Goal: Task Accomplishment & Management: Manage account settings

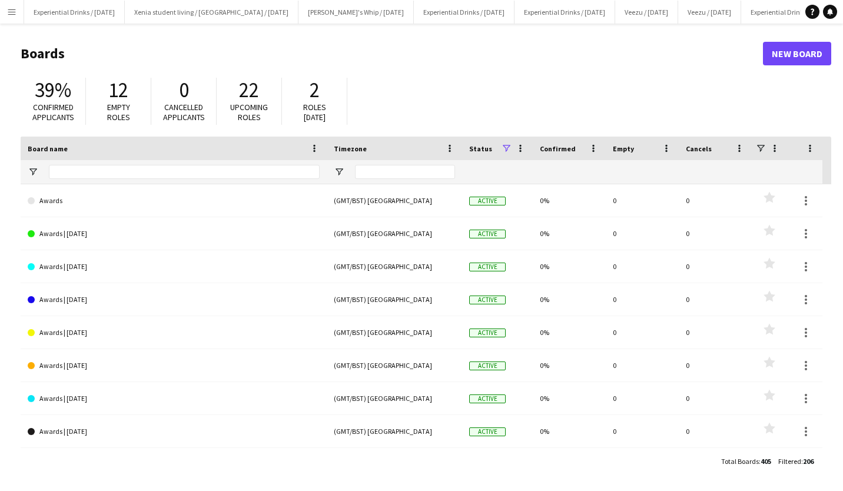
drag, startPoint x: 341, startPoint y: 120, endPoint x: 97, endPoint y: 33, distance: 260.0
click at [97, 33] on main "Boards New Board 39% Confirmed applicants 12 Empty roles 0 Cancelled applicants…" at bounding box center [421, 257] width 843 height 467
click at [12, 13] on app-icon "Menu" at bounding box center [11, 11] width 9 height 9
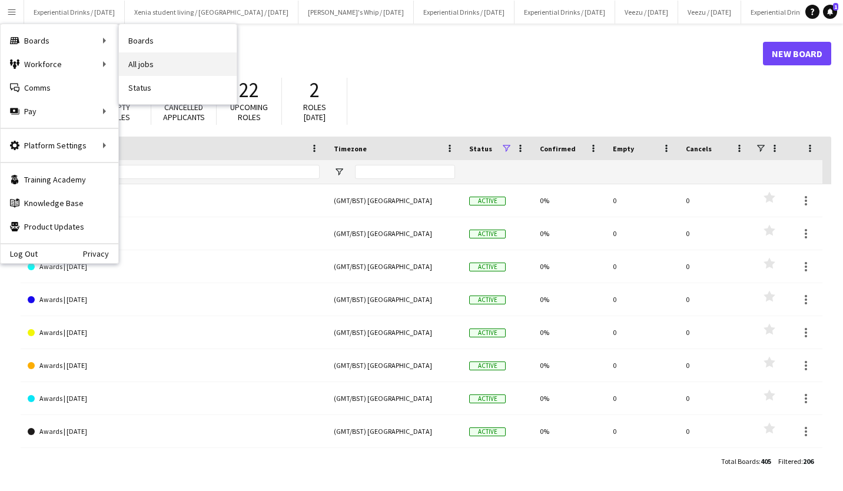
click at [137, 61] on link "All jobs" at bounding box center [178, 64] width 118 height 24
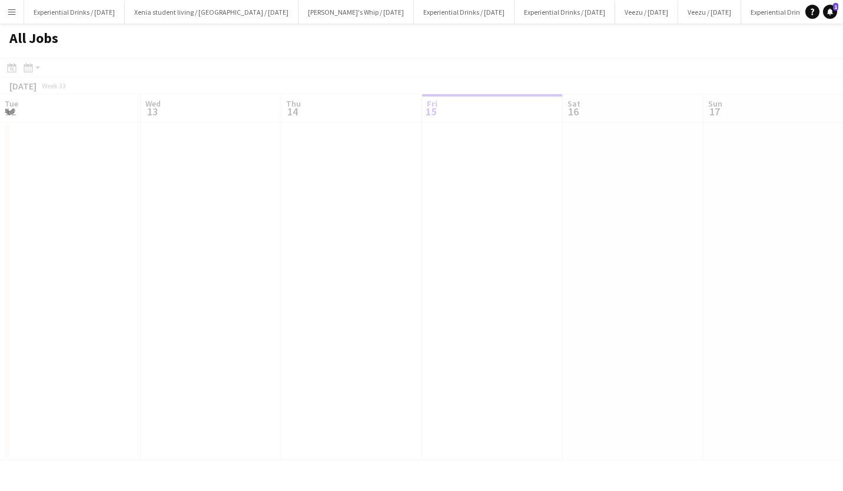
scroll to position [0, 281]
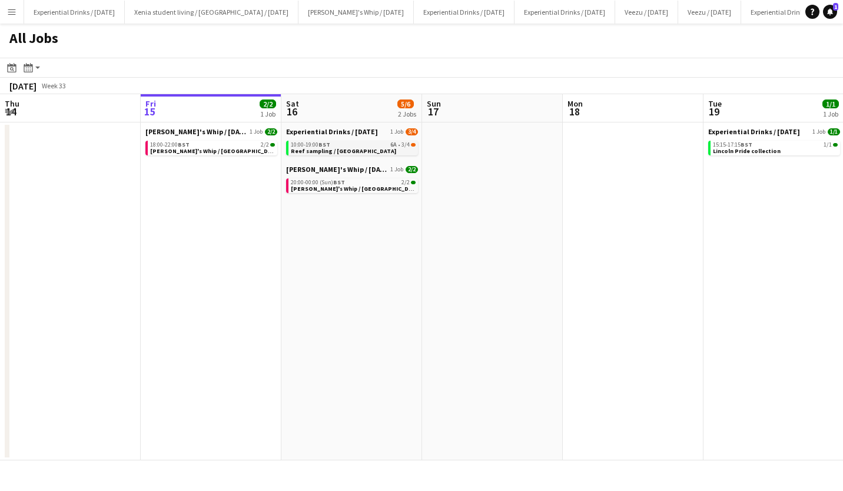
click at [326, 147] on span "Reef sampling / Manchester" at bounding box center [343, 151] width 105 height 8
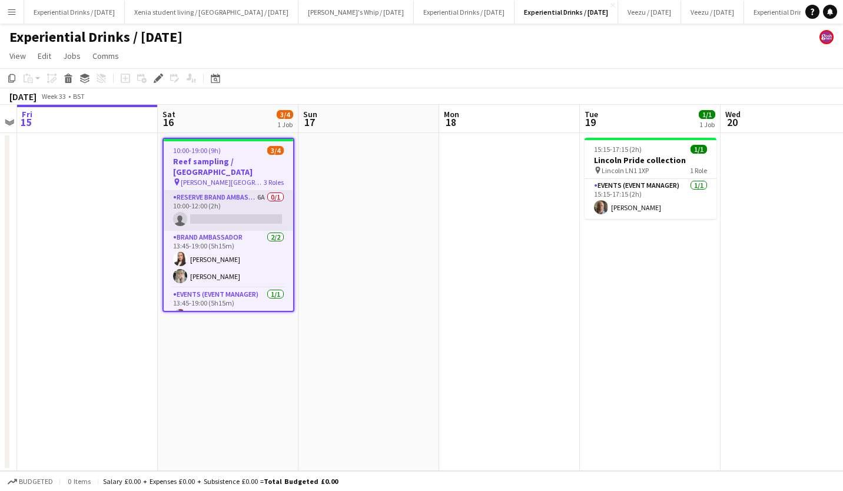
click at [238, 208] on app-card-role "Reserve Brand Ambassador 6A 0/1 10:00-12:00 (2h) single-neutral-actions" at bounding box center [229, 211] width 130 height 40
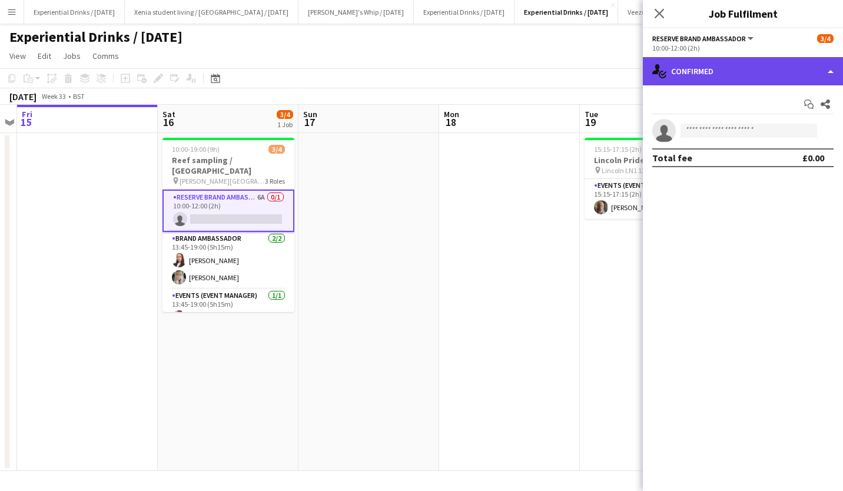
click at [718, 77] on div "single-neutral-actions-check-2 Confirmed" at bounding box center [743, 71] width 200 height 28
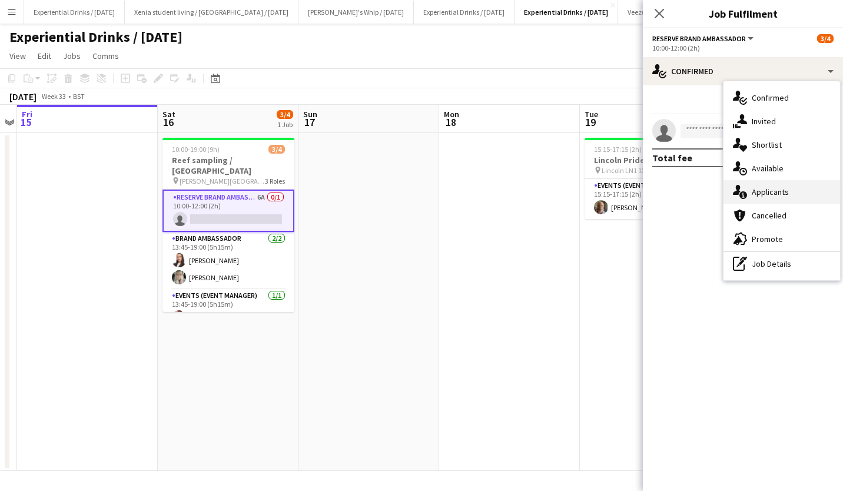
click at [792, 188] on div "single-neutral-actions-information Applicants" at bounding box center [782, 192] width 117 height 24
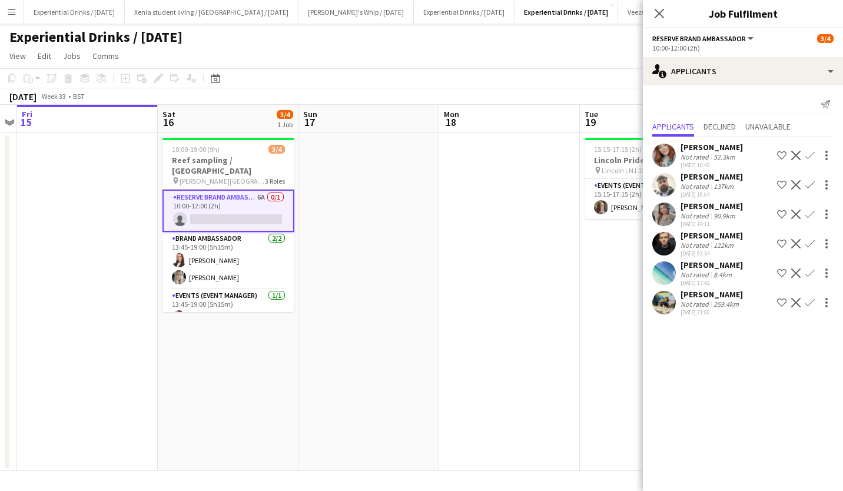
click at [711, 267] on div "Jay m singh" at bounding box center [712, 265] width 62 height 11
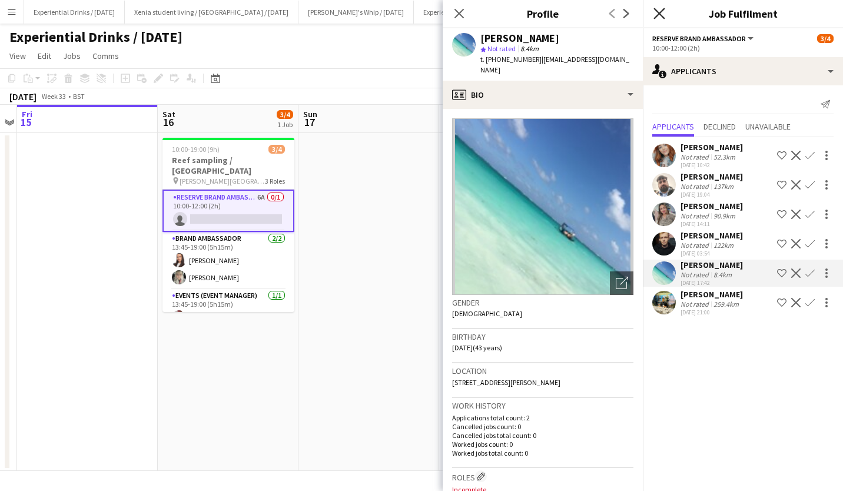
click at [662, 15] on icon at bounding box center [659, 13] width 11 height 11
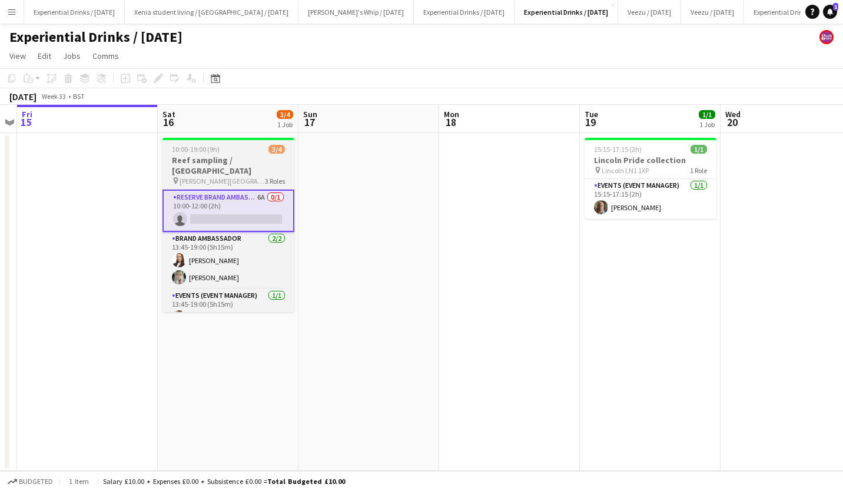
click at [219, 155] on h3 "Reef sampling / Manchester" at bounding box center [229, 165] width 132 height 21
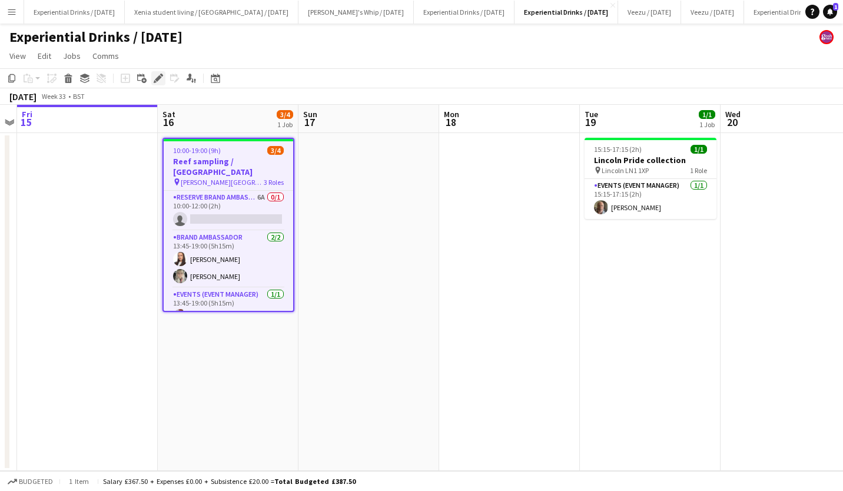
click at [153, 74] on div "Edit" at bounding box center [158, 78] width 14 height 14
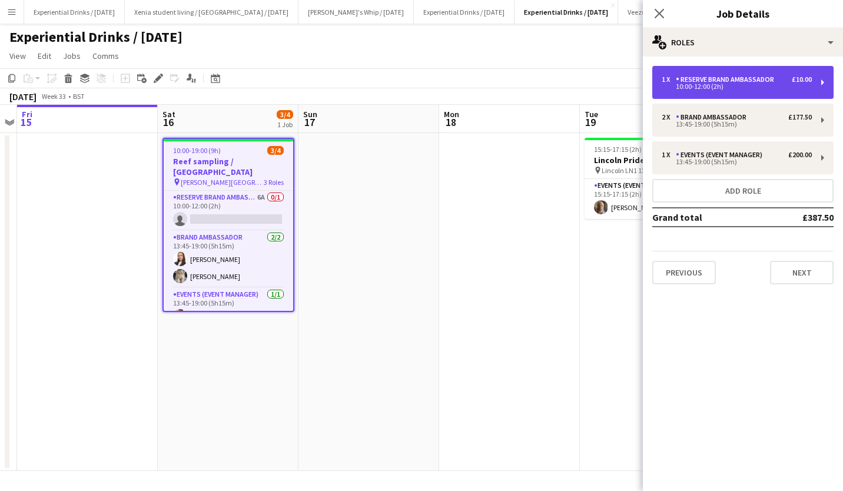
click at [731, 74] on div "1 x Reserve Brand Ambassador £10.00 10:00-12:00 (2h)" at bounding box center [742, 82] width 181 height 33
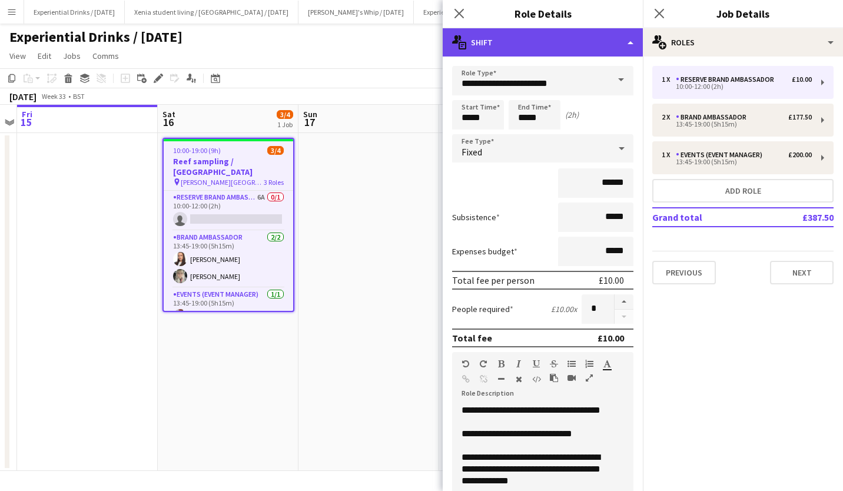
click at [509, 42] on div "multiple-actions-text Shift" at bounding box center [543, 42] width 200 height 28
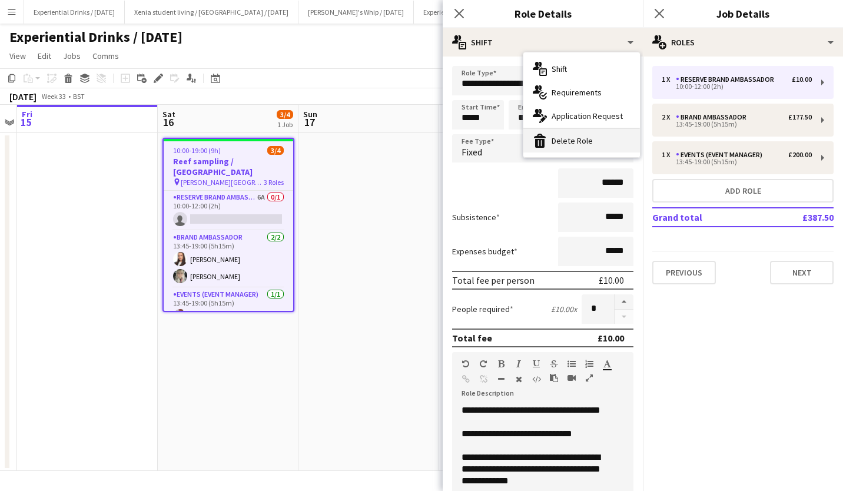
click at [550, 137] on div "bin-2 Delete Role" at bounding box center [581, 141] width 117 height 24
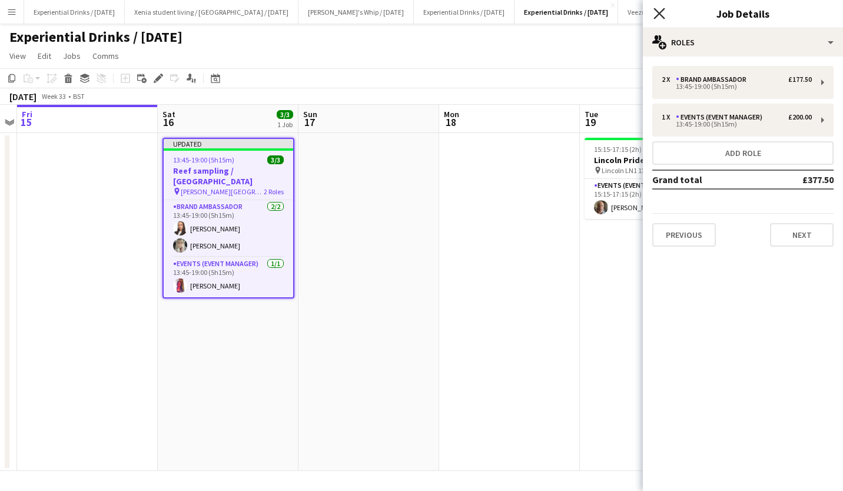
click at [655, 15] on icon "Close pop-in" at bounding box center [659, 13] width 11 height 11
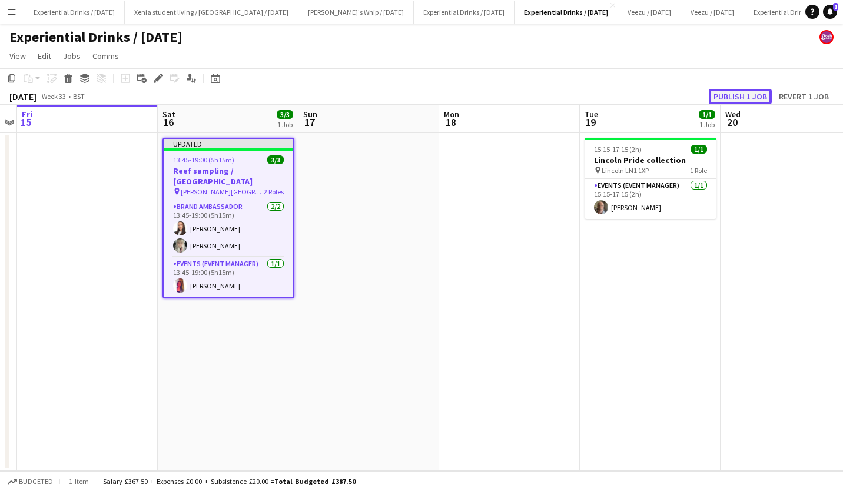
click at [757, 92] on button "Publish 1 job" at bounding box center [740, 96] width 63 height 15
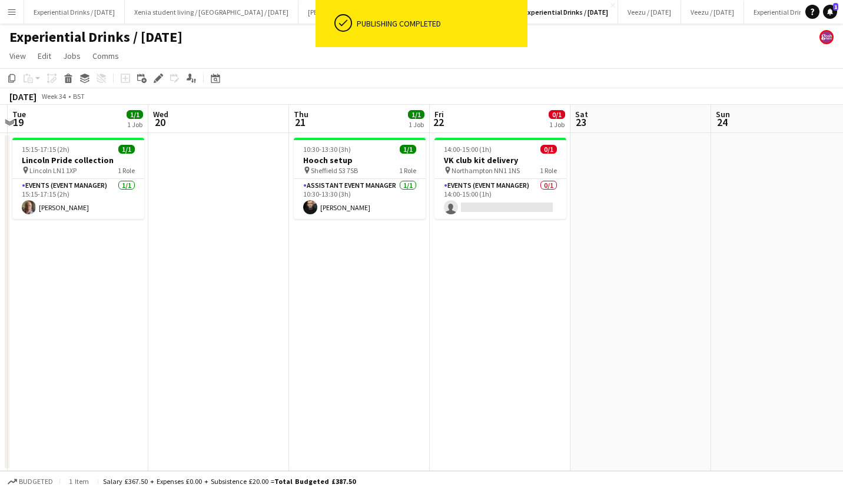
scroll to position [0, 415]
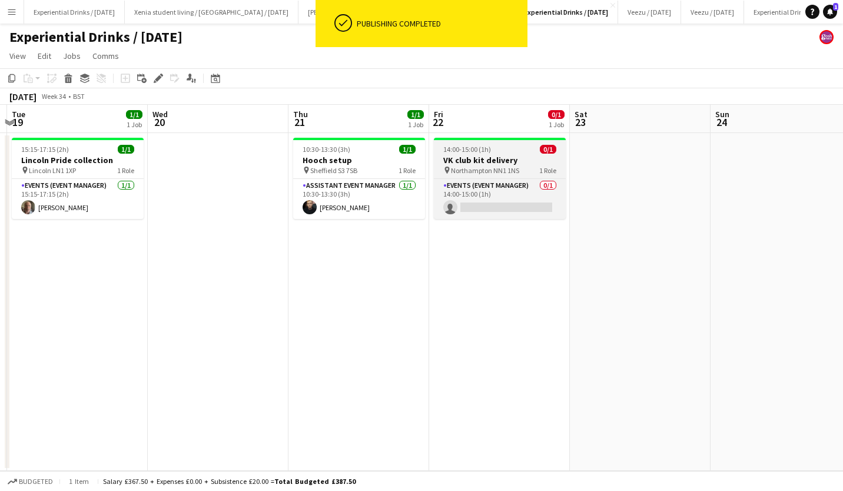
click at [486, 160] on h3 "VK club kit delivery" at bounding box center [500, 160] width 132 height 11
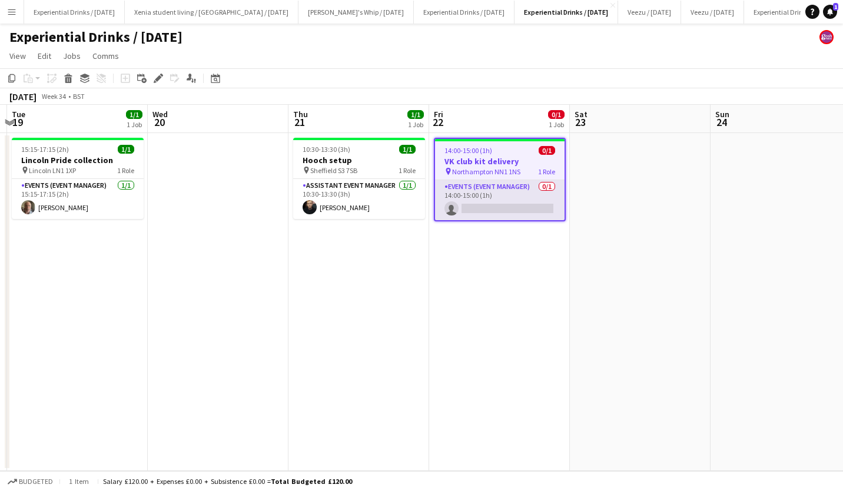
click at [490, 210] on app-card-role "Events (Event Manager) 0/1 14:00-15:00 (1h) single-neutral-actions" at bounding box center [500, 200] width 130 height 40
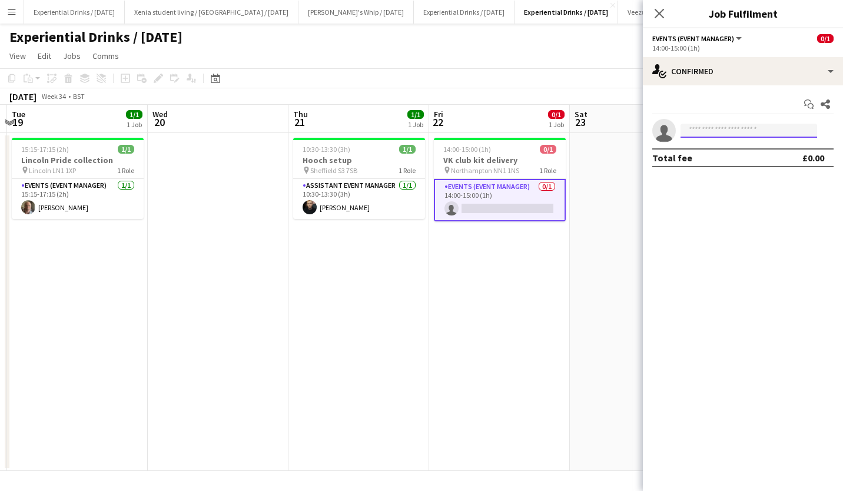
click at [722, 128] on input at bounding box center [749, 131] width 137 height 14
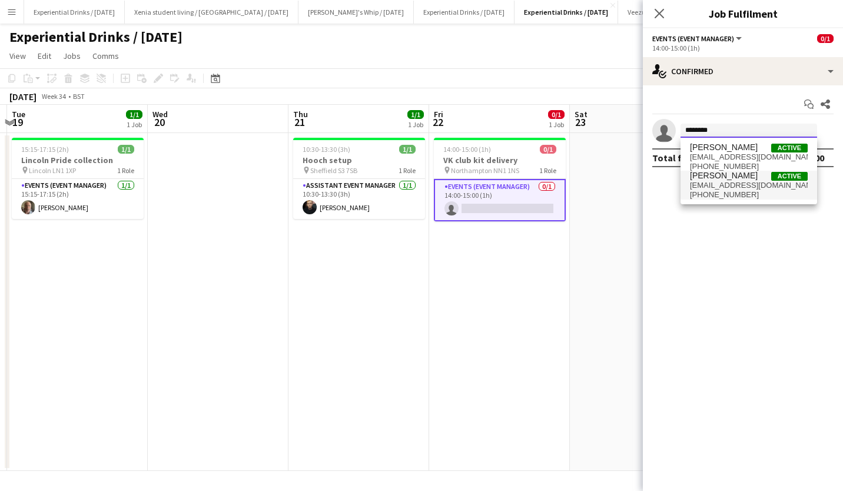
type input "********"
click at [743, 185] on span "rochellescott@hotmail.co.uk" at bounding box center [749, 185] width 118 height 9
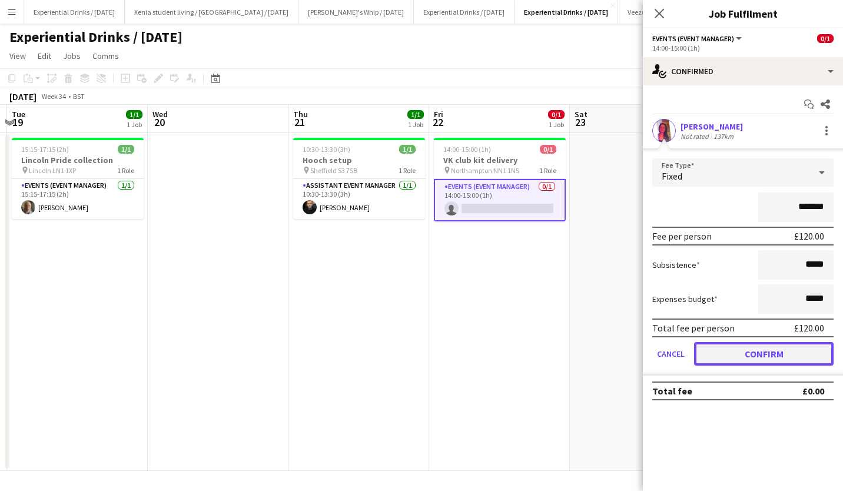
click at [770, 346] on button "Confirm" at bounding box center [764, 354] width 140 height 24
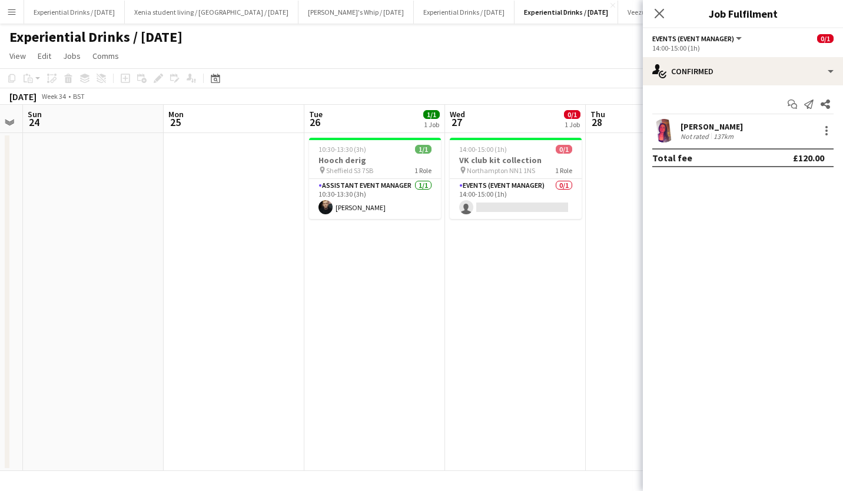
scroll to position [0, 400]
click at [500, 208] on app-card-role "Events (Event Manager) 0/1 14:00-15:00 (1h) single-neutral-actions" at bounding box center [515, 199] width 132 height 40
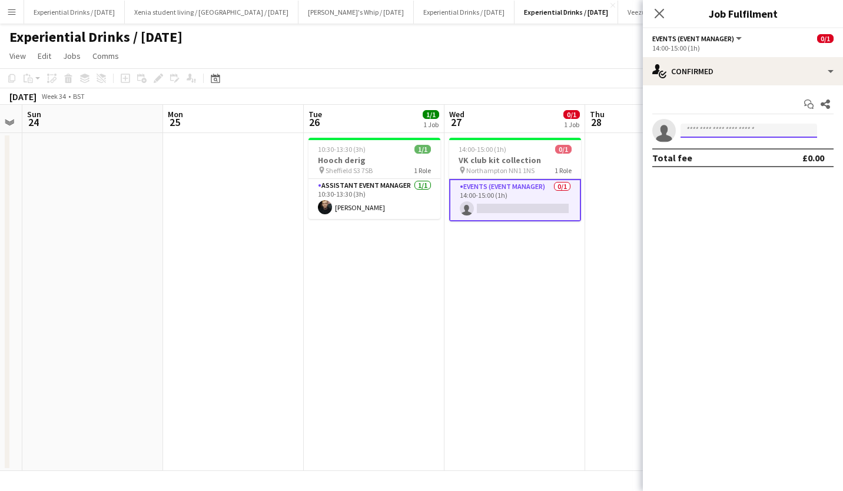
click at [754, 129] on input at bounding box center [749, 131] width 137 height 14
type input "**********"
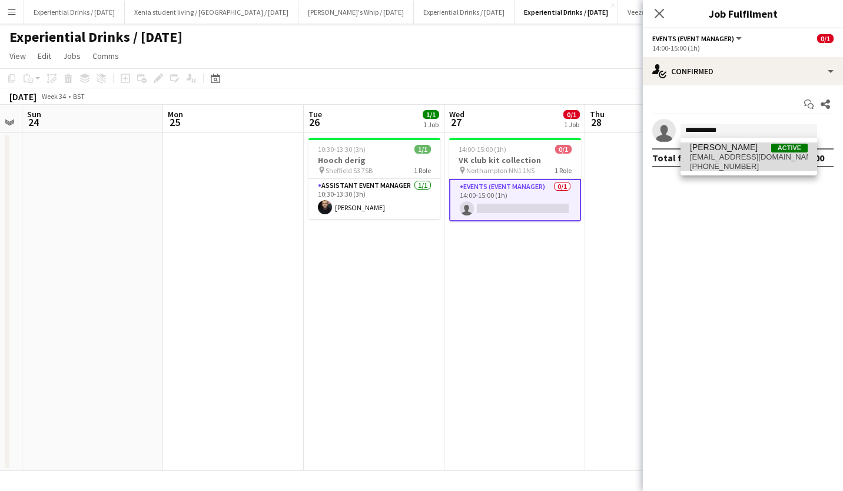
click at [745, 158] on span "rochellescott@hotmail.co.uk" at bounding box center [749, 156] width 118 height 9
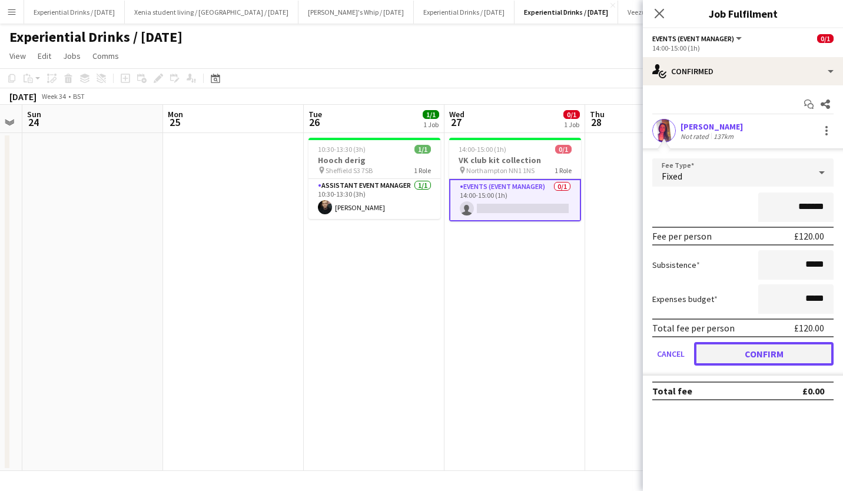
click at [777, 353] on button "Confirm" at bounding box center [764, 354] width 140 height 24
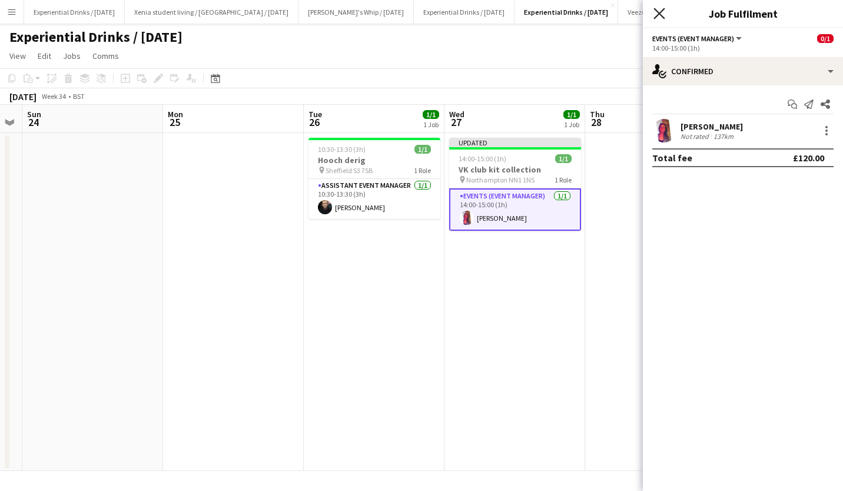
click at [659, 11] on icon "Close pop-in" at bounding box center [659, 13] width 11 height 11
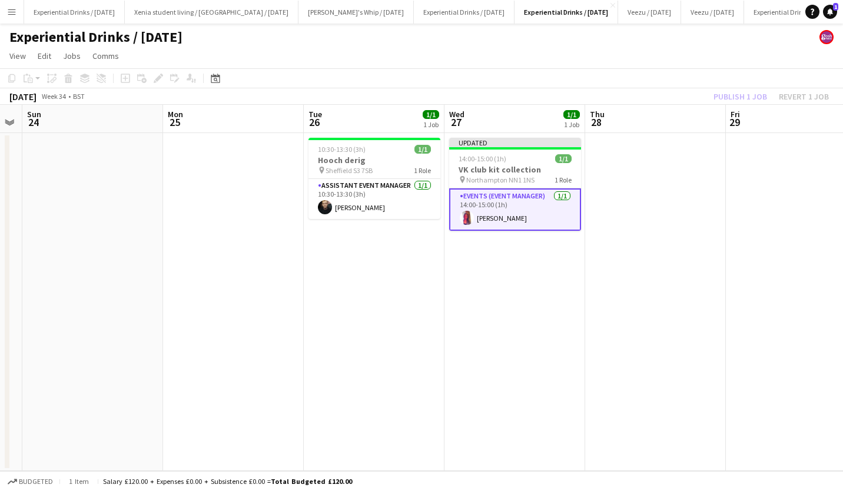
click at [728, 92] on div "Publish 1 job Revert 1 job" at bounding box center [771, 96] width 144 height 15
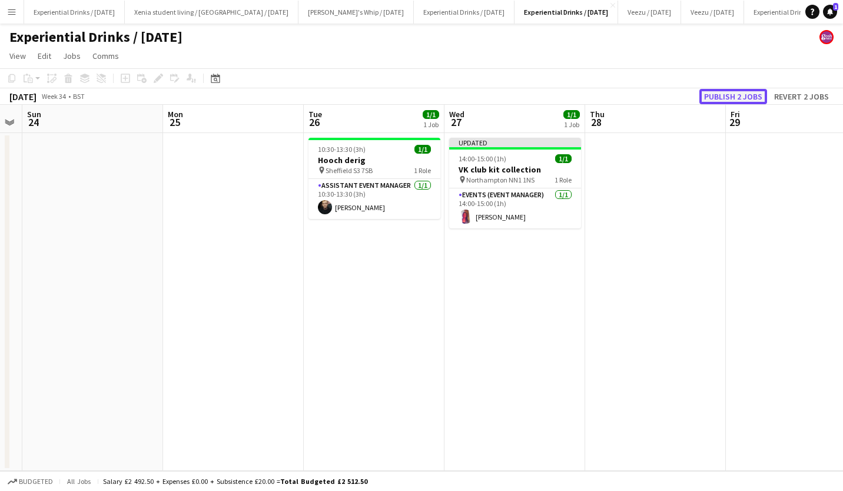
click at [735, 93] on button "Publish 2 jobs" at bounding box center [733, 96] width 68 height 15
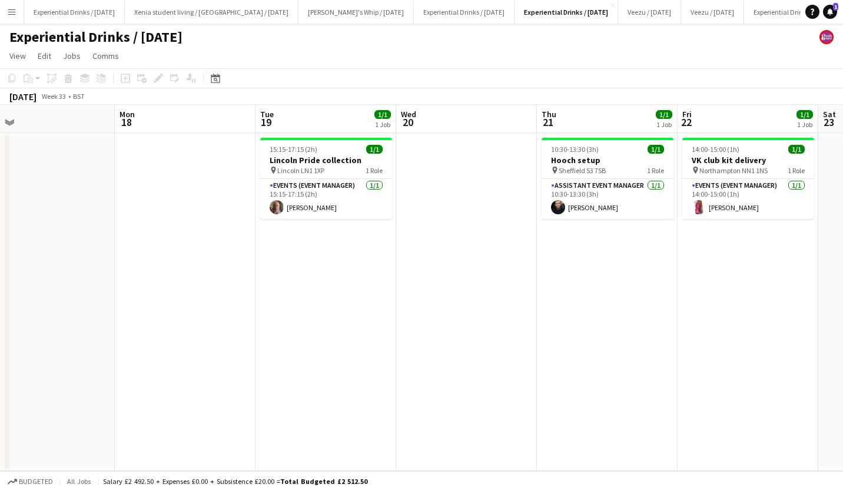
scroll to position [0, 333]
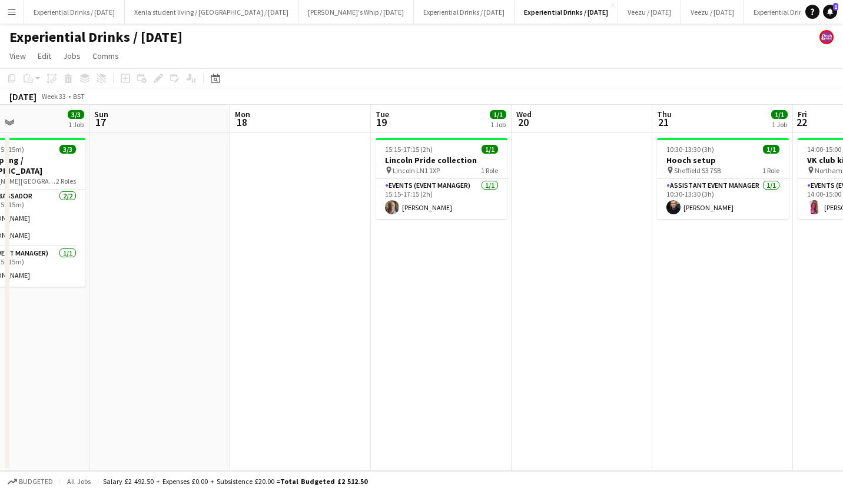
click at [506, 263] on app-date-cell "15:15-17:15 (2h) 1/1 Lincoln Pride collection pin Lincoln LN1 1XP 1 Role Events…" at bounding box center [441, 302] width 141 height 338
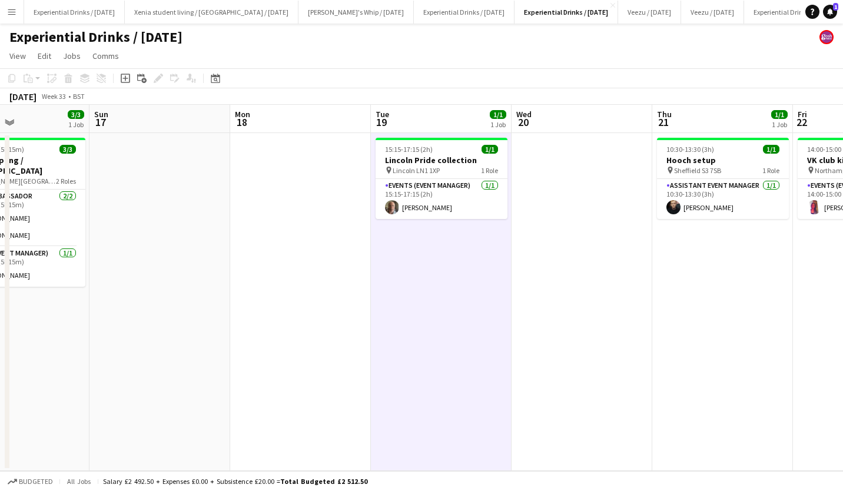
click at [12, 6] on button "Menu" at bounding box center [12, 12] width 24 height 24
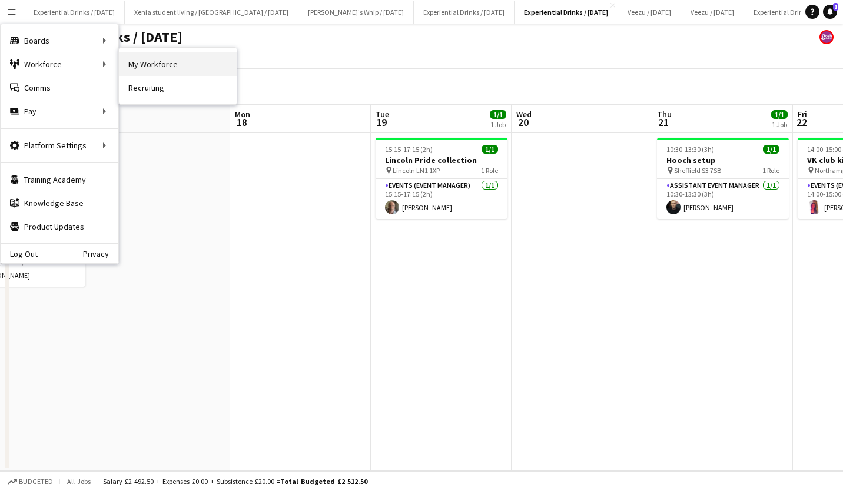
click at [202, 64] on link "My Workforce" at bounding box center [178, 64] width 118 height 24
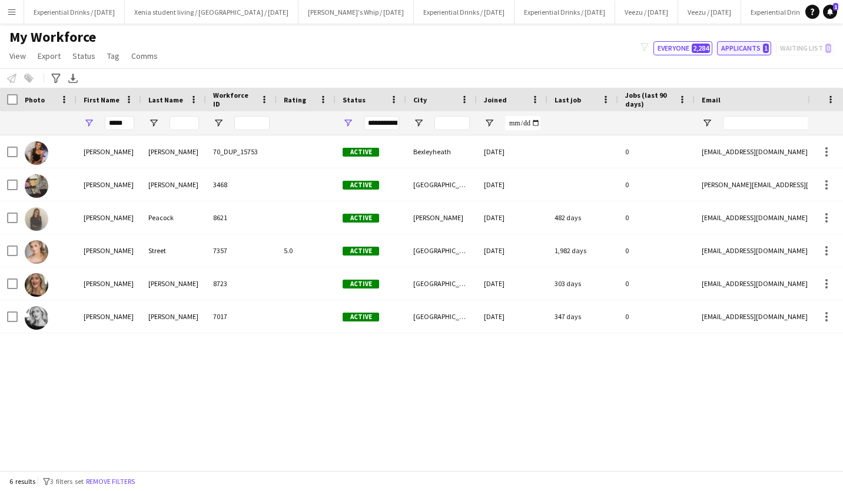
click at [757, 48] on button "Applicants 1" at bounding box center [744, 48] width 54 height 14
type input "**********"
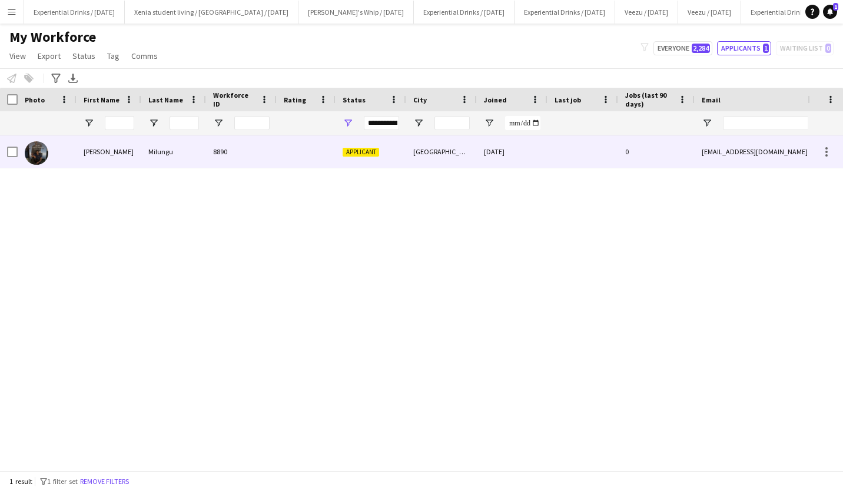
click at [379, 158] on div "Applicant" at bounding box center [371, 151] width 71 height 32
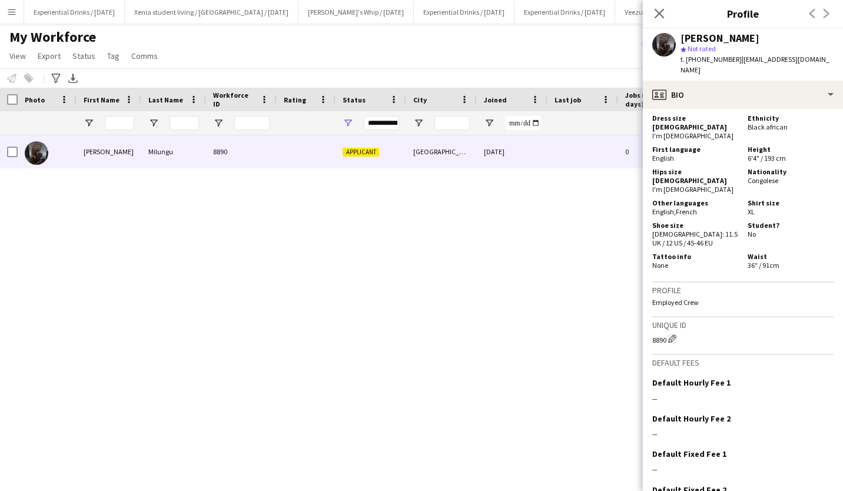
scroll to position [681, 0]
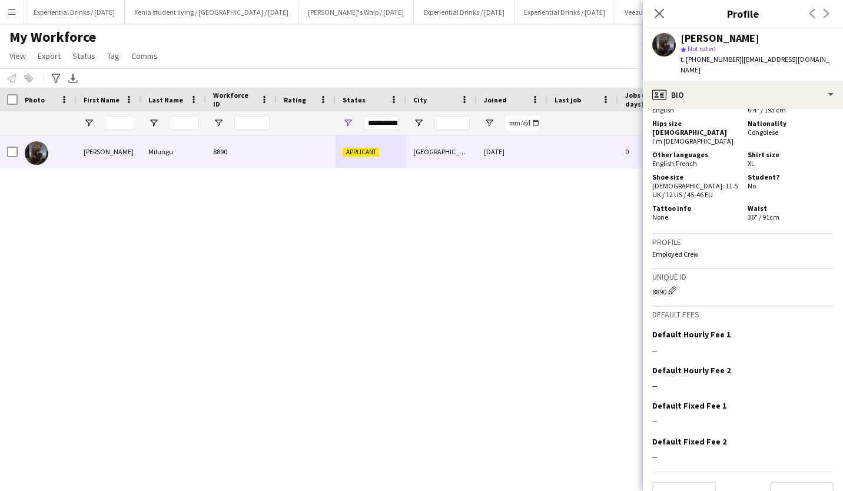
click at [771, 276] on div "Unique ID 8890 Edit crew unique ID" at bounding box center [742, 288] width 181 height 38
click at [787, 482] on button "Next" at bounding box center [802, 494] width 64 height 24
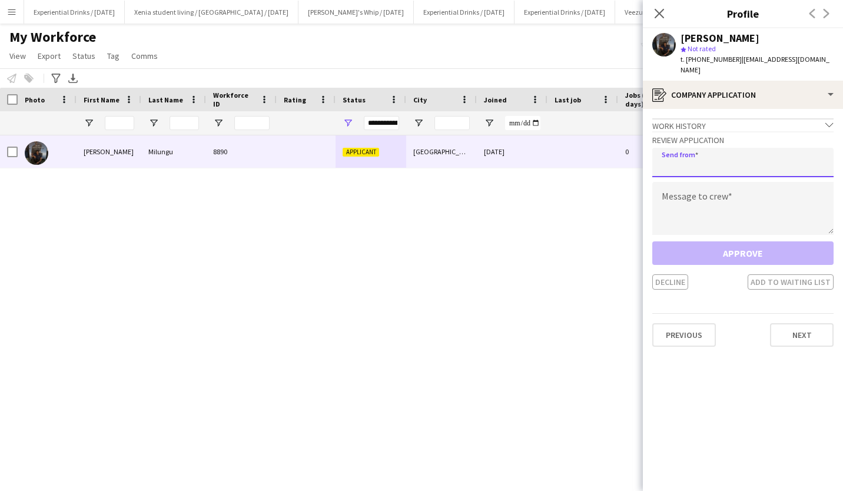
click at [722, 152] on input "email" at bounding box center [742, 162] width 181 height 29
type input "**********"
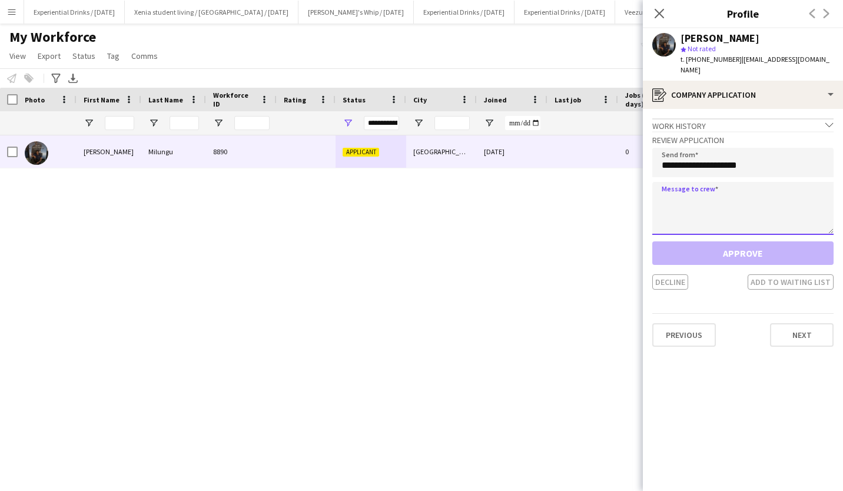
click at [734, 213] on textarea at bounding box center [742, 208] width 181 height 53
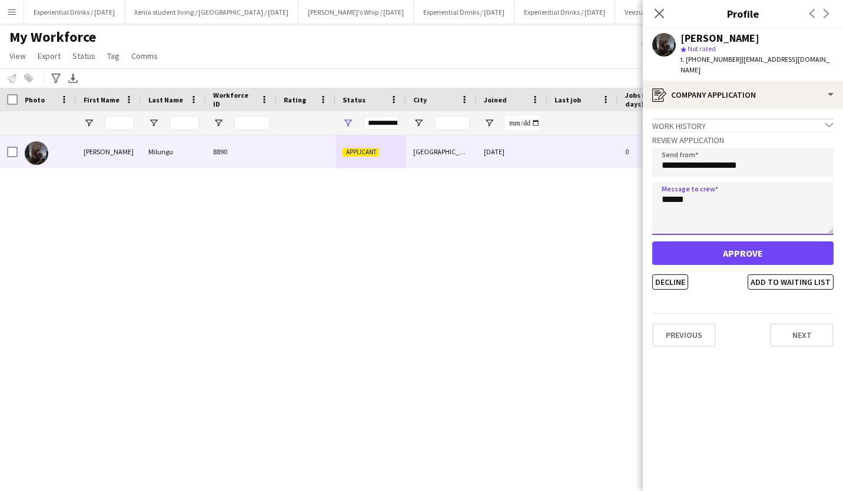
type textarea "******"
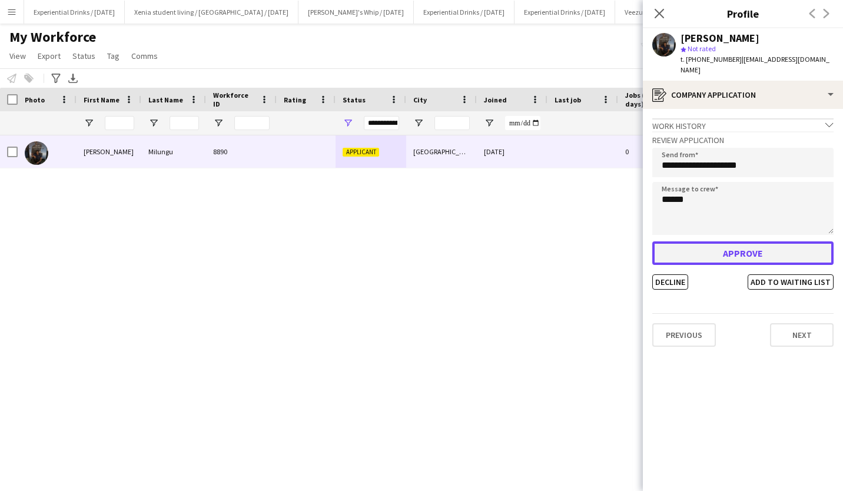
click at [741, 243] on button "Approve" at bounding box center [742, 253] width 181 height 24
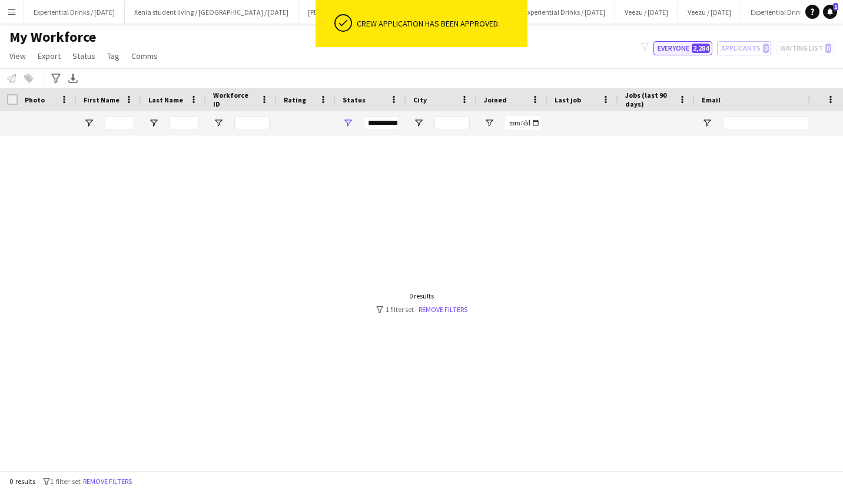
click at [685, 42] on button "Everyone 2,284" at bounding box center [683, 48] width 59 height 14
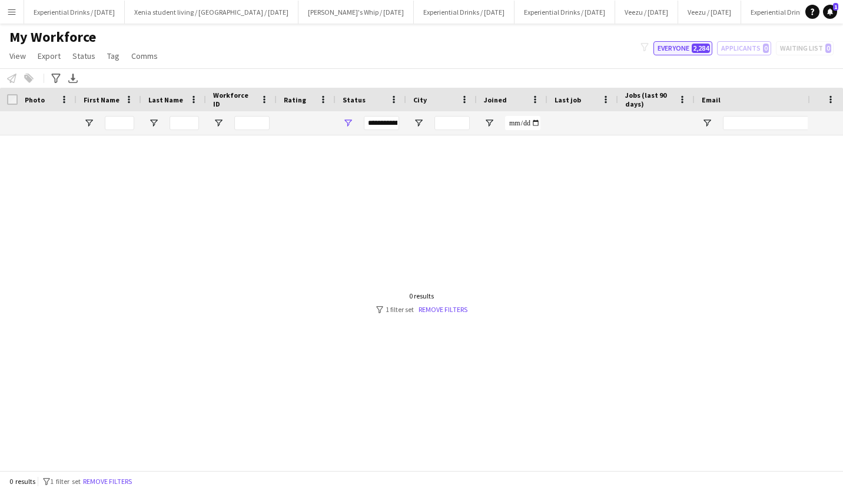
type input "**********"
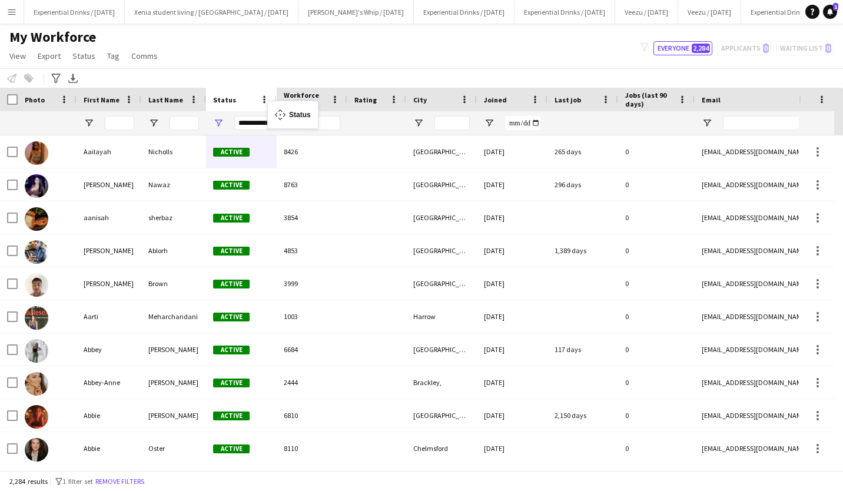
drag, startPoint x: 336, startPoint y: 104, endPoint x: 253, endPoint y: 108, distance: 82.6
click at [457, 127] on input "City Filter Input" at bounding box center [452, 123] width 35 height 14
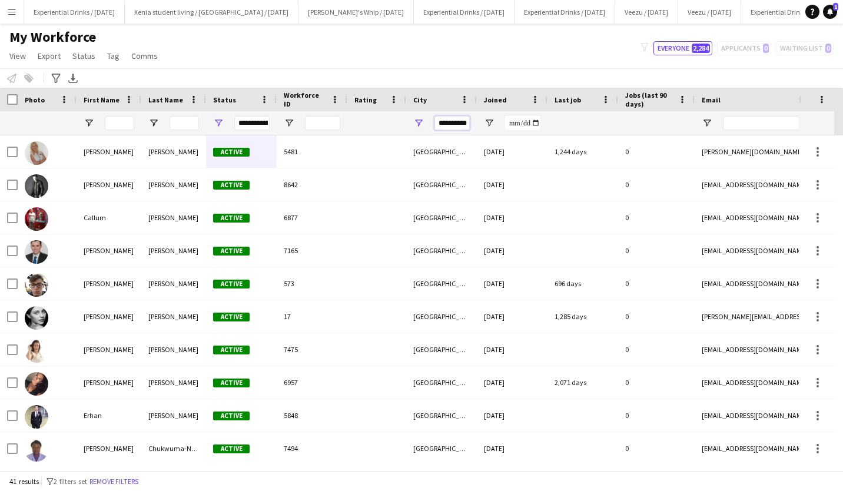
scroll to position [0, 5]
drag, startPoint x: 457, startPoint y: 127, endPoint x: 457, endPoint y: 120, distance: 7.1
click at [457, 120] on input "**********" at bounding box center [452, 123] width 35 height 14
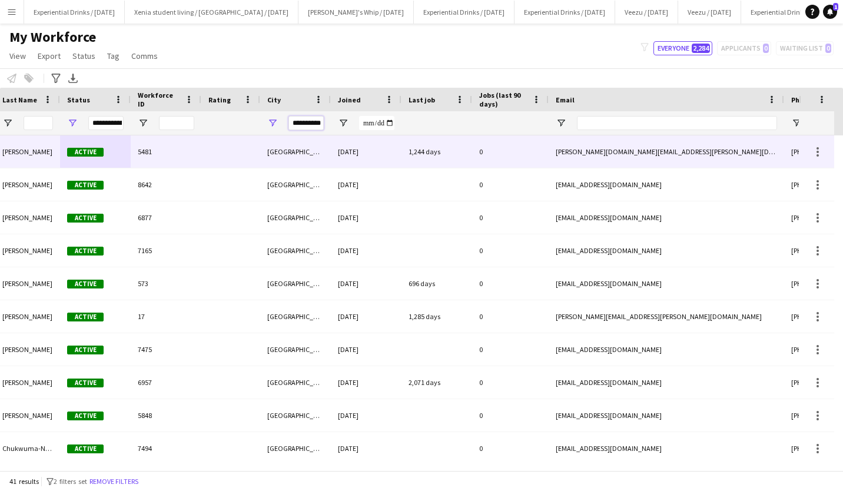
scroll to position [0, 0]
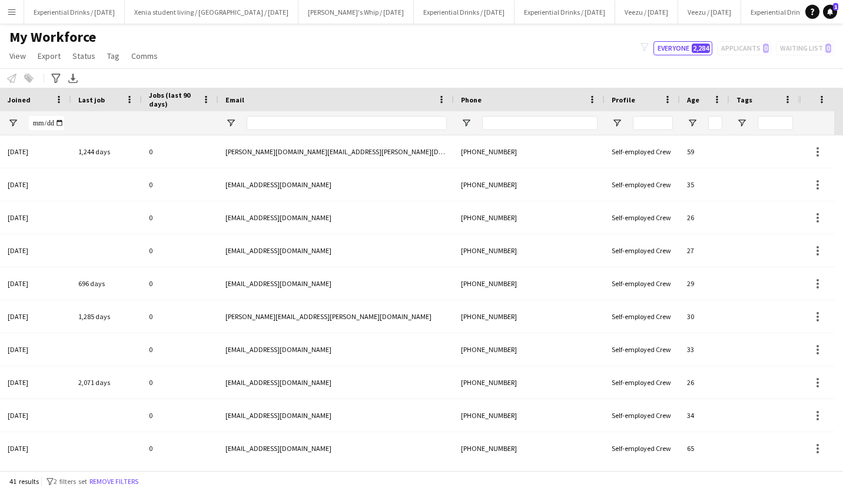
type input "**********"
click at [715, 124] on input "Age Filter Input" at bounding box center [715, 123] width 14 height 14
click at [695, 123] on span "Open Filter Menu" at bounding box center [692, 123] width 11 height 11
click at [775, 140] on span "Filtering operator" at bounding box center [774, 145] width 11 height 11
click at [744, 160] on input "Filter Value" at bounding box center [737, 164] width 91 height 14
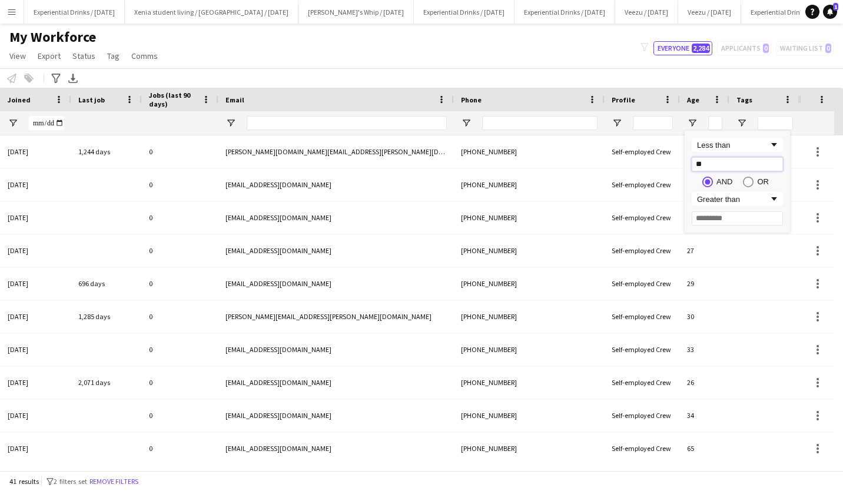
type input "**"
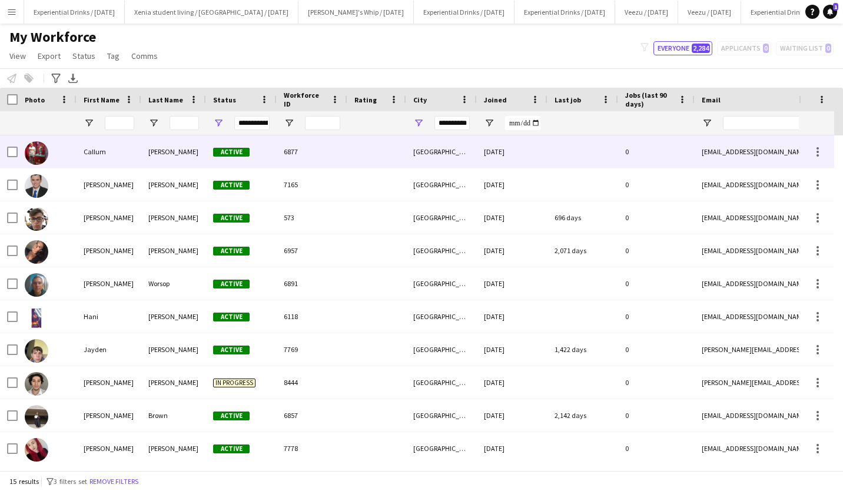
click at [88, 146] on div "Callum" at bounding box center [109, 151] width 65 height 32
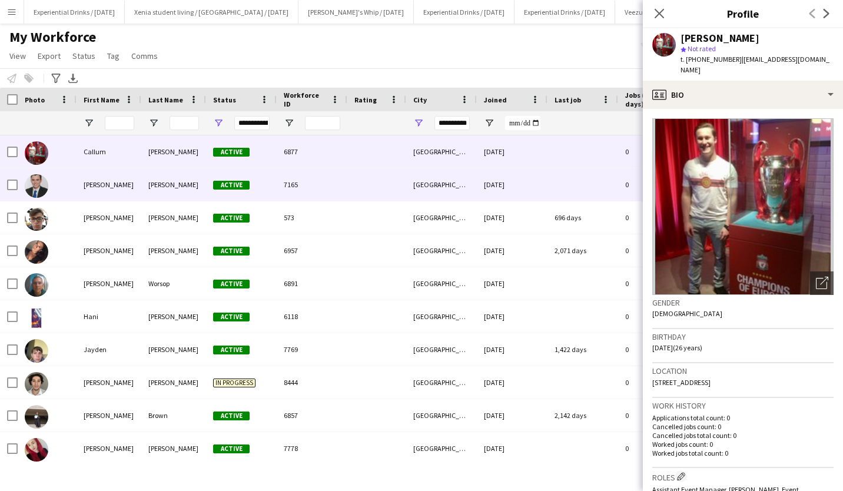
click at [98, 173] on div "Christopher" at bounding box center [109, 184] width 65 height 32
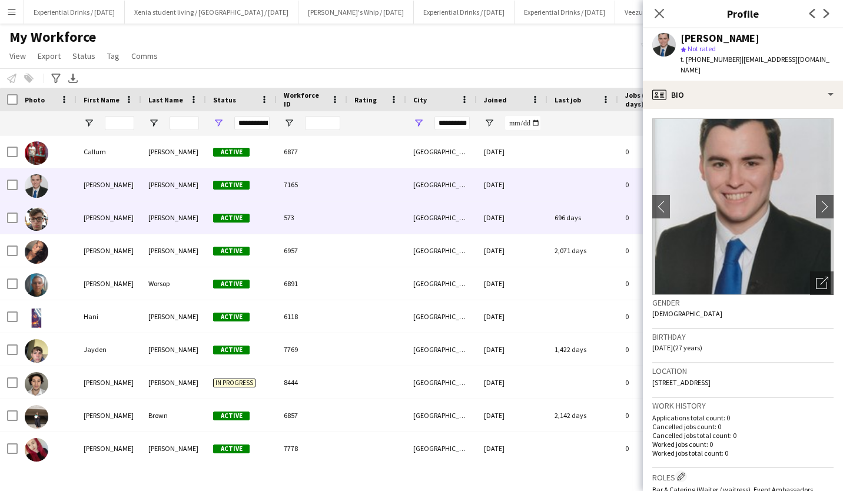
click at [100, 206] on div "DOMINIC" at bounding box center [109, 217] width 65 height 32
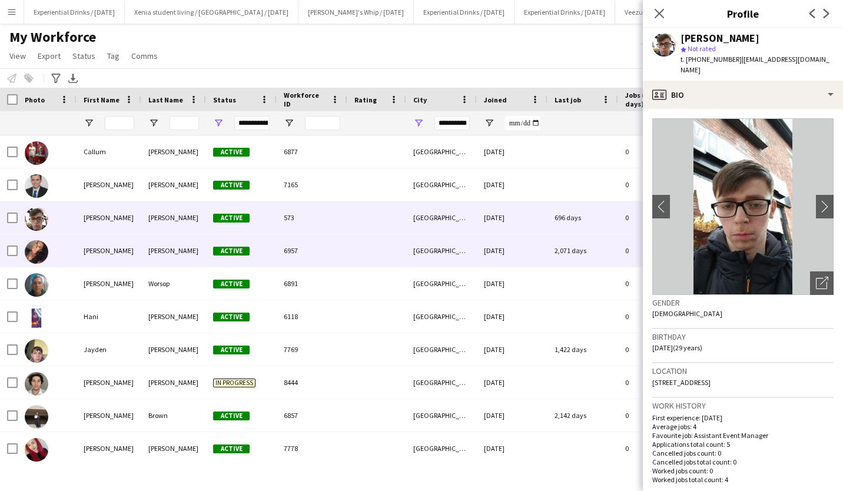
click at [97, 244] on div "Emily" at bounding box center [109, 250] width 65 height 32
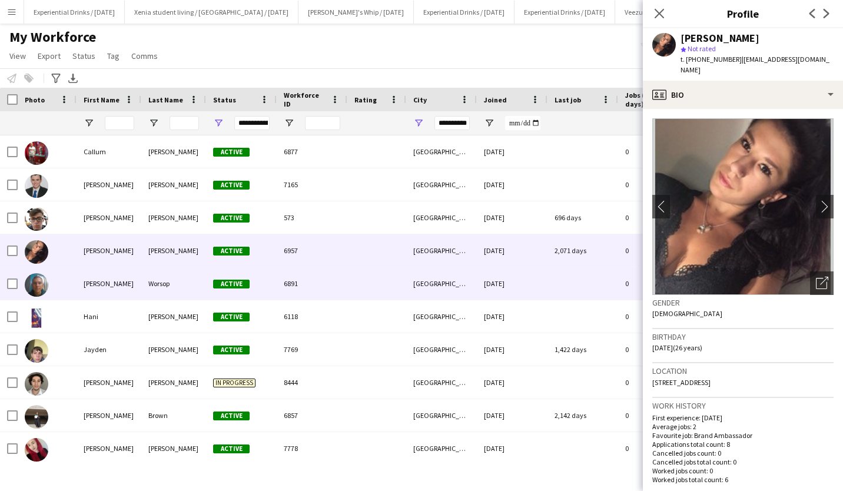
click at [106, 274] on div "Francis" at bounding box center [109, 283] width 65 height 32
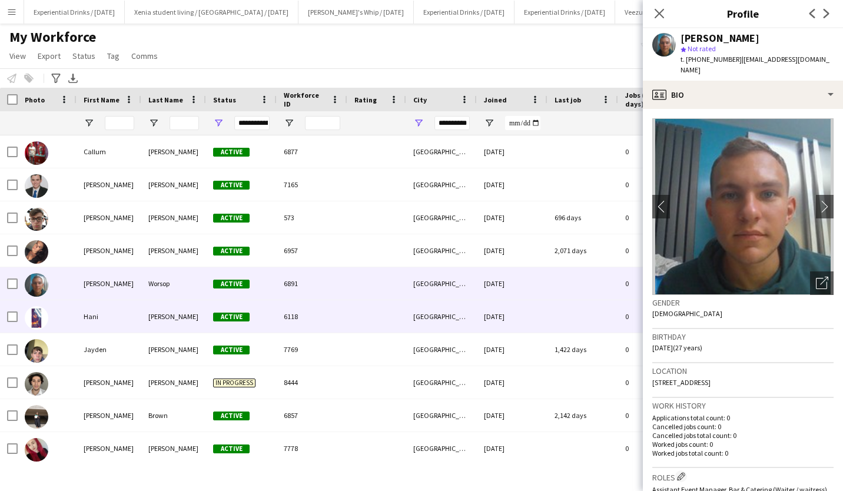
click at [104, 312] on div "Hani" at bounding box center [109, 316] width 65 height 32
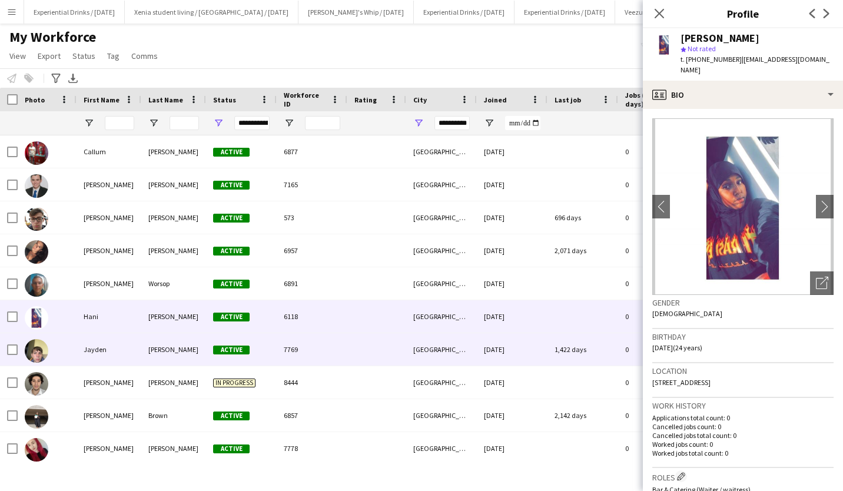
click at [95, 346] on div "Jayden" at bounding box center [109, 349] width 65 height 32
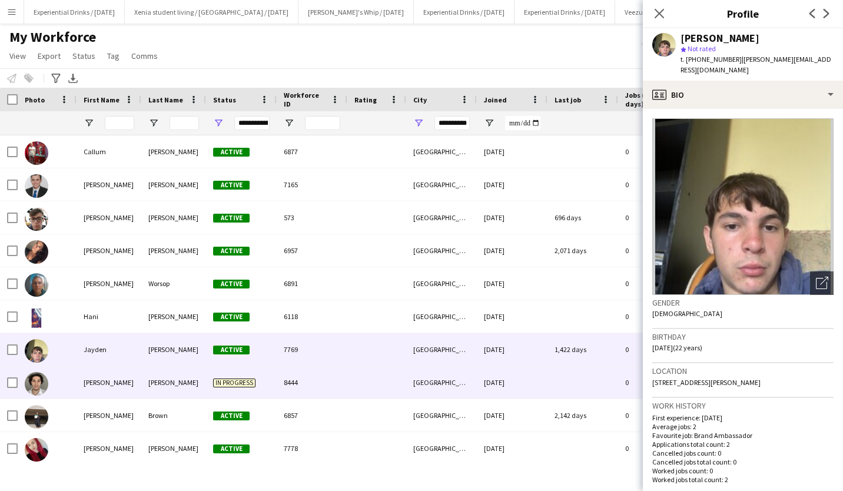
click at [94, 377] on div "Joe" at bounding box center [109, 382] width 65 height 32
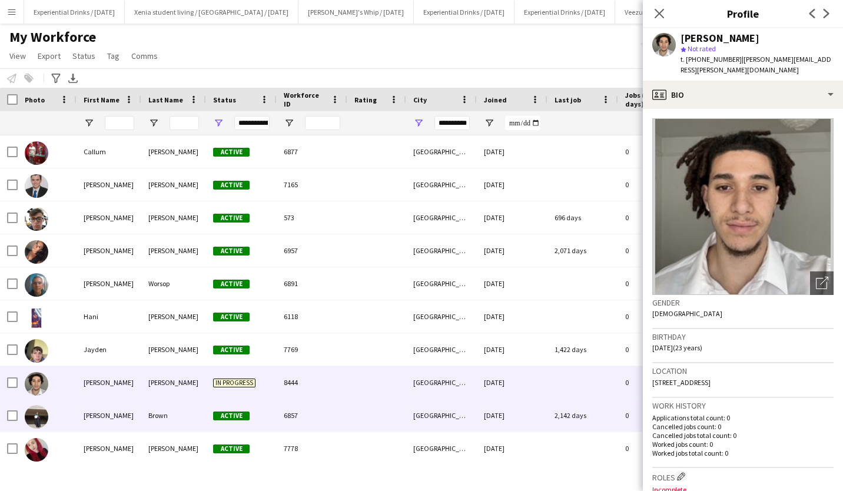
click at [86, 419] on div "Katie" at bounding box center [109, 415] width 65 height 32
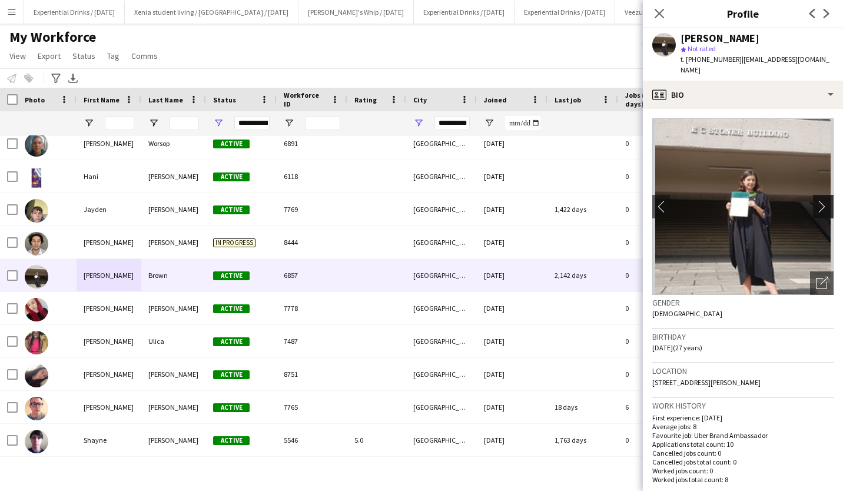
click at [816, 200] on app-icon "chevron-right" at bounding box center [825, 206] width 18 height 12
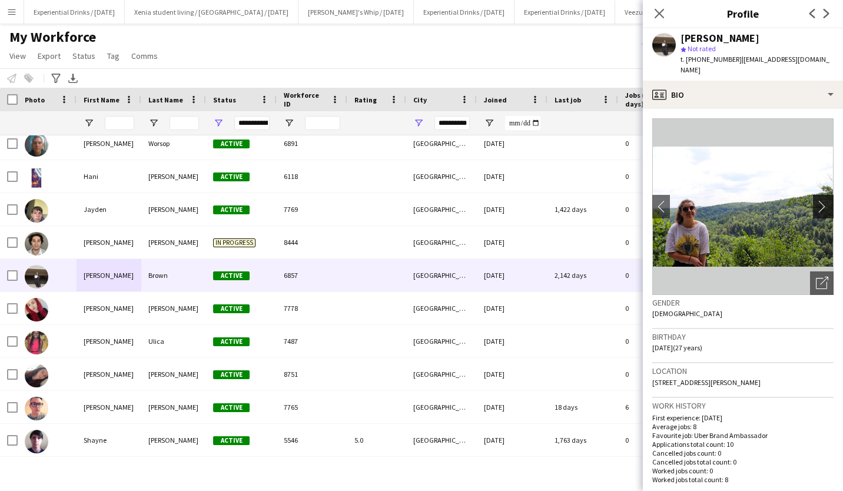
click at [816, 200] on app-icon "chevron-right" at bounding box center [825, 206] width 18 height 12
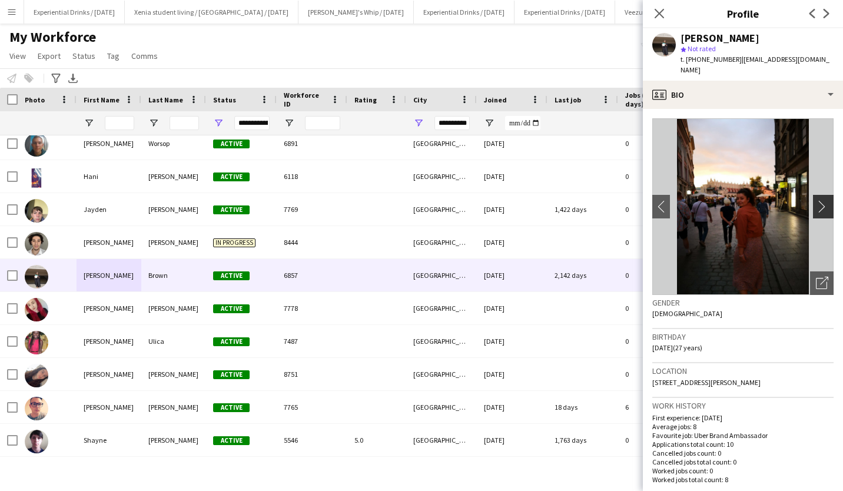
click at [816, 200] on app-icon "chevron-right" at bounding box center [825, 206] width 18 height 12
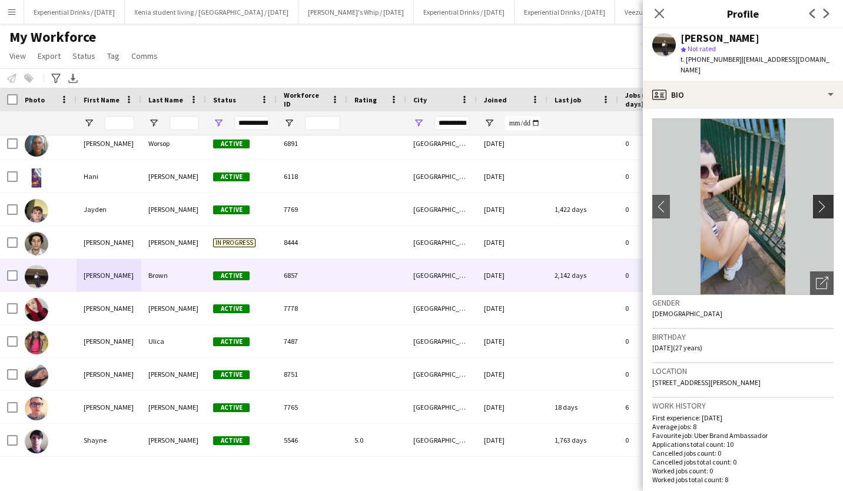
click at [816, 200] on app-icon "chevron-right" at bounding box center [825, 206] width 18 height 12
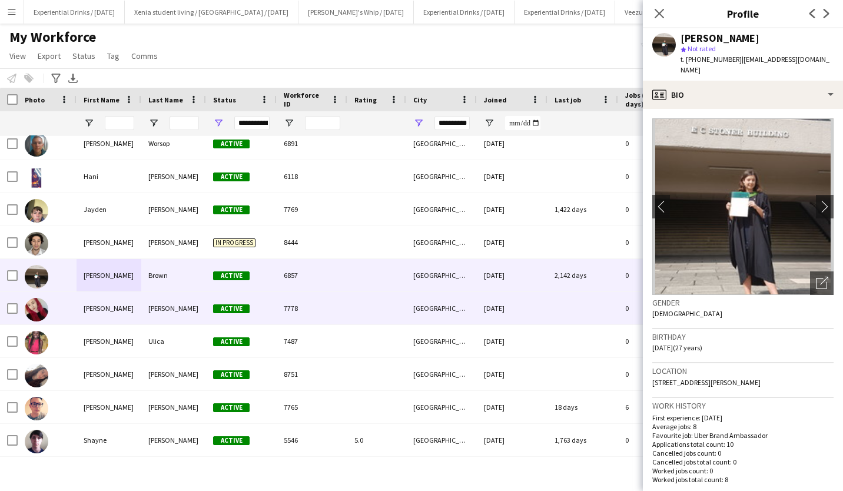
click at [160, 306] on div "Layton" at bounding box center [173, 308] width 65 height 32
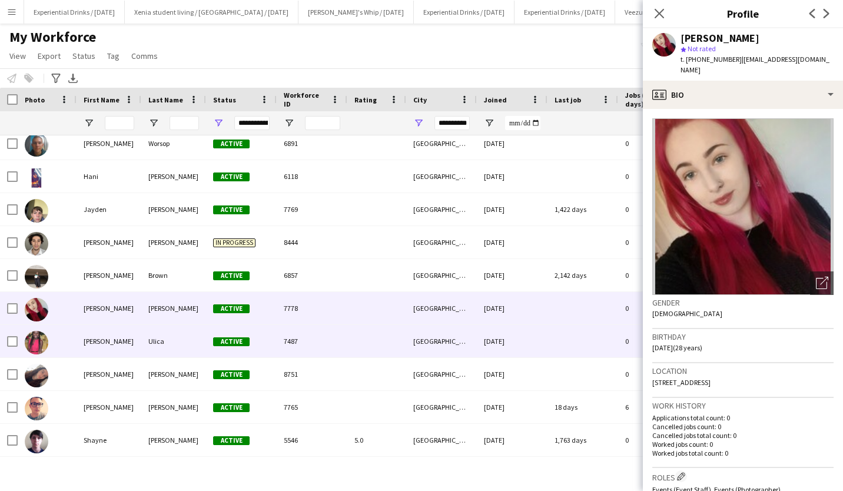
click at [155, 346] on div "Ulica" at bounding box center [173, 341] width 65 height 32
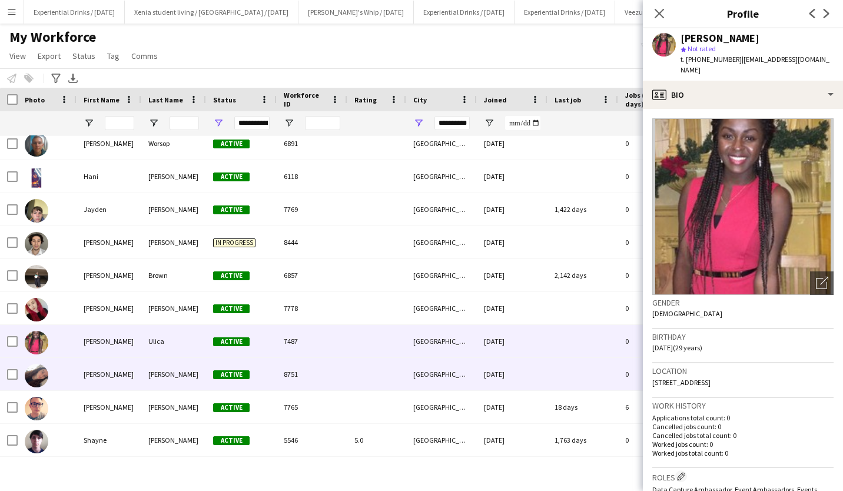
click at [165, 370] on div "Roe" at bounding box center [173, 374] width 65 height 32
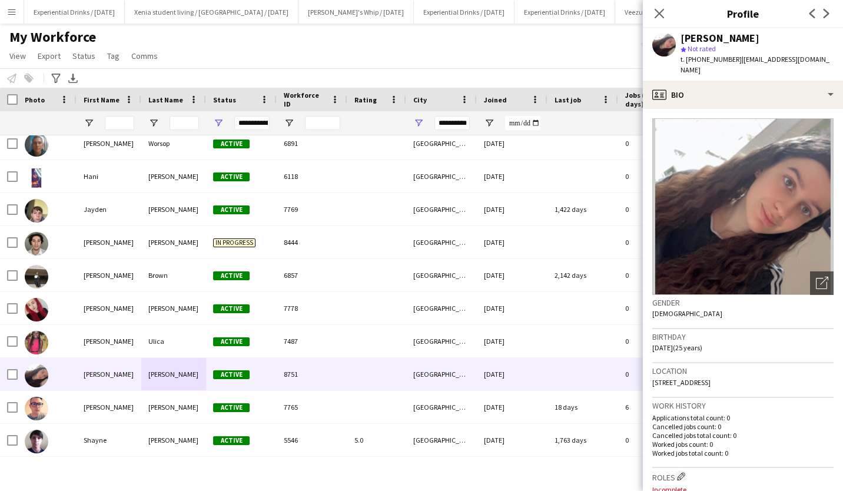
click at [701, 61] on span "t. +447383430945" at bounding box center [711, 59] width 61 height 9
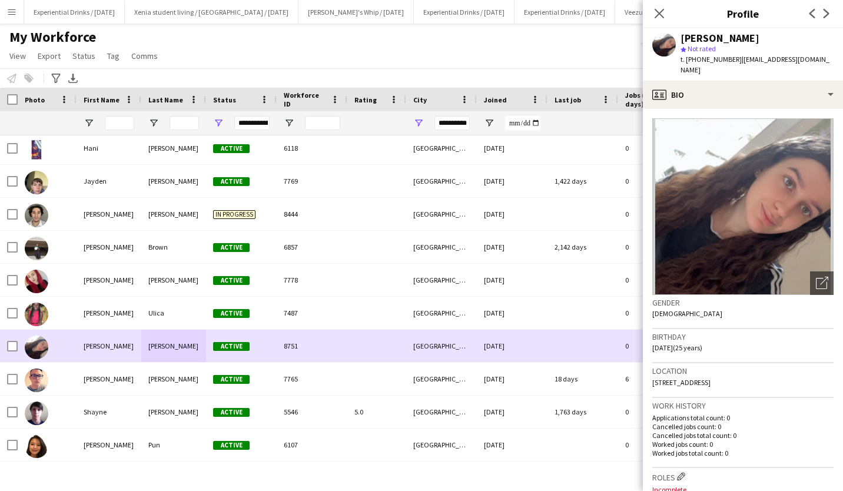
scroll to position [168, 0]
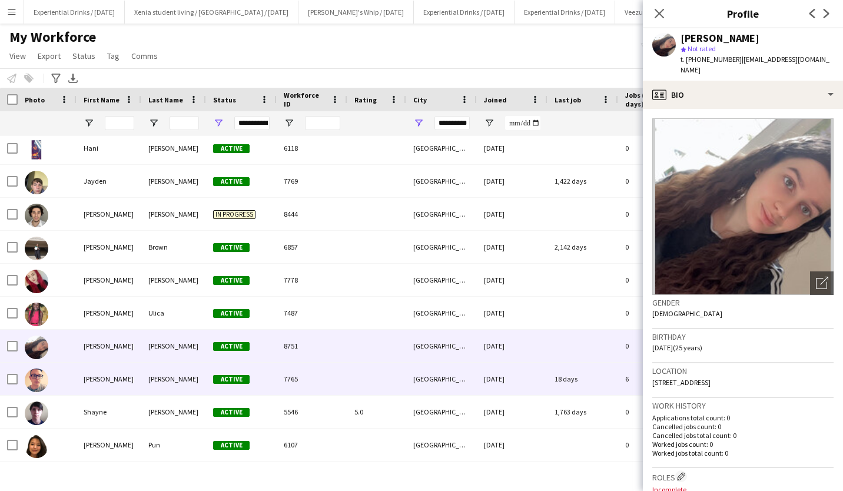
click at [115, 387] on div "Shane" at bounding box center [109, 379] width 65 height 32
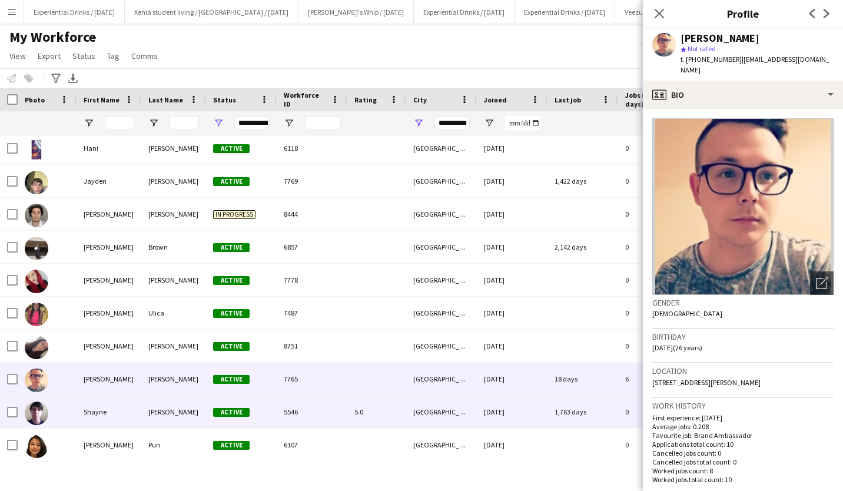
click at [91, 416] on div "Shayne" at bounding box center [109, 412] width 65 height 32
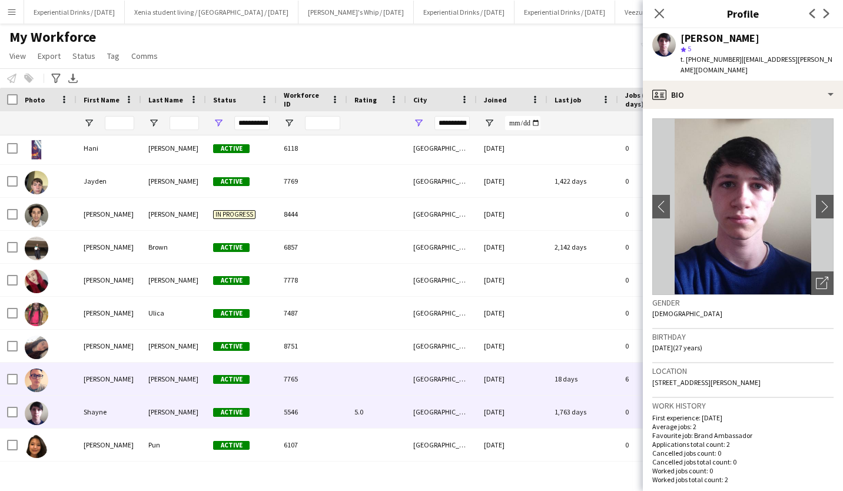
click at [102, 383] on div "Shane" at bounding box center [109, 379] width 65 height 32
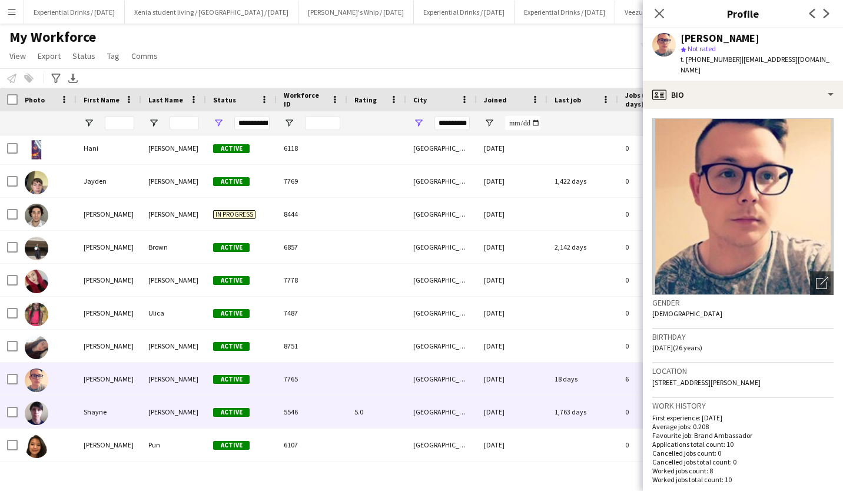
click at [127, 413] on div "Shayne" at bounding box center [109, 412] width 65 height 32
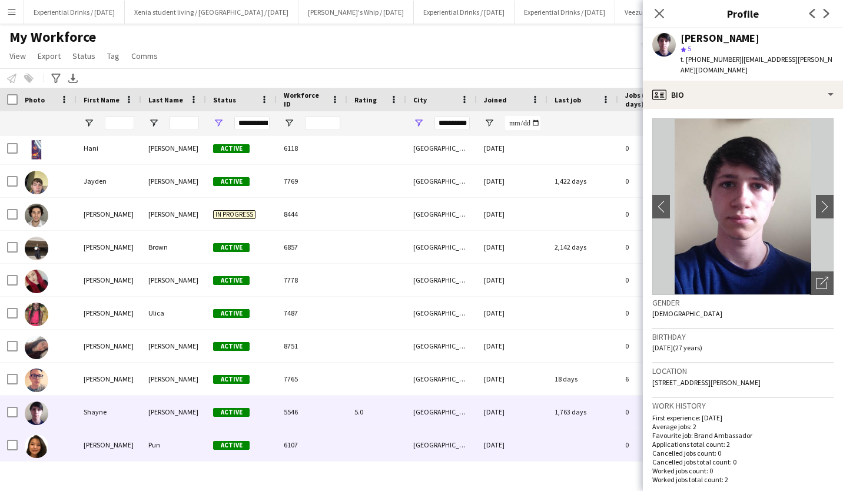
click at [134, 443] on div "Sonu" at bounding box center [109, 445] width 65 height 32
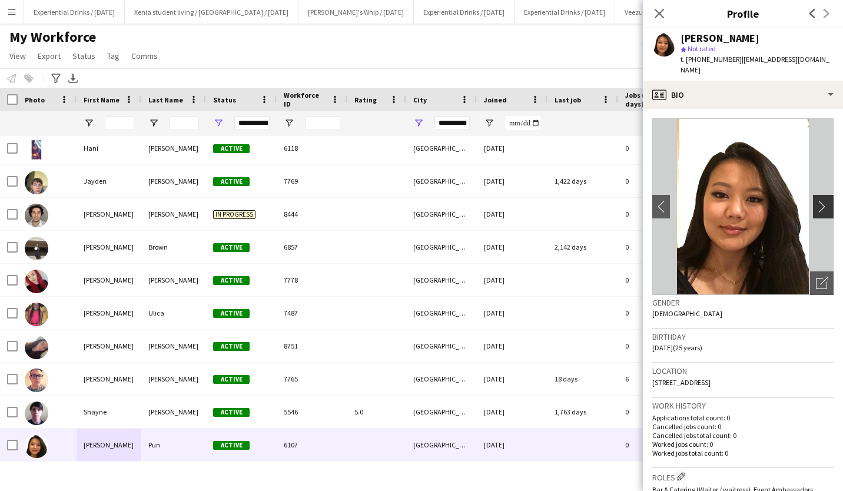
click at [819, 200] on app-icon "chevron-right" at bounding box center [825, 206] width 18 height 12
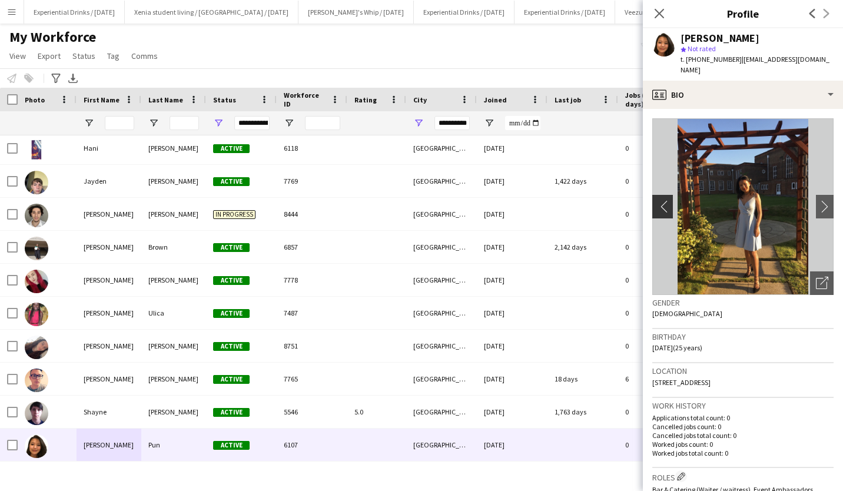
click at [669, 200] on app-icon "chevron-left" at bounding box center [661, 206] width 18 height 12
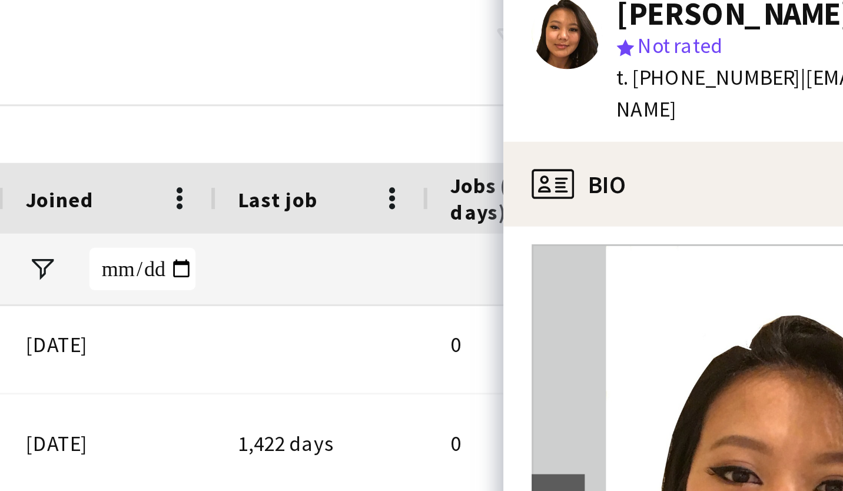
scroll to position [3, 0]
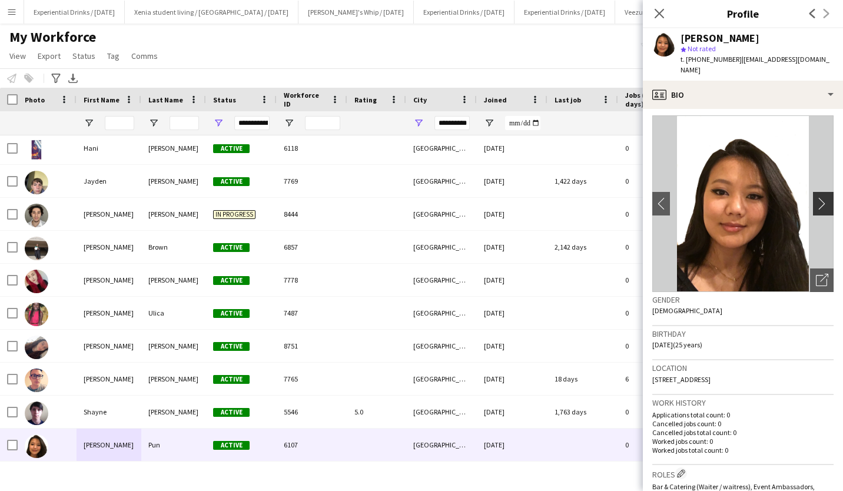
click at [814, 192] on button "chevron-right" at bounding box center [825, 204] width 24 height 24
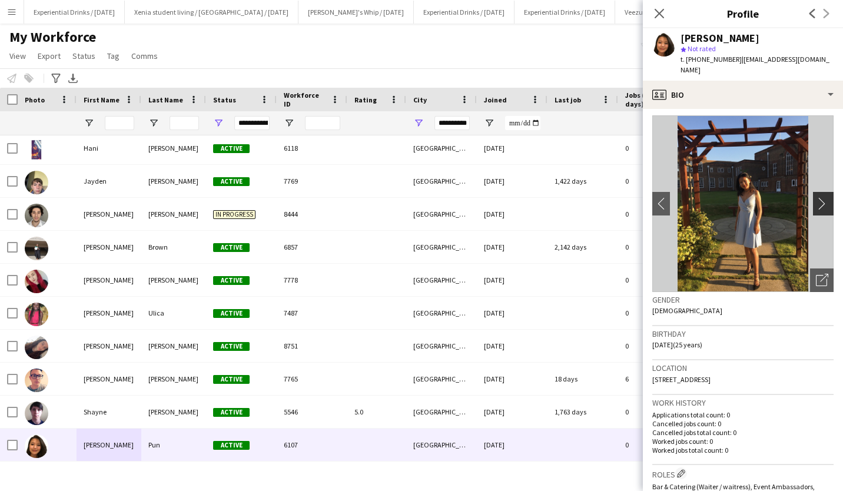
click at [814, 192] on button "chevron-right" at bounding box center [825, 204] width 24 height 24
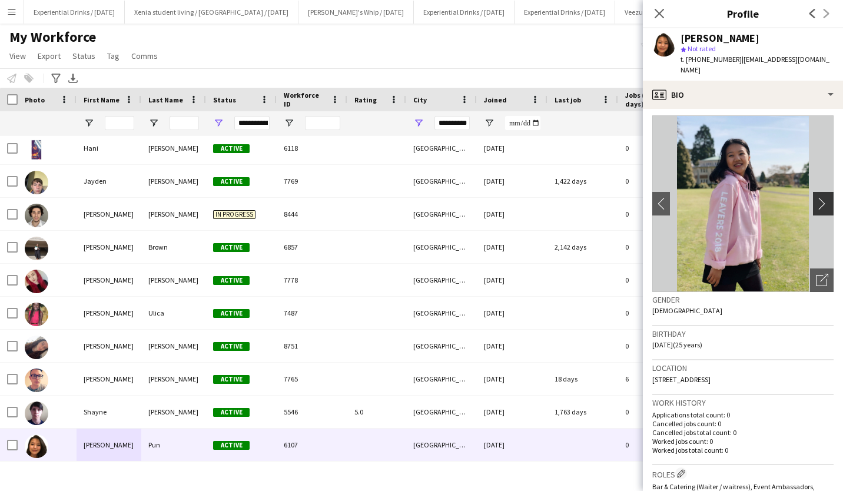
click at [814, 192] on button "chevron-right" at bounding box center [825, 204] width 24 height 24
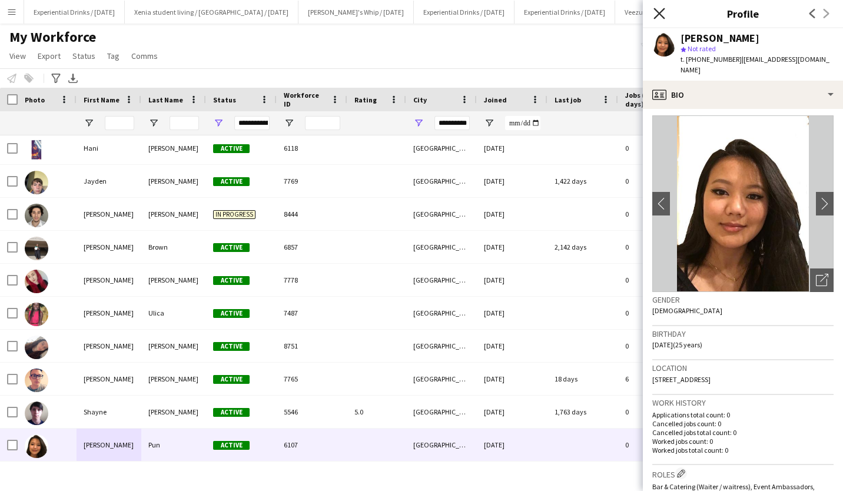
click at [656, 13] on icon "Close pop-in" at bounding box center [659, 13] width 11 height 11
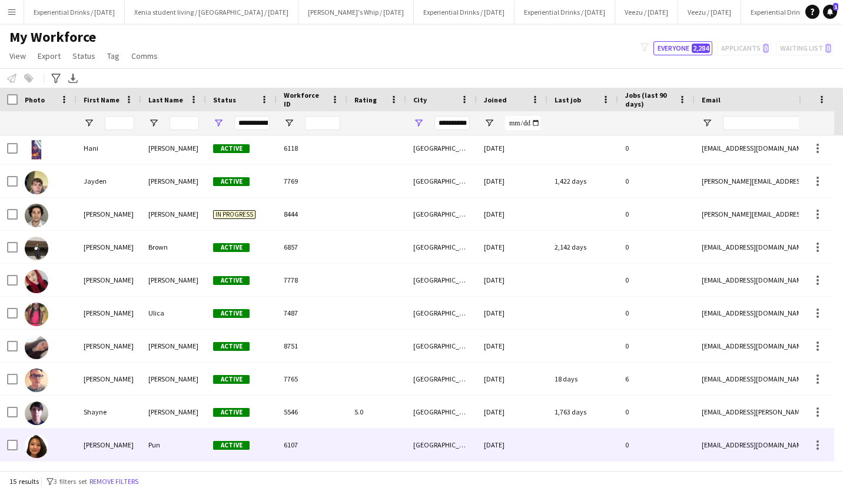
click at [128, 450] on div "Sonu" at bounding box center [109, 445] width 65 height 32
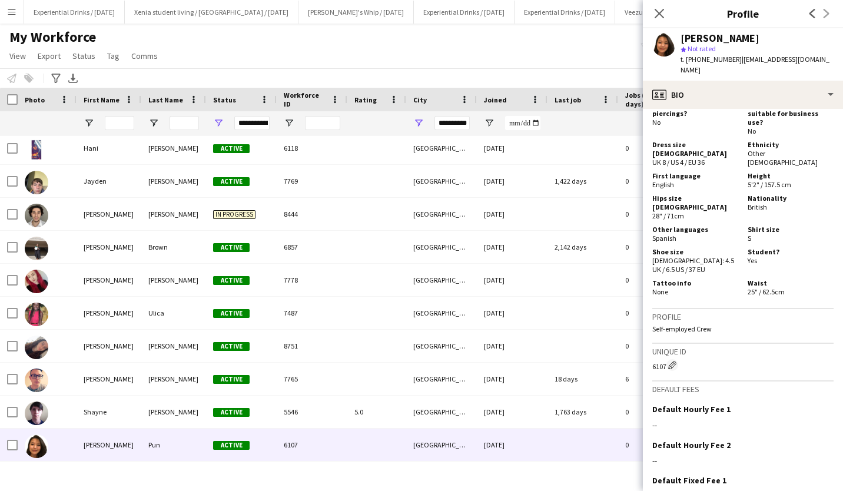
scroll to position [636, 0]
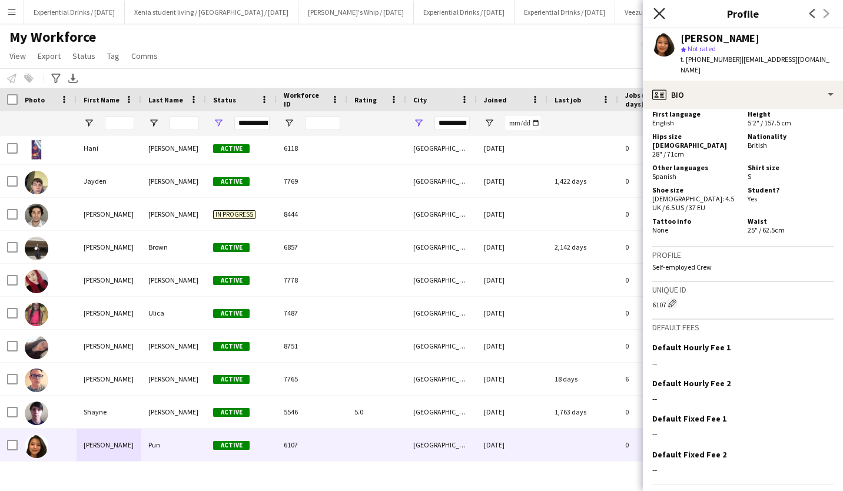
click at [655, 9] on icon at bounding box center [659, 13] width 11 height 11
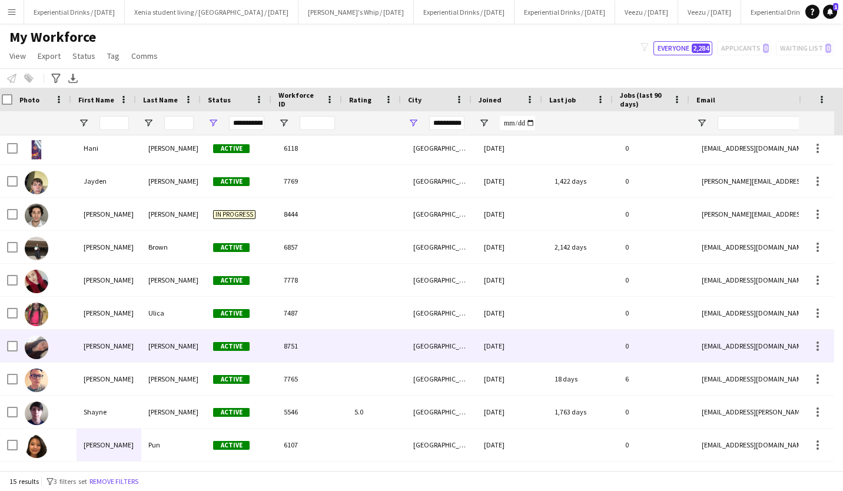
scroll to position [0, 0]
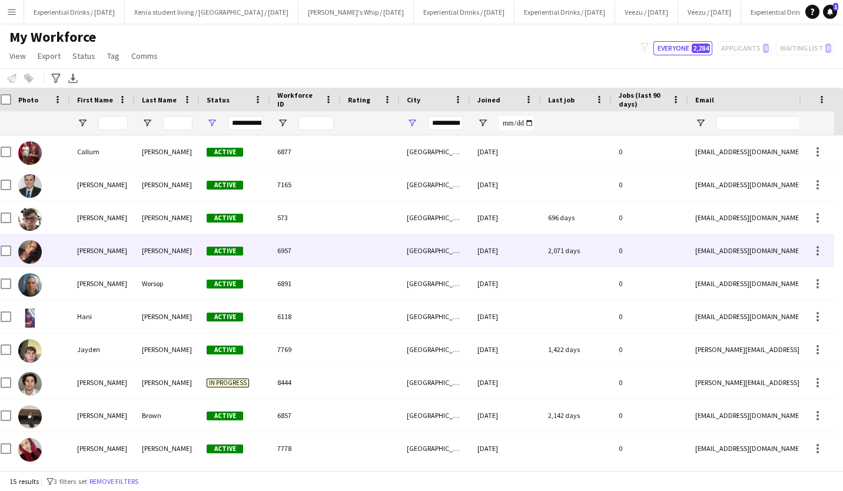
click at [96, 250] on div "Emily" at bounding box center [102, 250] width 65 height 32
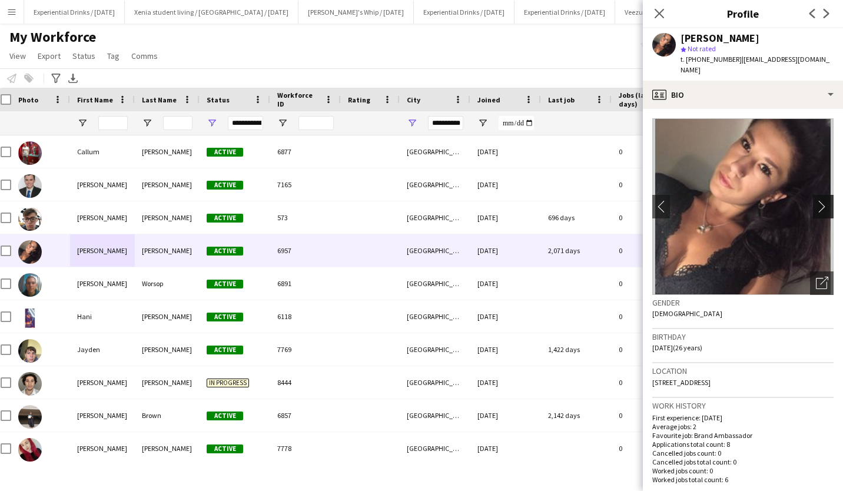
click at [813, 195] on button "chevron-right" at bounding box center [825, 207] width 24 height 24
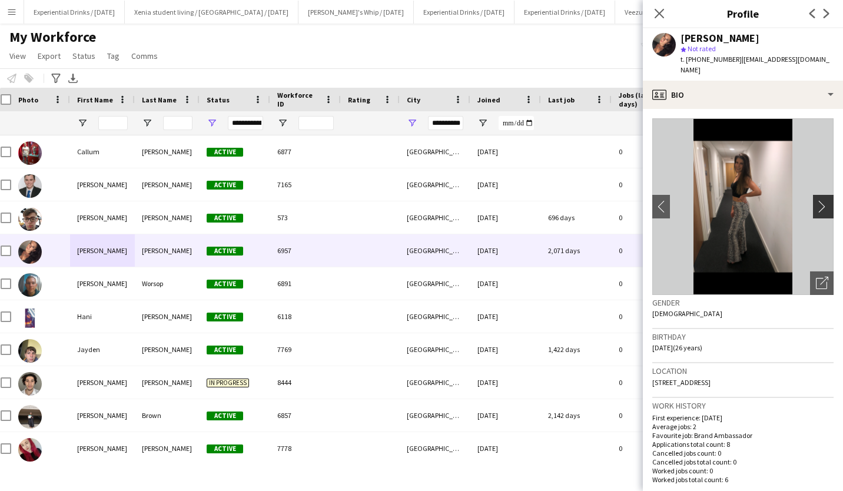
click at [816, 200] on app-icon "chevron-right" at bounding box center [825, 206] width 18 height 12
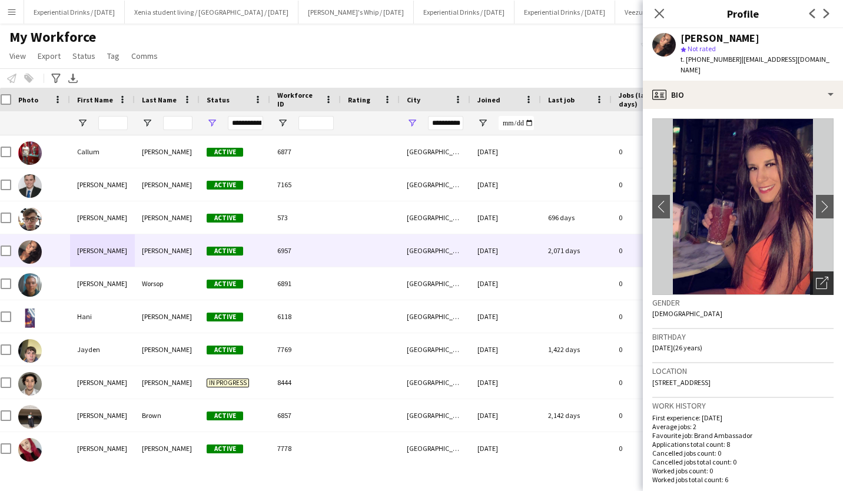
click at [816, 277] on icon "Open photos pop-in" at bounding box center [822, 283] width 12 height 12
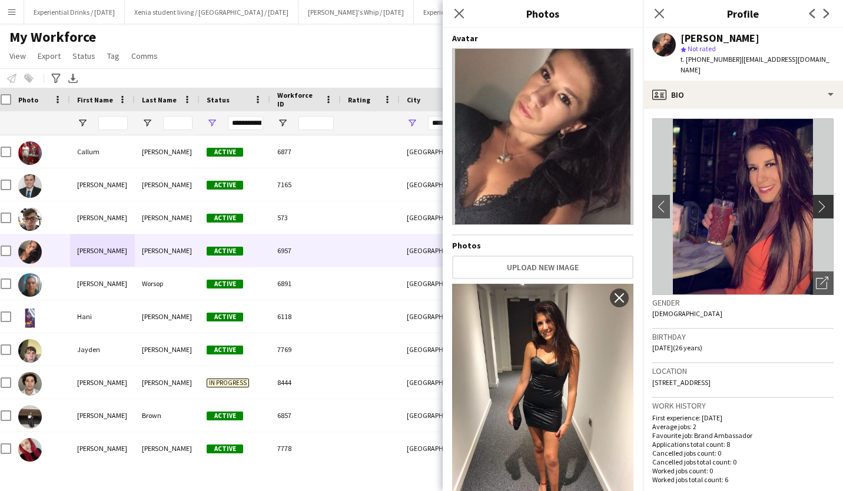
click at [816, 200] on app-icon "chevron-right" at bounding box center [825, 206] width 18 height 12
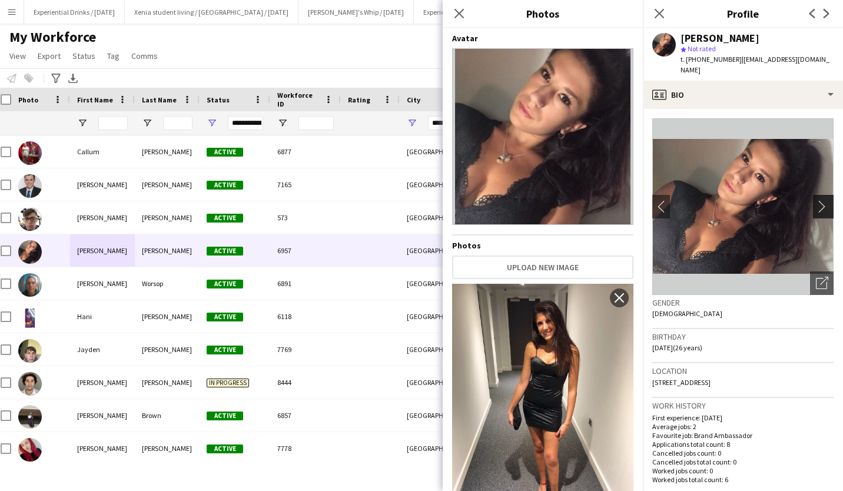
click at [816, 200] on app-icon "chevron-right" at bounding box center [825, 206] width 18 height 12
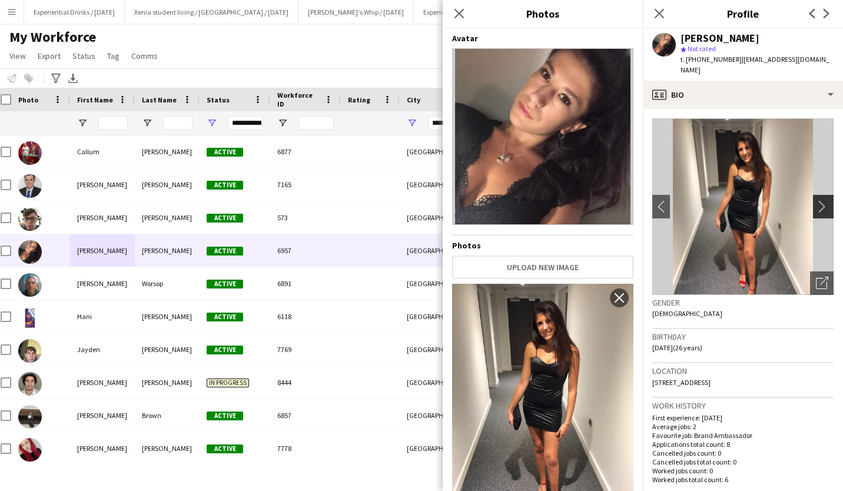
click at [816, 200] on app-icon "chevron-right" at bounding box center [825, 206] width 18 height 12
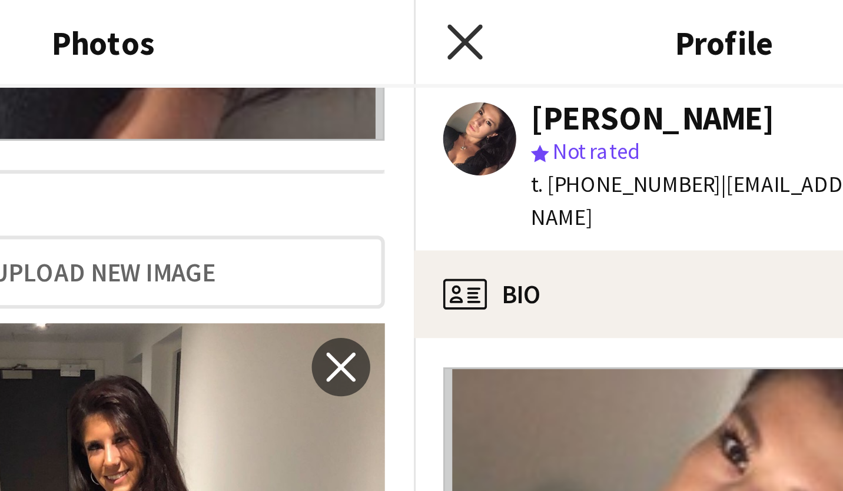
click at [659, 15] on icon "Close pop-in" at bounding box center [659, 13] width 11 height 11
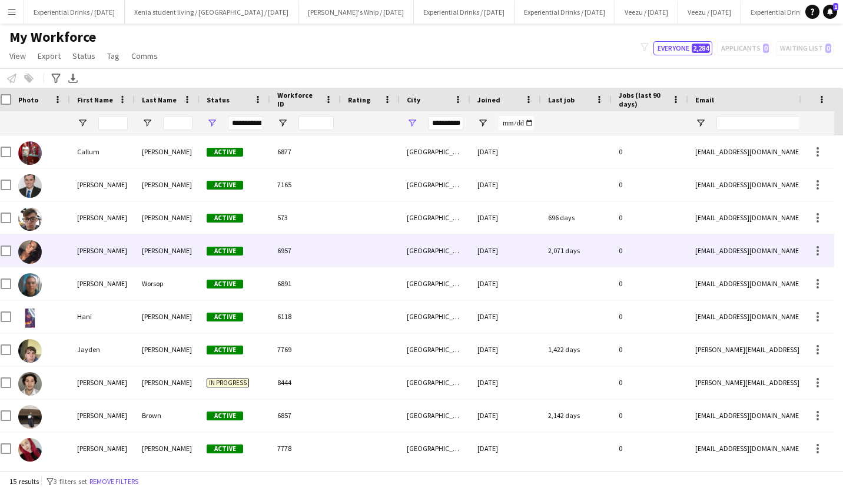
click at [112, 251] on div "Emily" at bounding box center [102, 250] width 65 height 32
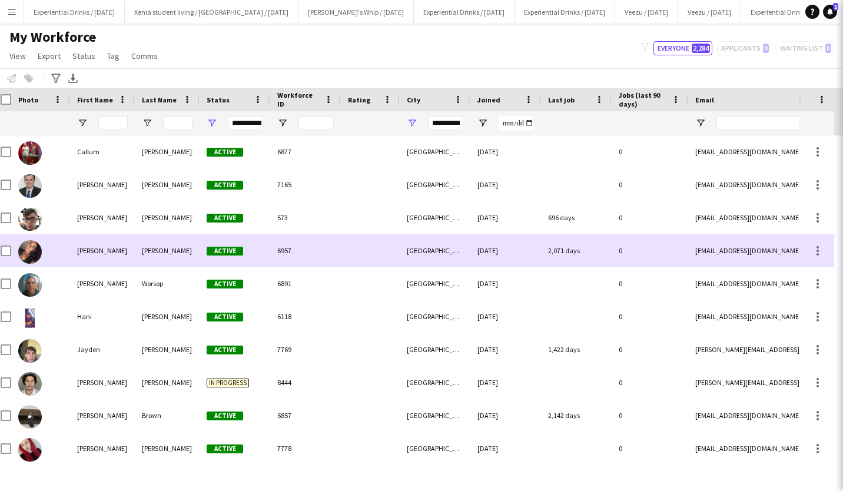
click at [112, 251] on div "Emily" at bounding box center [102, 250] width 65 height 32
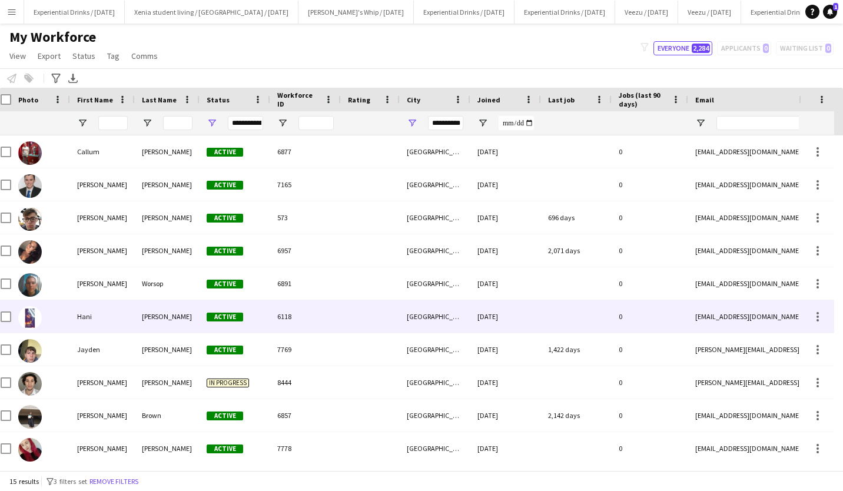
click at [78, 317] on div "Hani" at bounding box center [102, 316] width 65 height 32
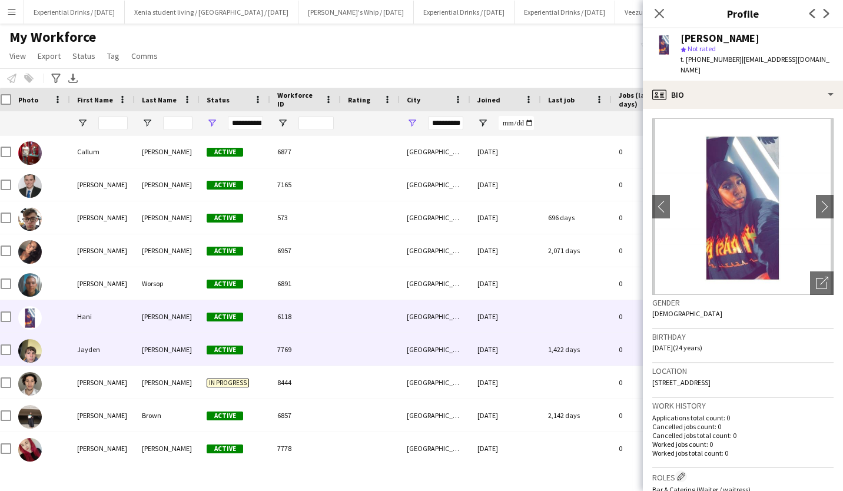
click at [81, 349] on div "Jayden" at bounding box center [102, 349] width 65 height 32
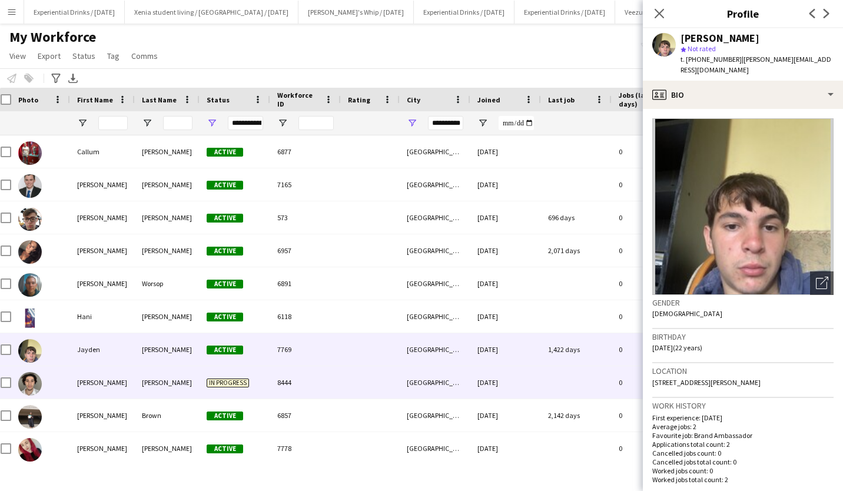
click at [89, 381] on div "Joe" at bounding box center [102, 382] width 65 height 32
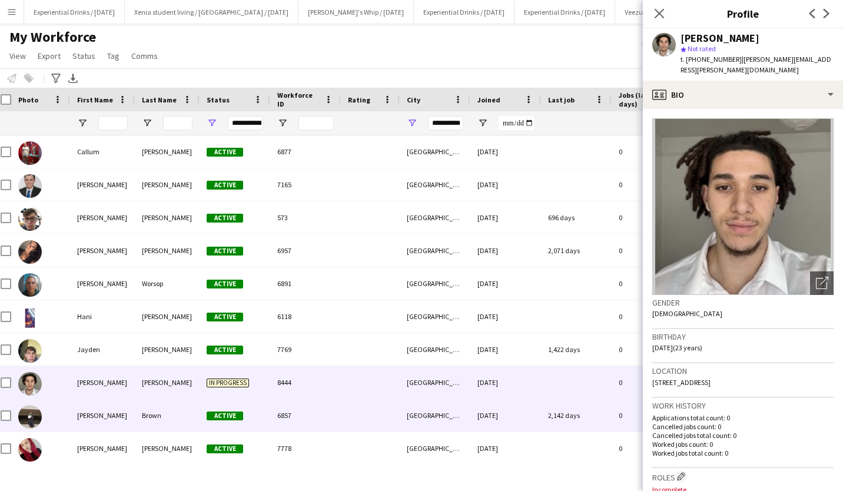
click at [100, 428] on div "Katie" at bounding box center [102, 415] width 65 height 32
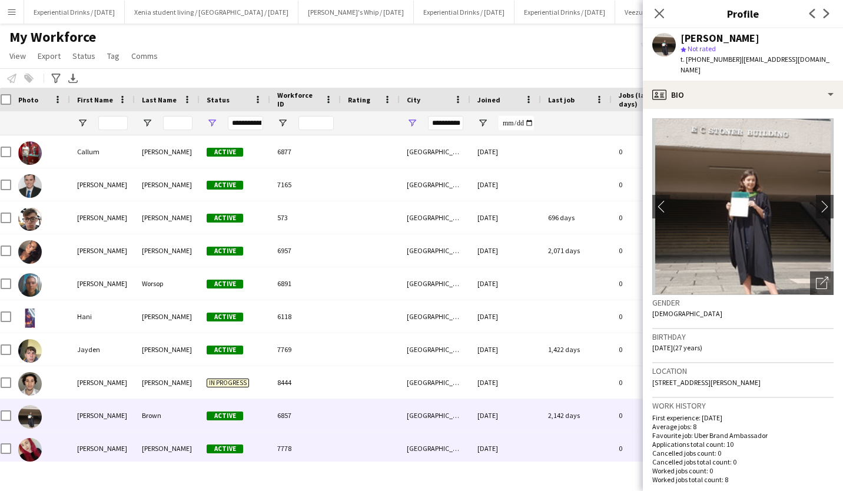
click at [107, 452] on div "Kerri" at bounding box center [102, 448] width 65 height 32
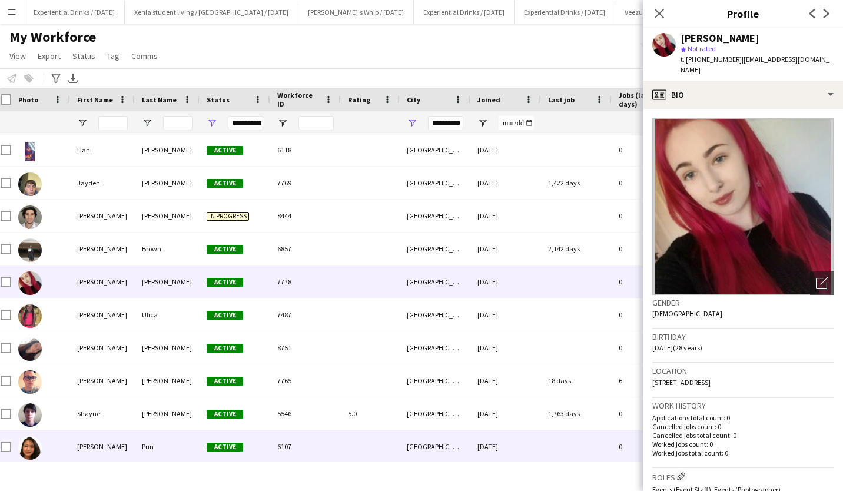
scroll to position [168, 0]
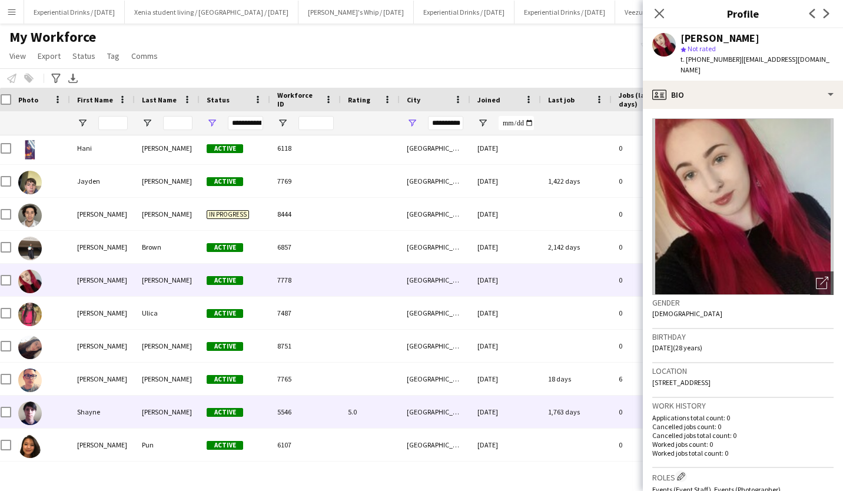
click at [106, 407] on div "Shayne" at bounding box center [102, 412] width 65 height 32
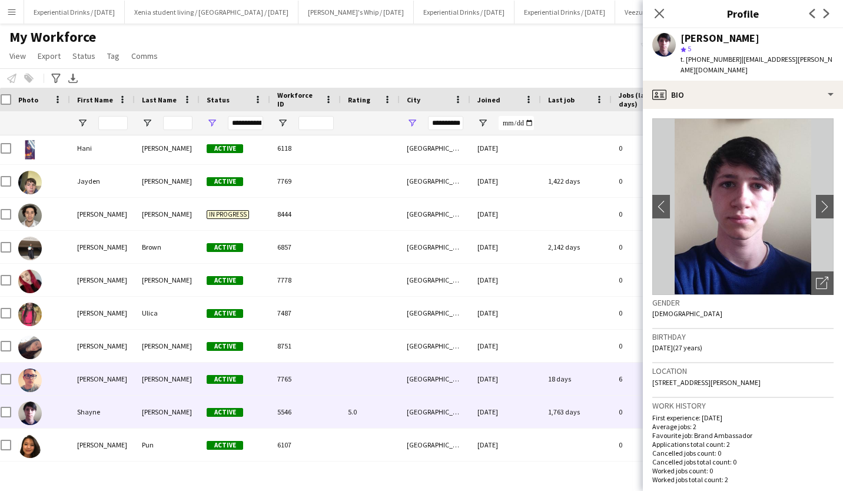
click at [103, 368] on div "Shane" at bounding box center [102, 379] width 65 height 32
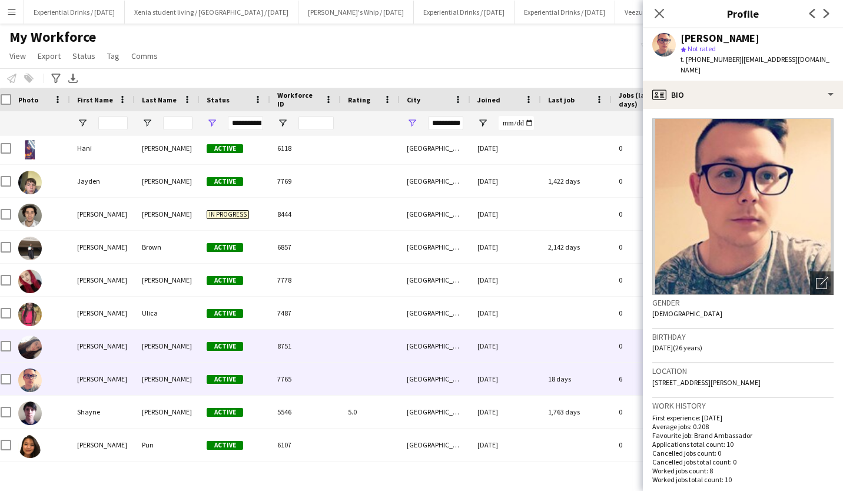
click at [106, 342] on div "Ruth" at bounding box center [102, 346] width 65 height 32
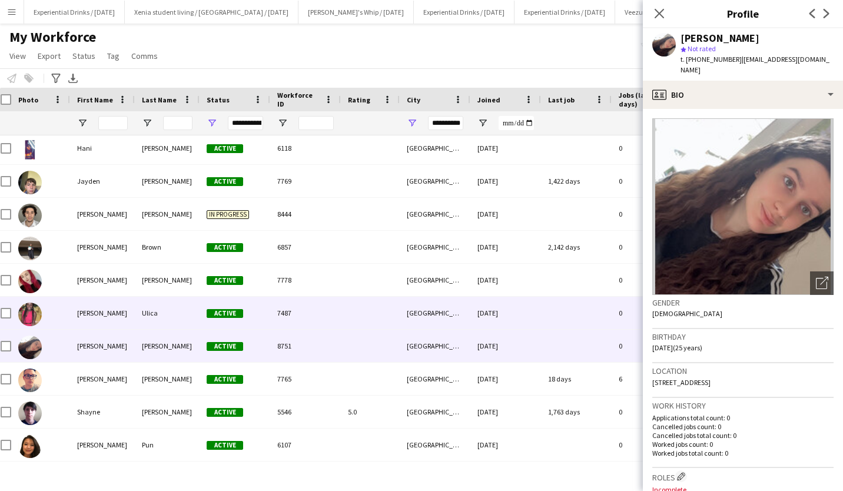
click at [100, 308] on div "Nadia" at bounding box center [102, 313] width 65 height 32
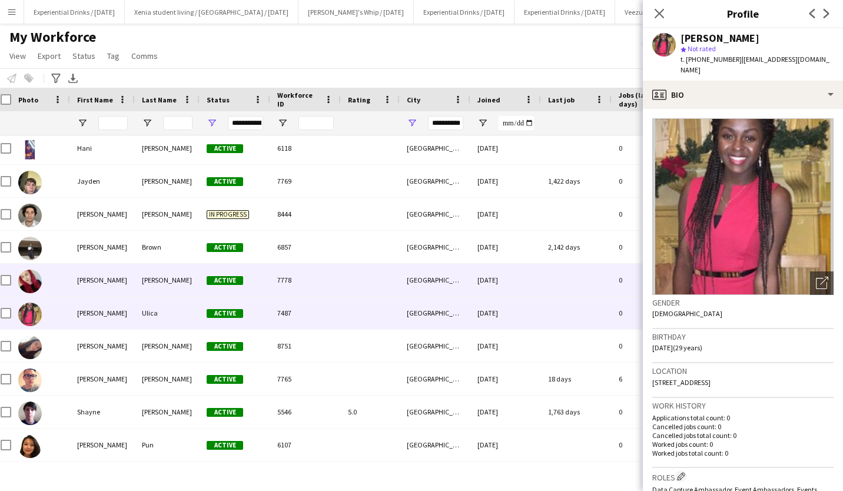
scroll to position [0, 0]
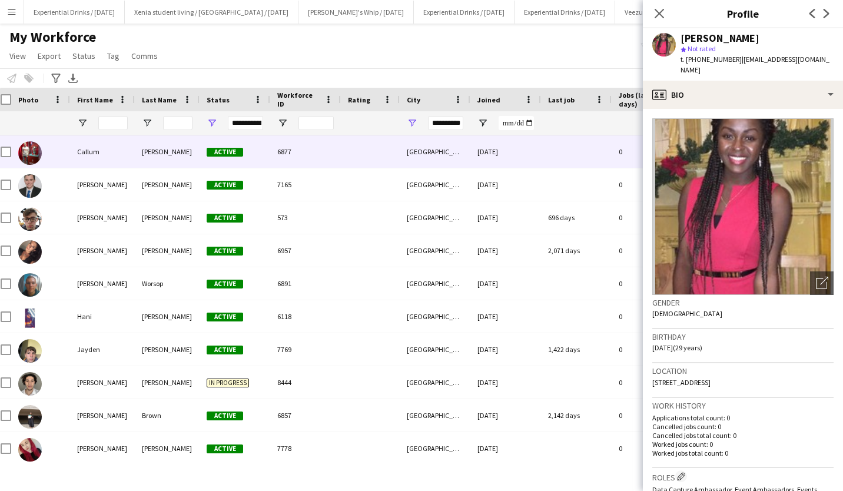
click at [95, 150] on div "Callum" at bounding box center [102, 151] width 65 height 32
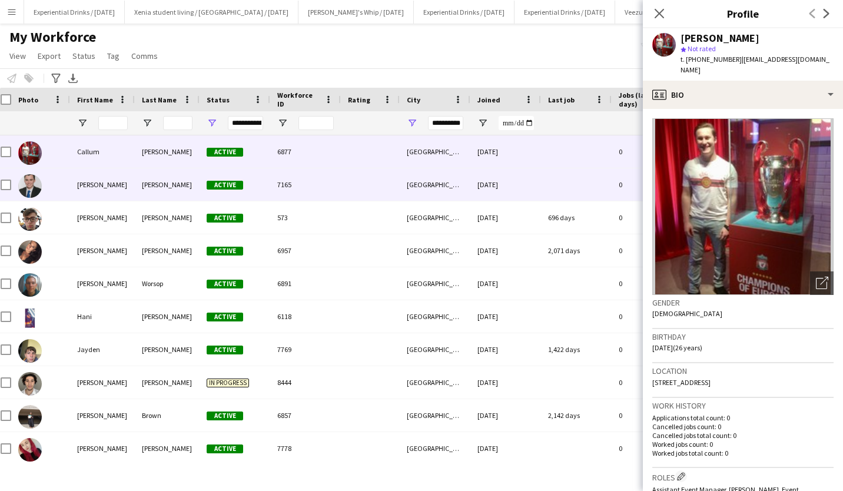
click at [98, 178] on div "Christopher" at bounding box center [102, 184] width 65 height 32
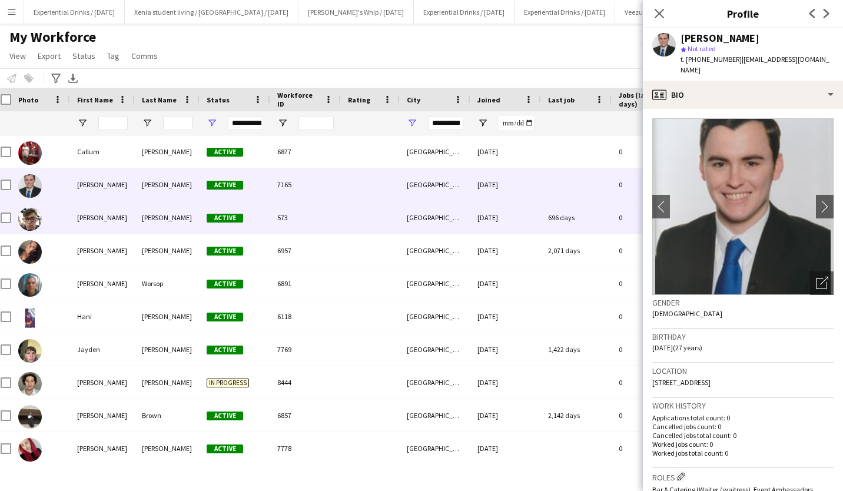
click at [101, 201] on div "DOMINIC" at bounding box center [102, 217] width 65 height 32
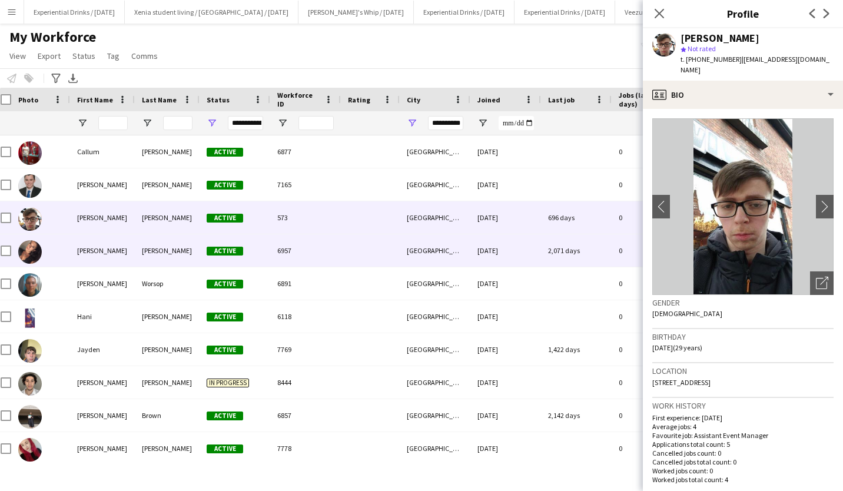
click at [102, 239] on div "Emily" at bounding box center [102, 250] width 65 height 32
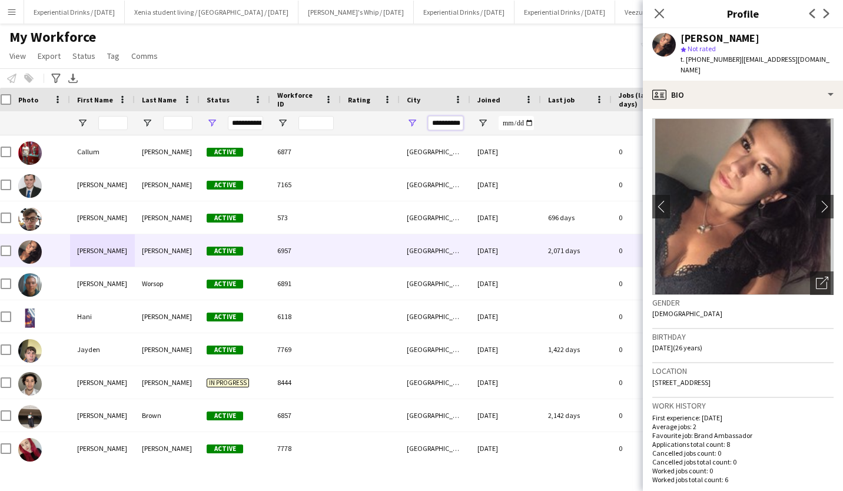
drag, startPoint x: 433, startPoint y: 122, endPoint x: 529, endPoint y: 131, distance: 96.4
click at [529, 131] on div "**********" at bounding box center [632, 123] width 1276 height 24
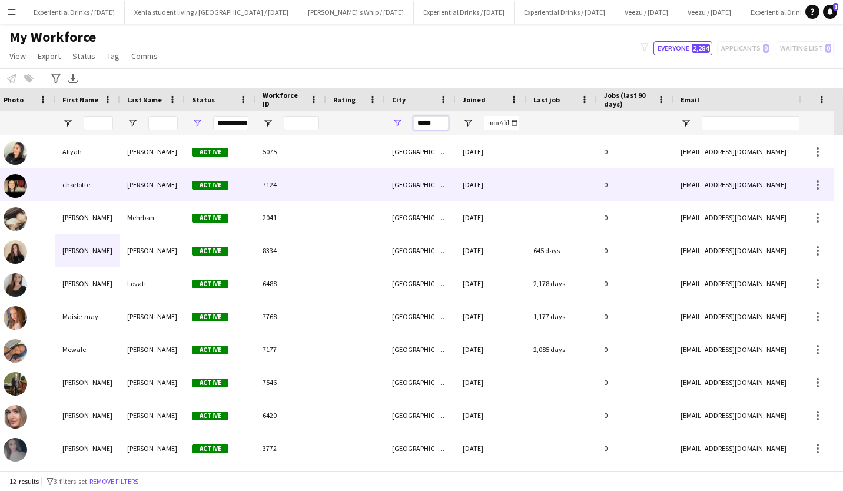
scroll to position [0, 21]
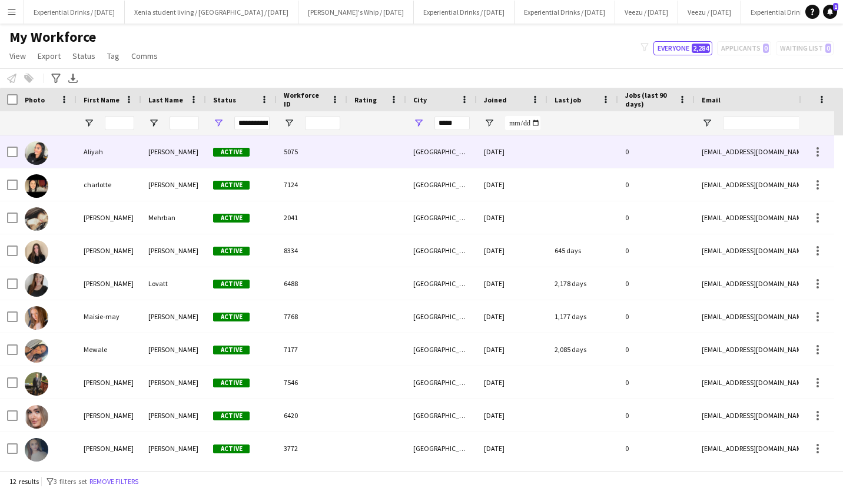
click at [94, 154] on div "Aliyah" at bounding box center [109, 151] width 65 height 32
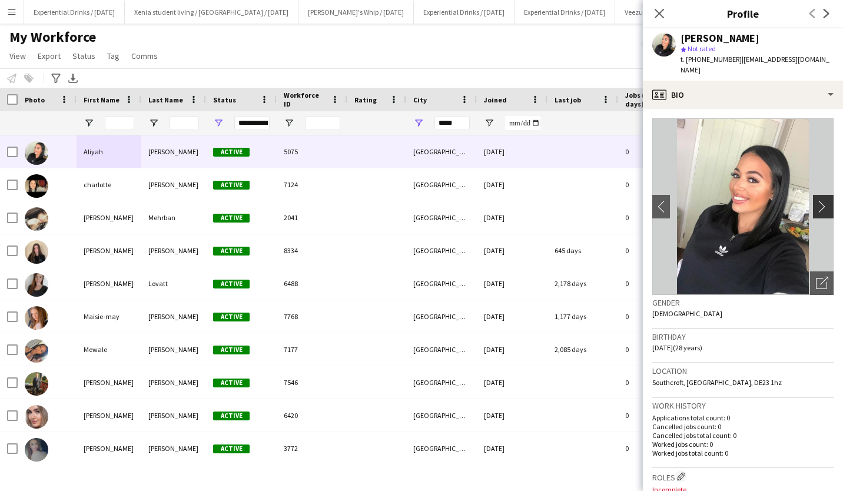
click at [823, 205] on app-icon "chevron-right" at bounding box center [825, 206] width 18 height 12
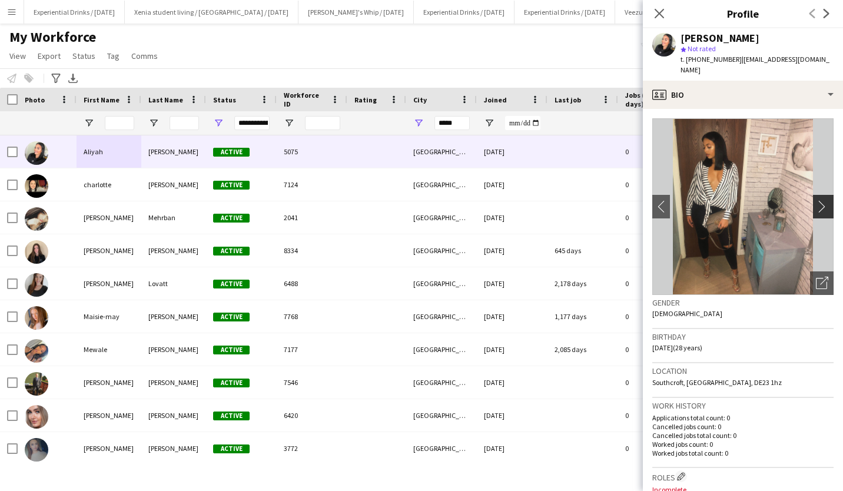
click at [823, 205] on app-icon "chevron-right" at bounding box center [825, 206] width 18 height 12
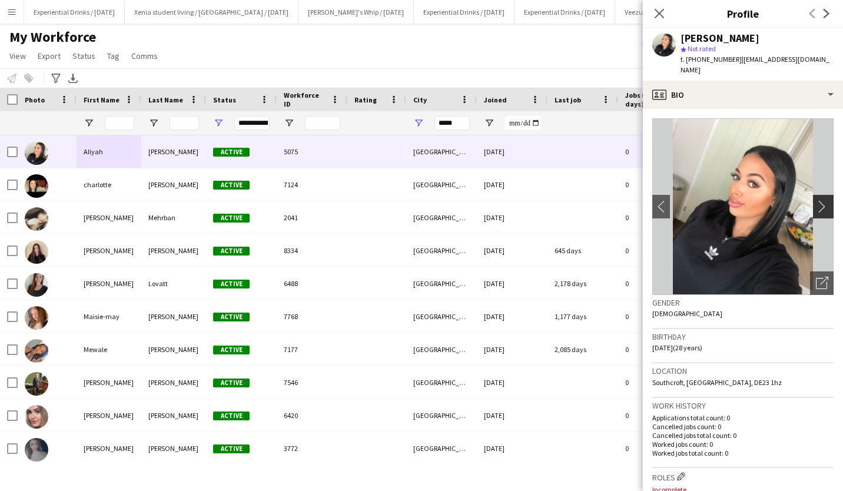
click at [816, 205] on app-icon "chevron-right" at bounding box center [825, 206] width 18 height 12
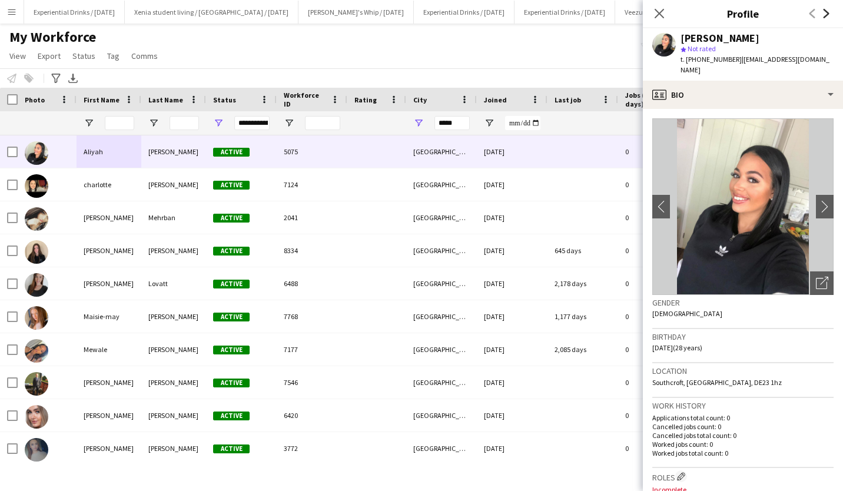
click at [822, 16] on icon "Next" at bounding box center [826, 13] width 9 height 9
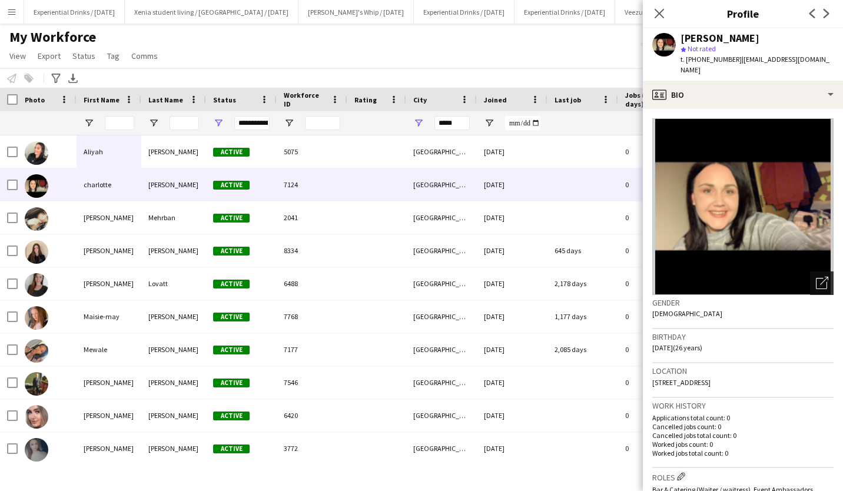
click at [816, 277] on icon "Open photos pop-in" at bounding box center [822, 283] width 12 height 12
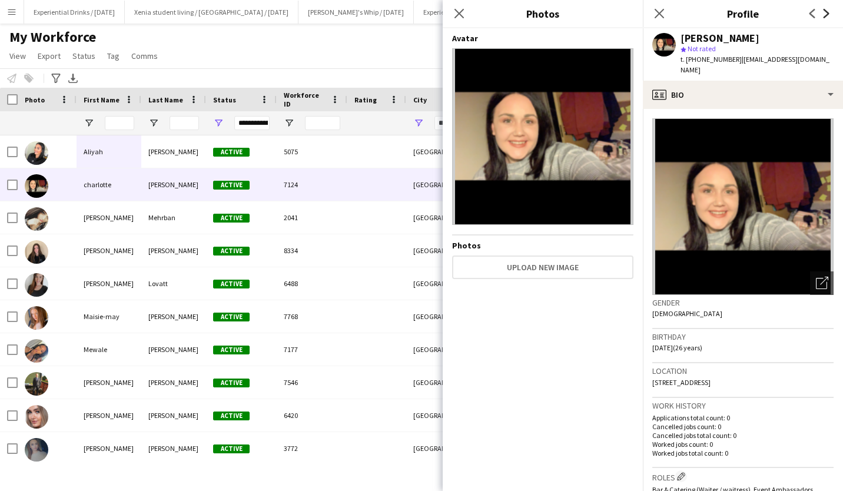
click at [830, 12] on icon "Next" at bounding box center [826, 13] width 9 height 9
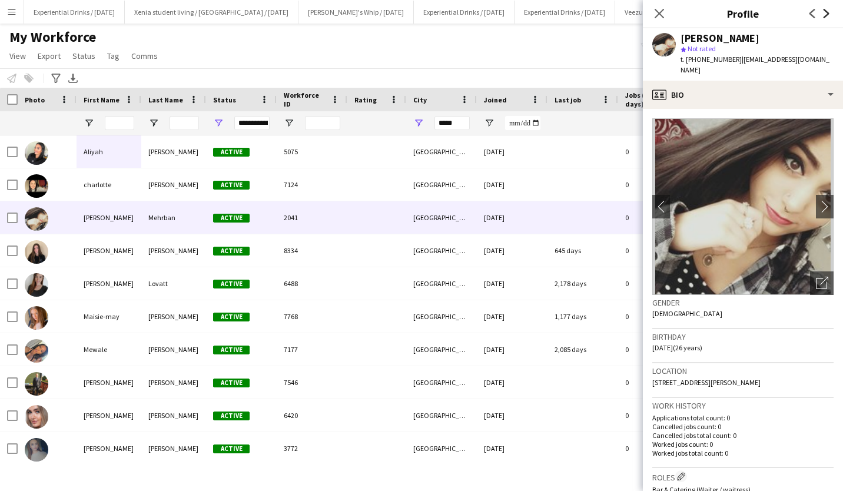
click at [830, 12] on icon "Next" at bounding box center [826, 13] width 9 height 9
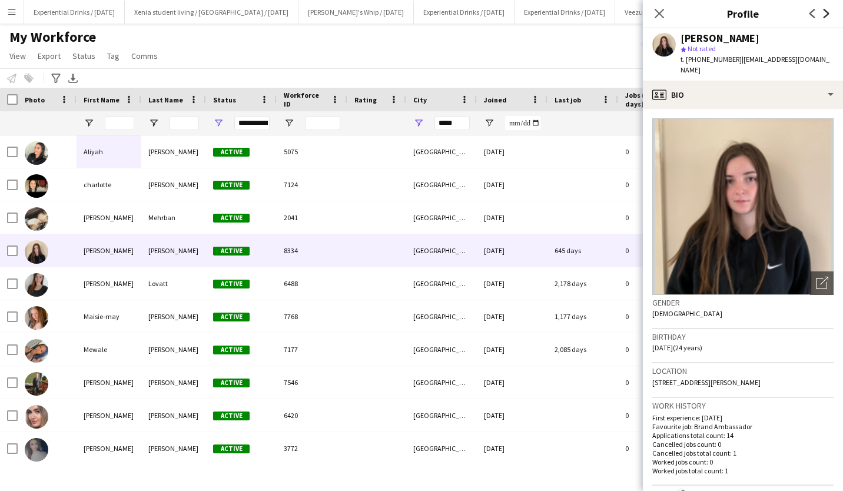
click at [830, 12] on icon "Next" at bounding box center [826, 13] width 9 height 9
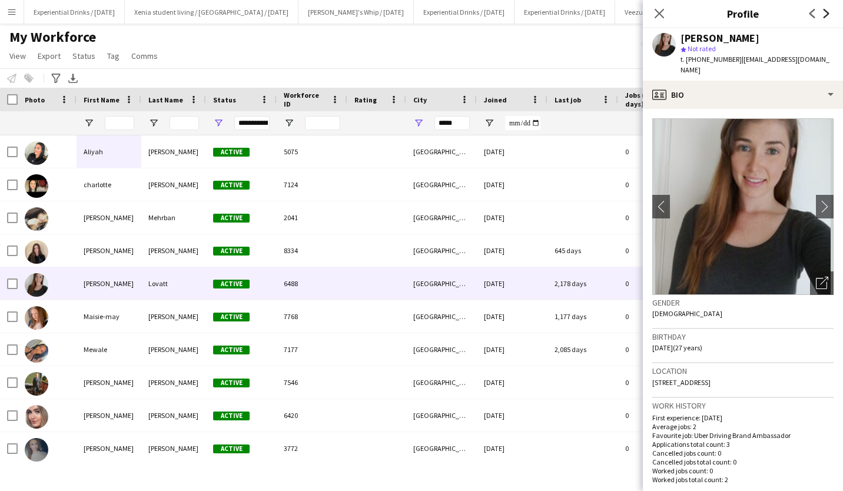
click at [830, 12] on icon "Next" at bounding box center [826, 13] width 9 height 9
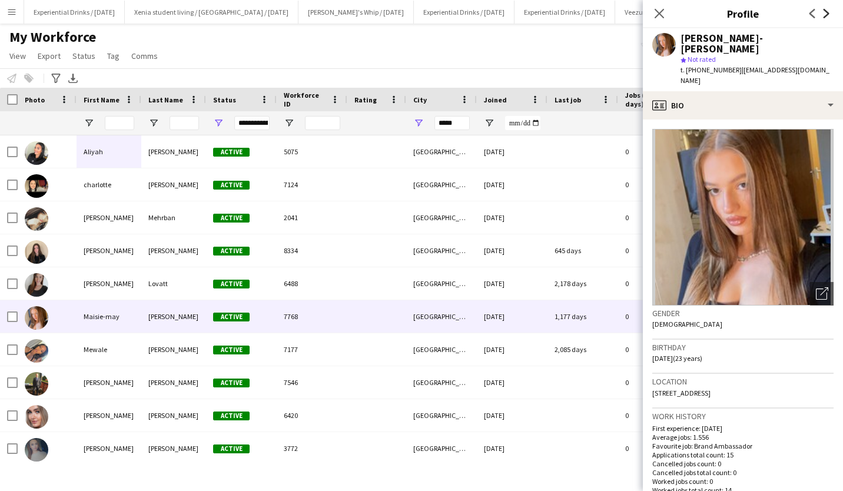
click at [830, 11] on icon "Next" at bounding box center [826, 13] width 9 height 9
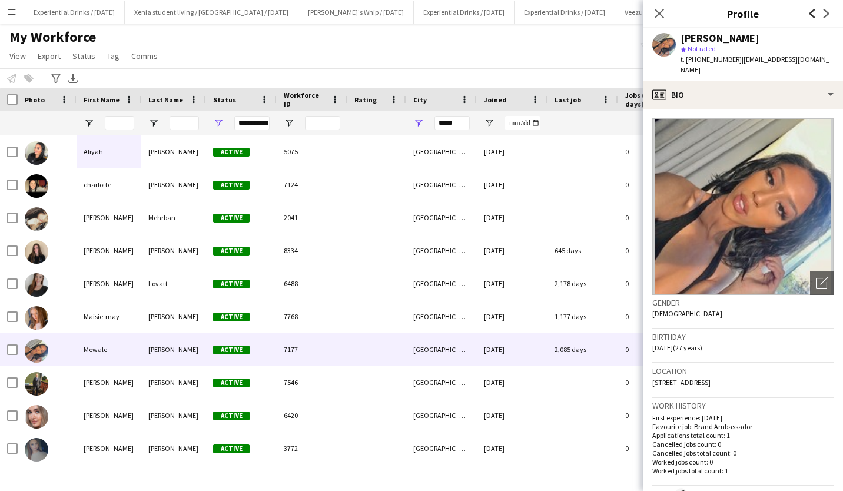
click at [813, 9] on icon "Previous" at bounding box center [812, 13] width 9 height 9
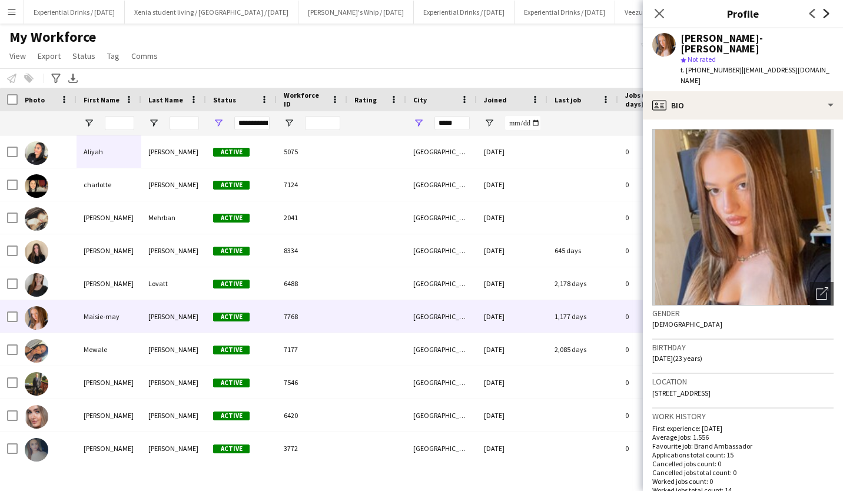
click at [828, 15] on icon at bounding box center [827, 13] width 6 height 9
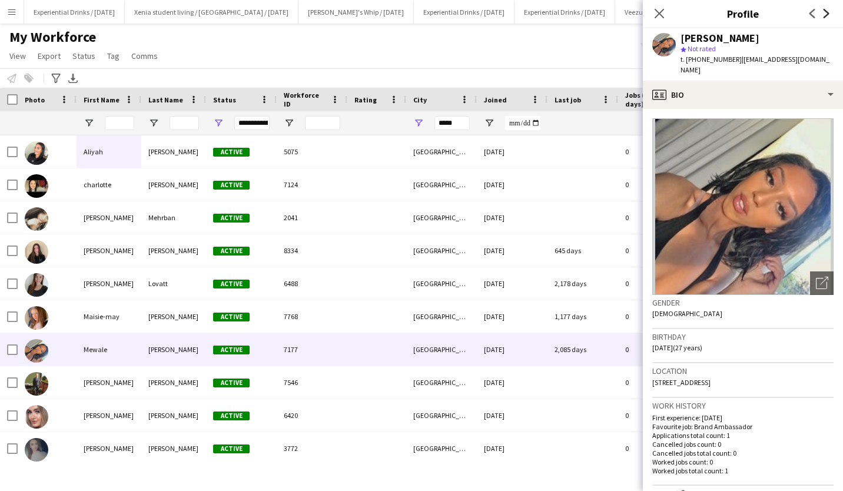
click at [828, 15] on icon at bounding box center [827, 13] width 6 height 9
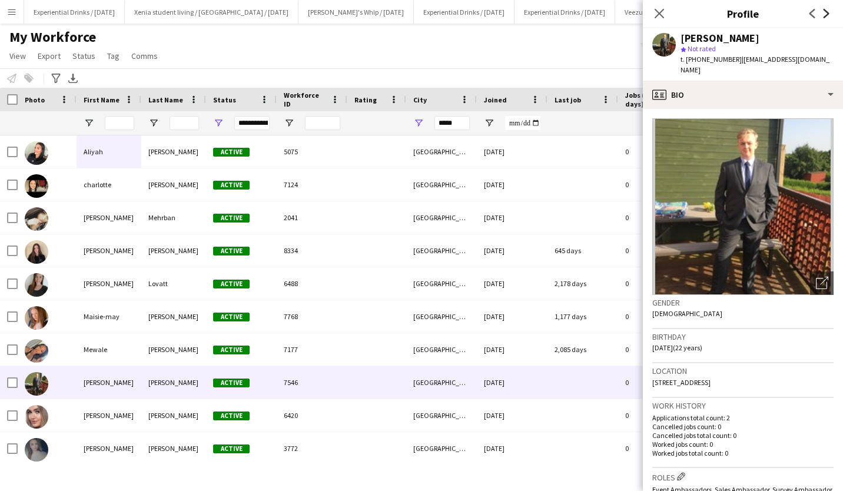
click at [829, 9] on icon "Next" at bounding box center [826, 13] width 9 height 9
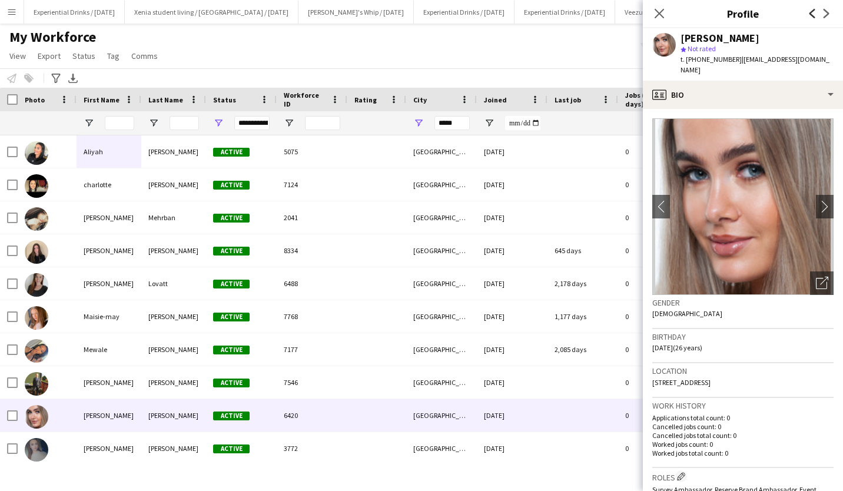
click at [814, 9] on icon "Previous" at bounding box center [812, 13] width 9 height 9
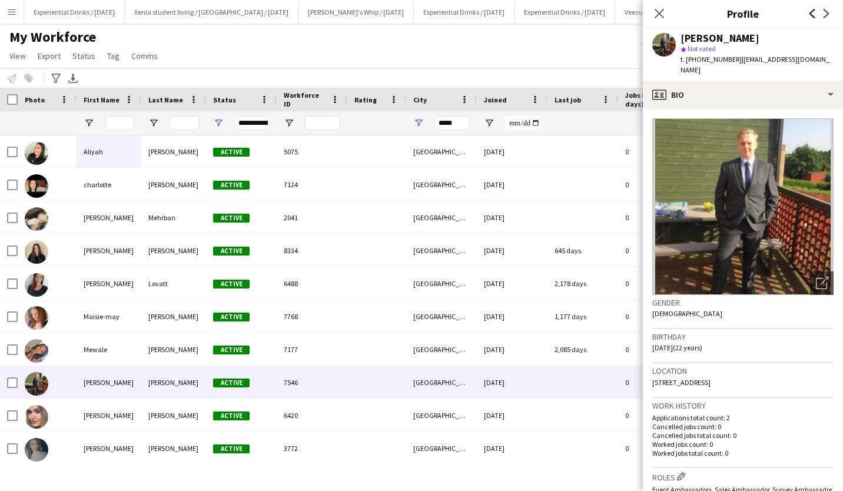
click at [814, 9] on icon "Previous" at bounding box center [812, 13] width 9 height 9
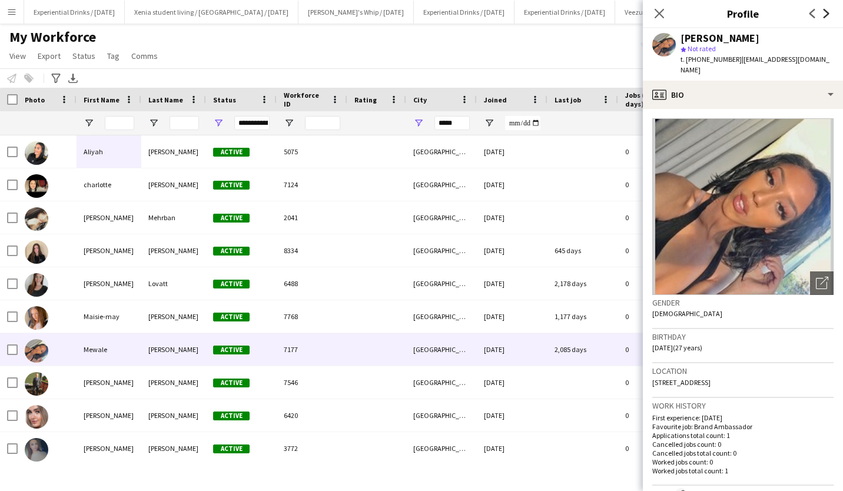
click at [828, 12] on icon at bounding box center [827, 13] width 6 height 9
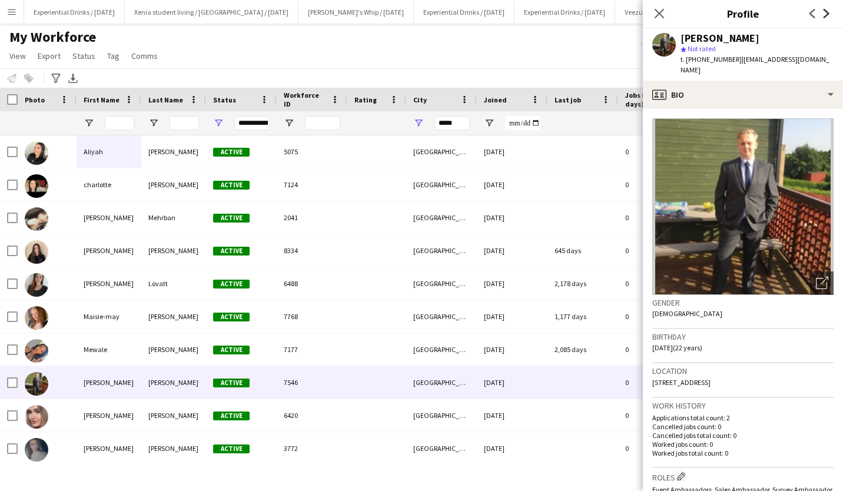
click at [828, 12] on icon at bounding box center [827, 13] width 6 height 9
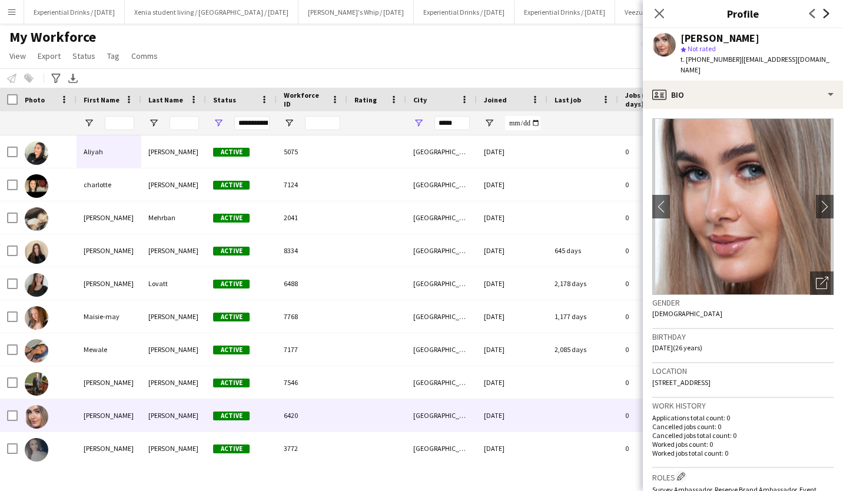
click at [828, 12] on icon at bounding box center [827, 13] width 6 height 9
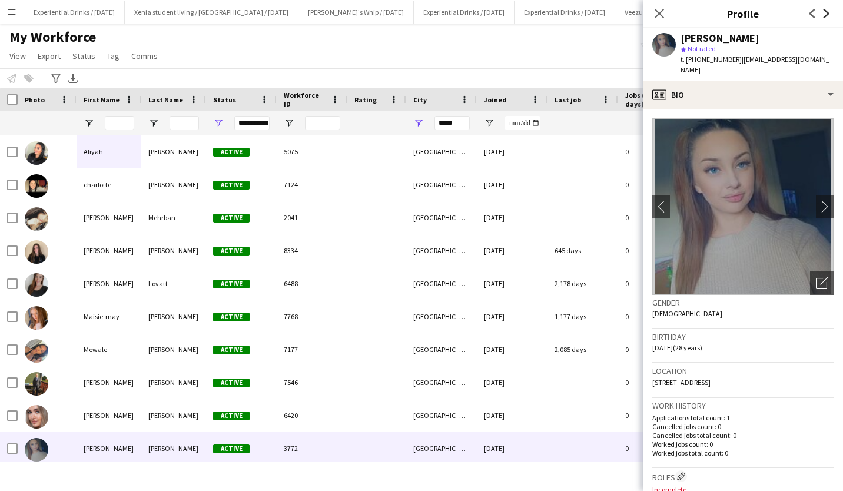
click at [828, 12] on icon at bounding box center [827, 13] width 6 height 9
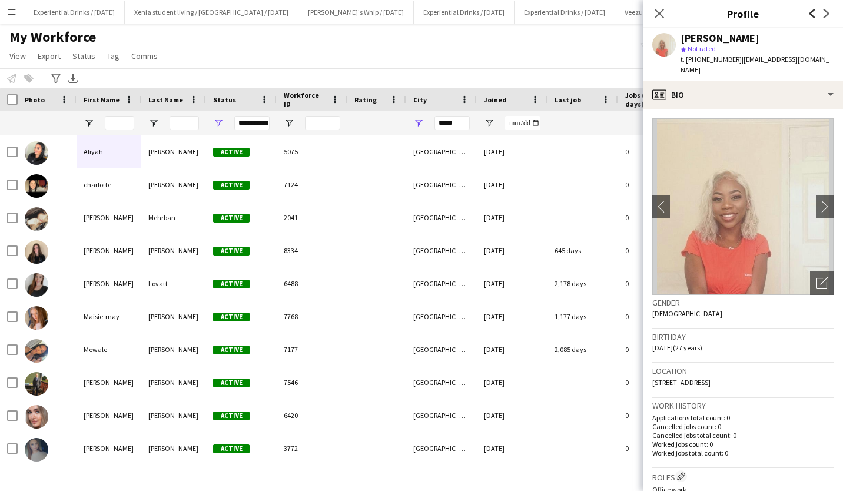
click at [810, 12] on icon at bounding box center [813, 13] width 6 height 9
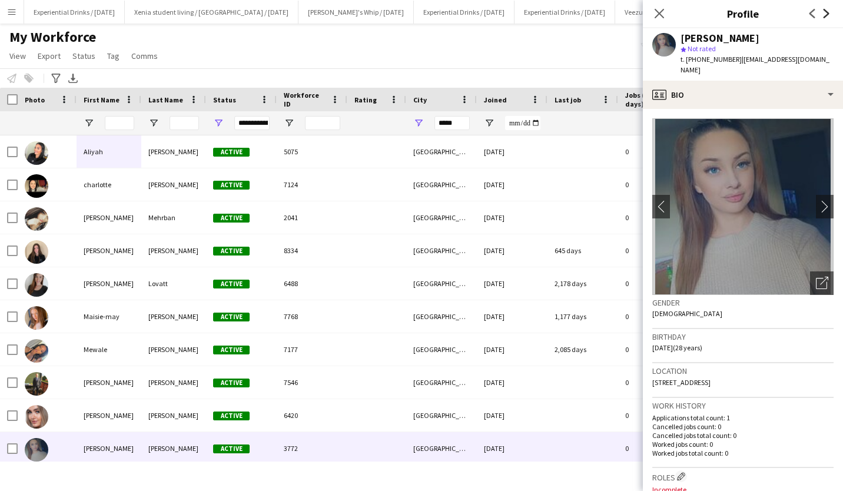
click at [827, 12] on icon at bounding box center [827, 13] width 6 height 9
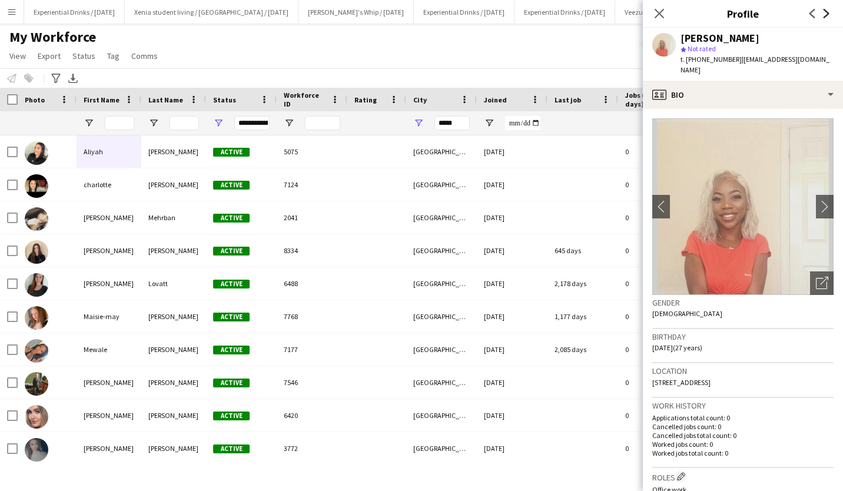
click at [827, 12] on icon at bounding box center [827, 13] width 6 height 9
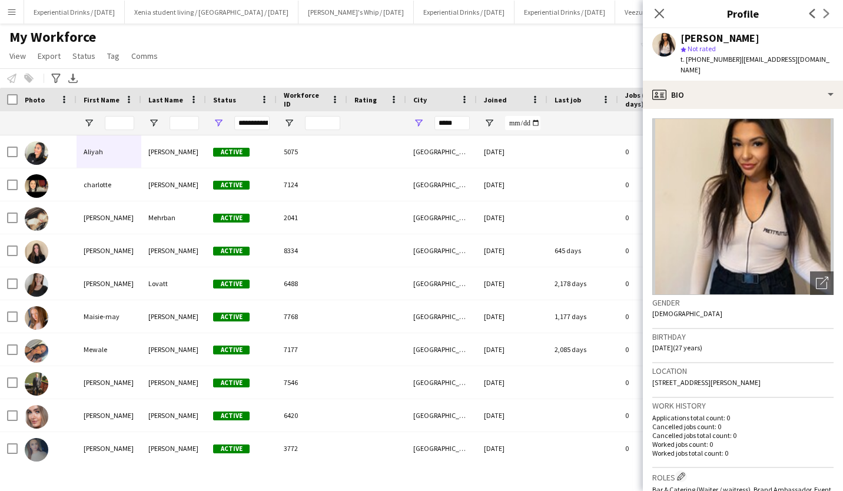
click at [827, 12] on div "Previous Next" at bounding box center [819, 13] width 47 height 27
click at [824, 11] on div "Previous Next" at bounding box center [819, 13] width 47 height 27
click at [808, 12] on icon "Previous" at bounding box center [812, 13] width 9 height 9
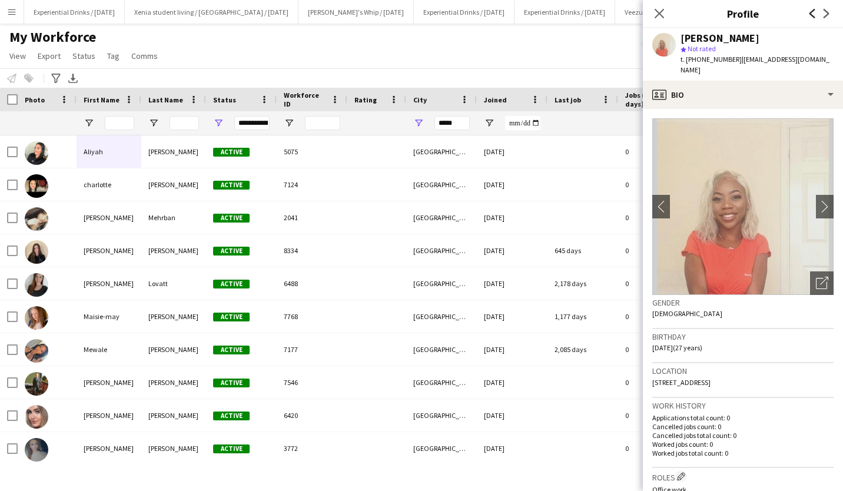
click at [808, 12] on icon "Previous" at bounding box center [812, 13] width 9 height 9
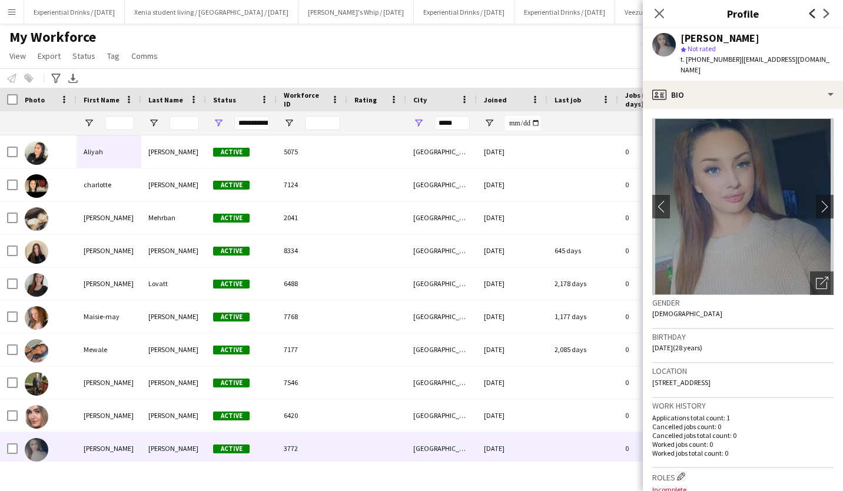
click at [808, 12] on icon "Previous" at bounding box center [812, 13] width 9 height 9
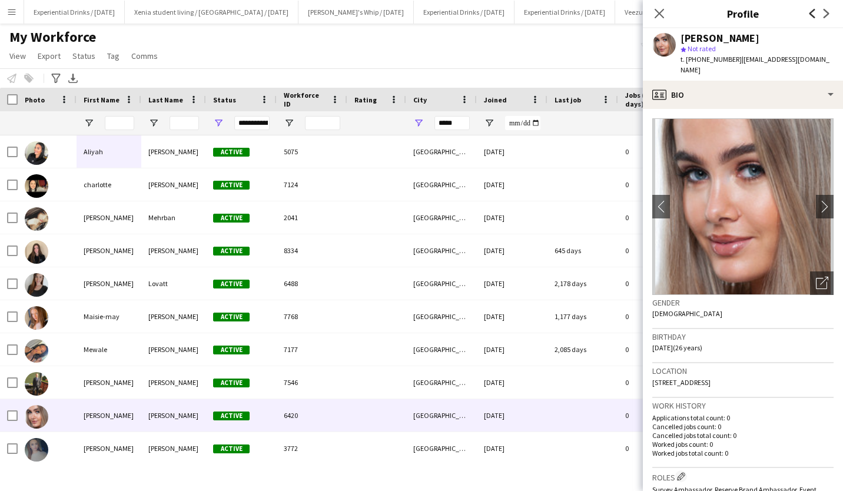
click at [808, 12] on icon "Previous" at bounding box center [812, 13] width 9 height 9
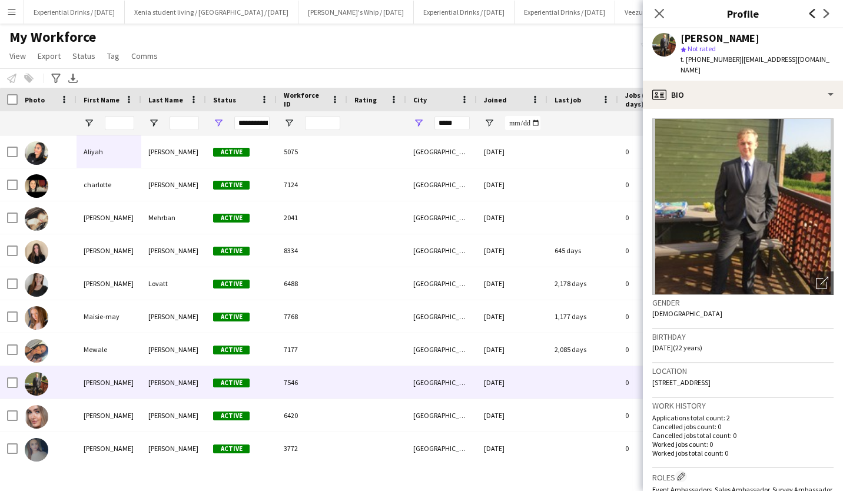
click at [808, 12] on icon "Previous" at bounding box center [812, 13] width 9 height 9
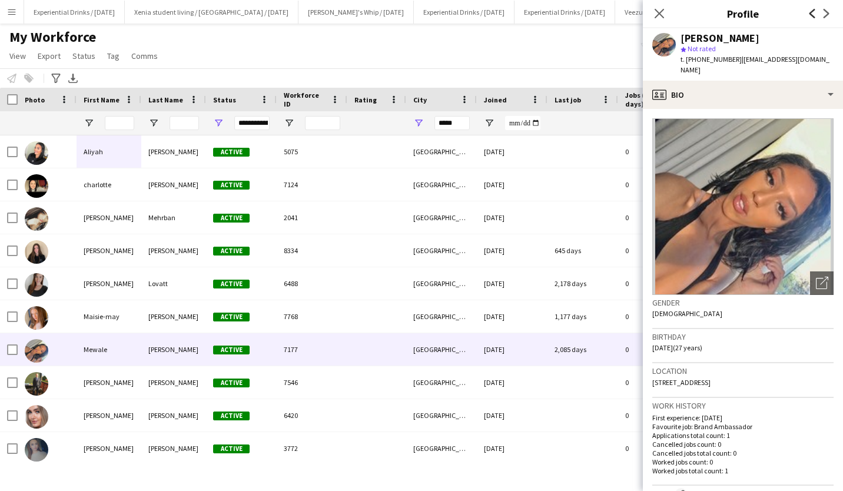
click at [808, 12] on icon "Previous" at bounding box center [812, 13] width 9 height 9
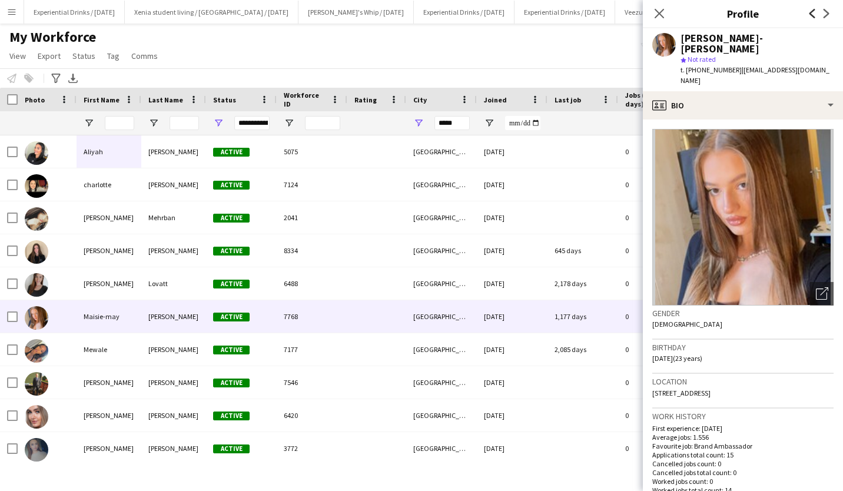
click at [808, 12] on icon "Previous" at bounding box center [812, 13] width 9 height 9
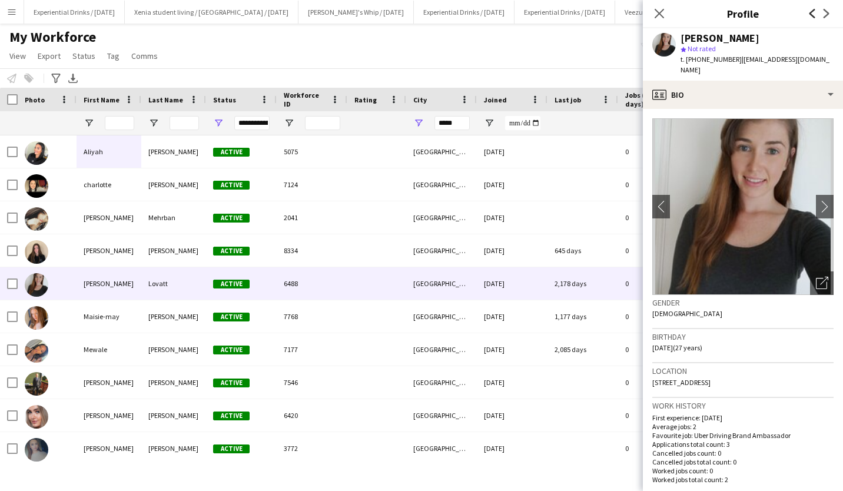
click at [808, 12] on icon "Previous" at bounding box center [812, 13] width 9 height 9
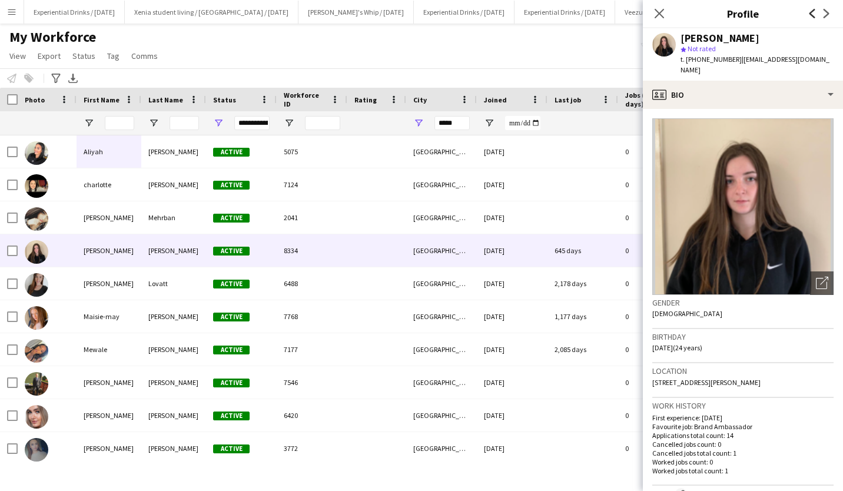
click at [808, 12] on icon "Previous" at bounding box center [812, 13] width 9 height 9
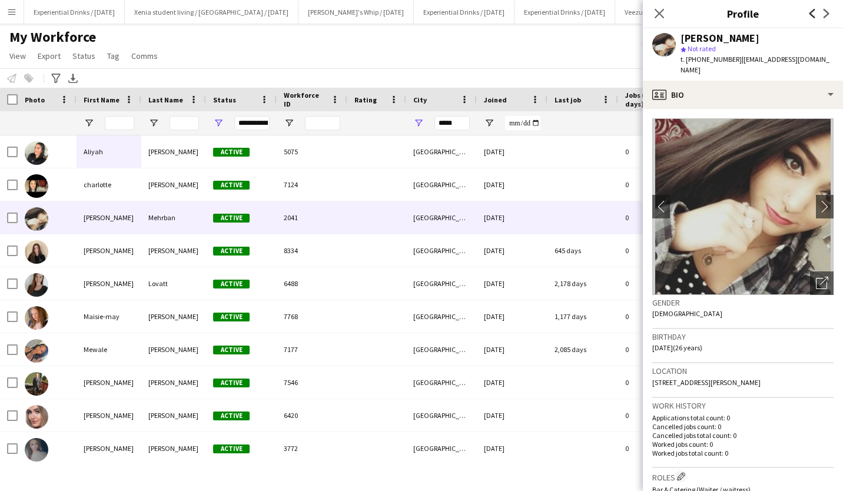
click at [808, 12] on icon "Previous" at bounding box center [812, 13] width 9 height 9
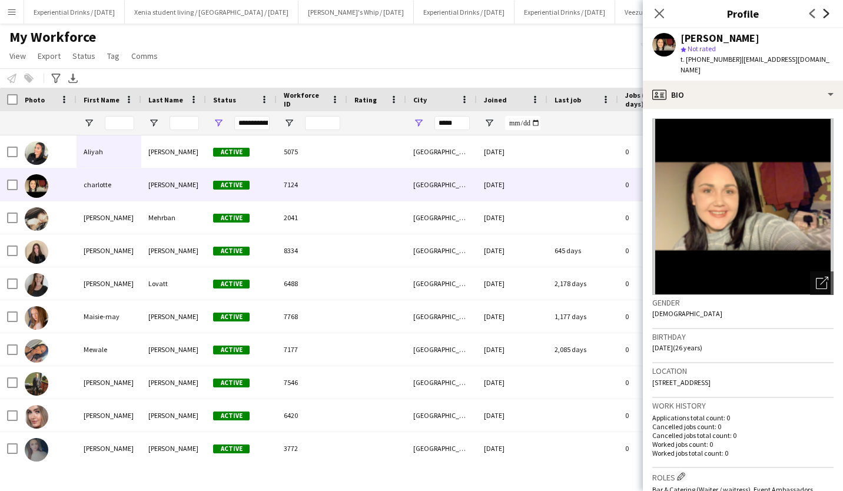
click at [825, 11] on icon at bounding box center [827, 13] width 6 height 9
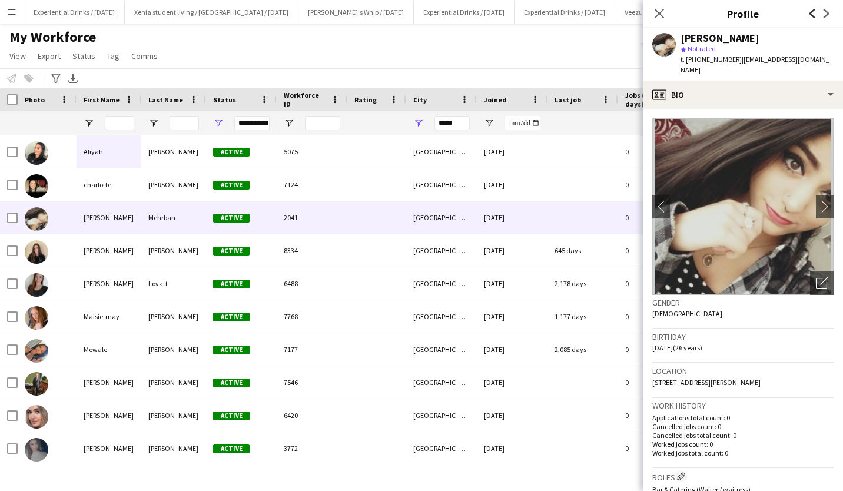
click at [810, 13] on icon at bounding box center [813, 13] width 6 height 9
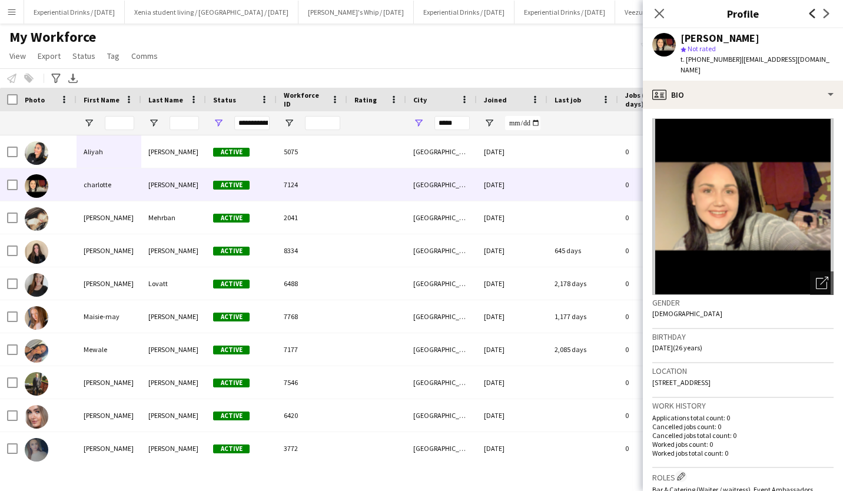
click at [810, 13] on icon at bounding box center [813, 13] width 6 height 9
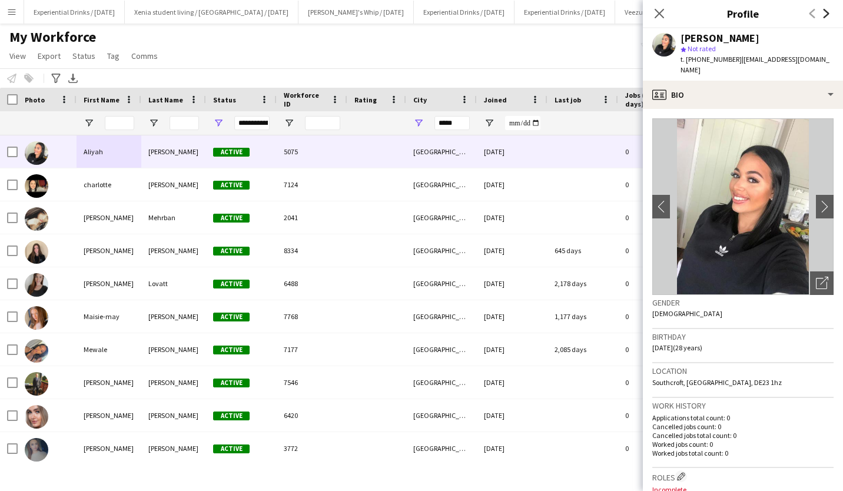
click at [826, 12] on icon at bounding box center [827, 13] width 6 height 9
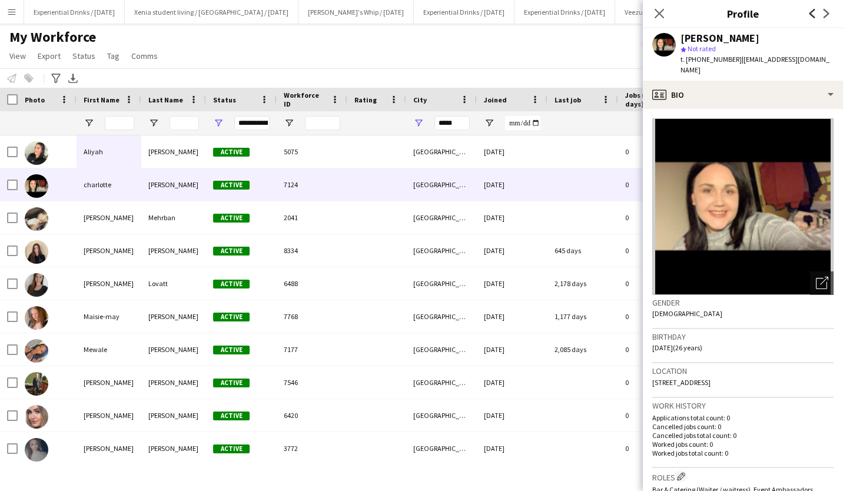
click at [810, 15] on icon "Previous" at bounding box center [812, 13] width 9 height 9
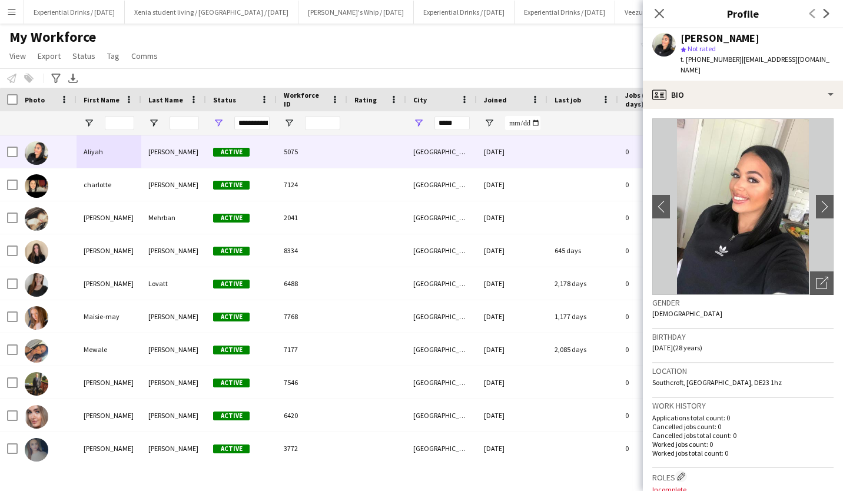
click at [810, 13] on div "Previous Next" at bounding box center [819, 13] width 47 height 27
click at [655, 14] on icon "Close pop-in" at bounding box center [659, 13] width 11 height 11
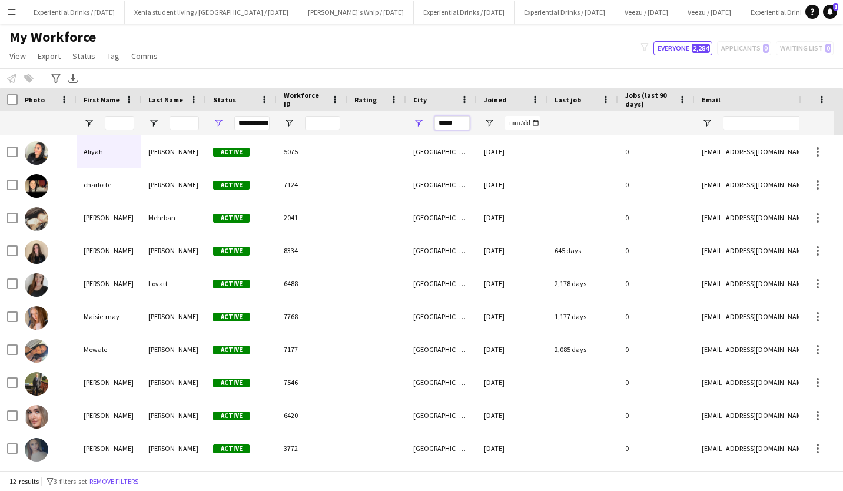
click at [463, 124] on input "*****" at bounding box center [452, 123] width 35 height 14
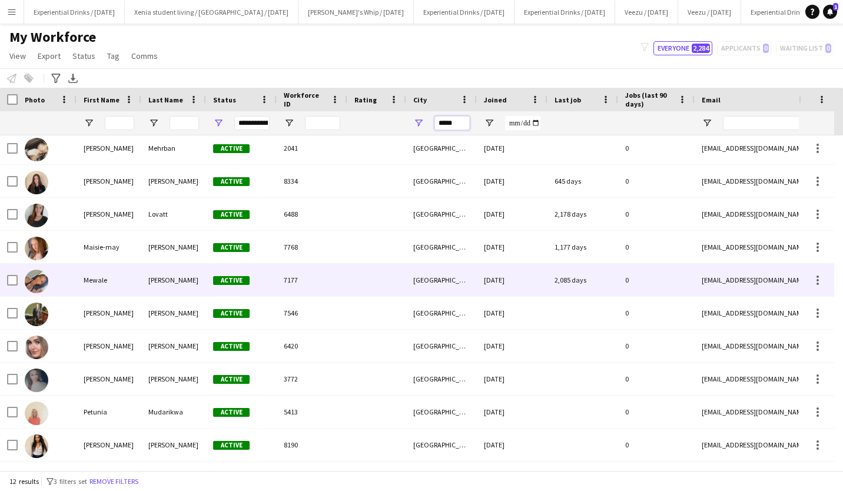
scroll to position [0, 0]
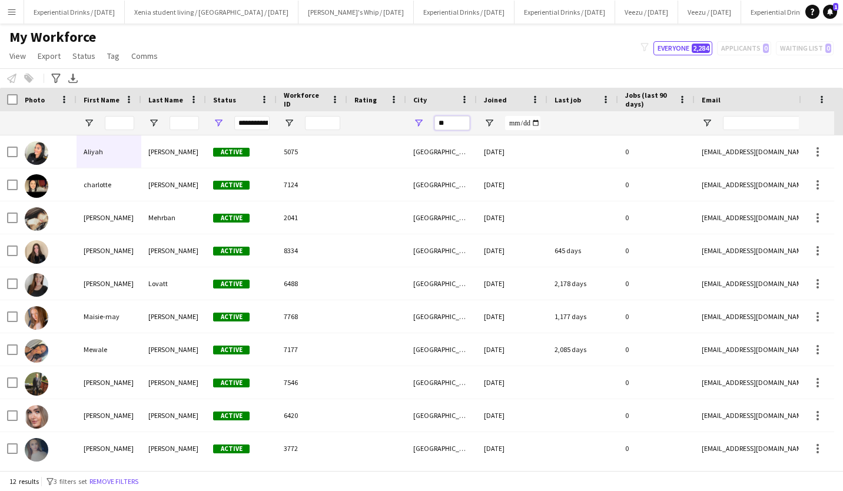
type input "*"
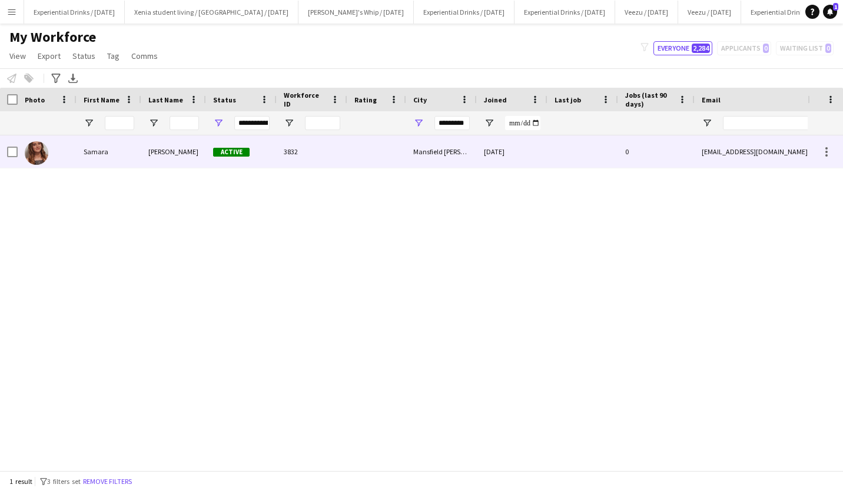
click at [104, 152] on div "Samara" at bounding box center [109, 151] width 65 height 32
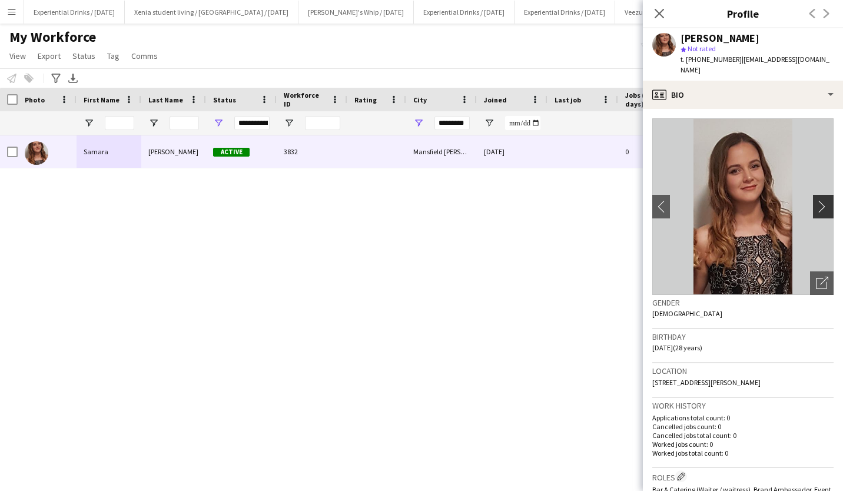
click at [821, 204] on app-icon "chevron-right" at bounding box center [825, 206] width 18 height 12
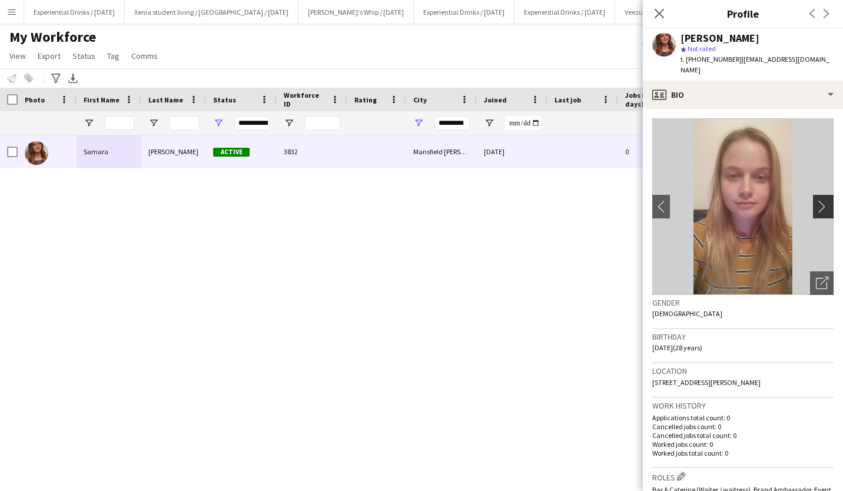
click at [818, 204] on app-icon "chevron-right" at bounding box center [825, 206] width 18 height 12
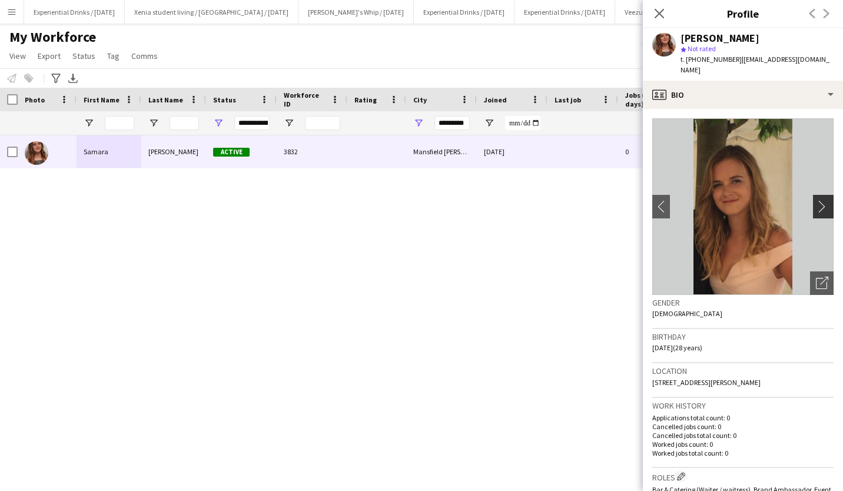
click at [818, 204] on app-icon "chevron-right" at bounding box center [825, 206] width 18 height 12
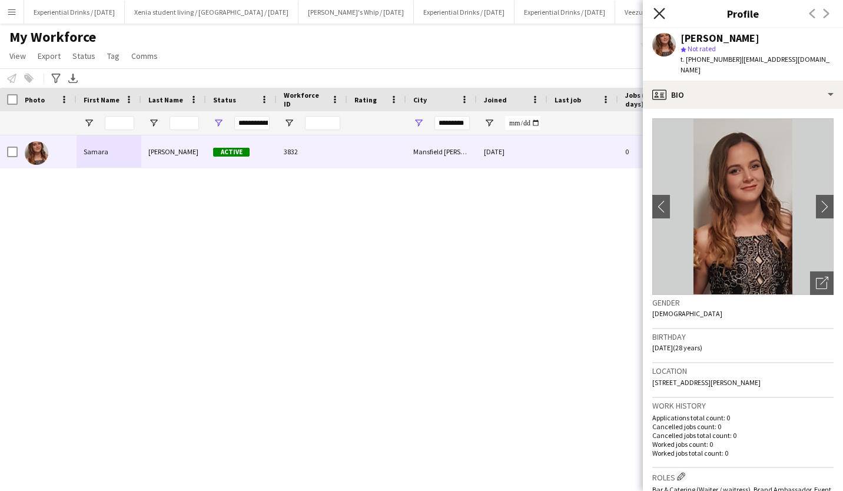
click at [656, 9] on icon "Close pop-in" at bounding box center [659, 13] width 11 height 11
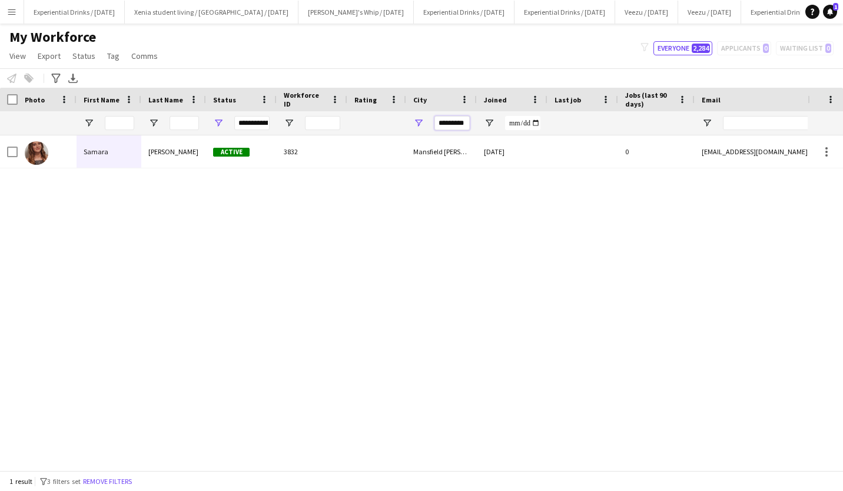
drag, startPoint x: 463, startPoint y: 121, endPoint x: 394, endPoint y: 121, distance: 68.9
click at [394, 121] on div "*********" at bounding box center [638, 123] width 1276 height 24
type input "*"
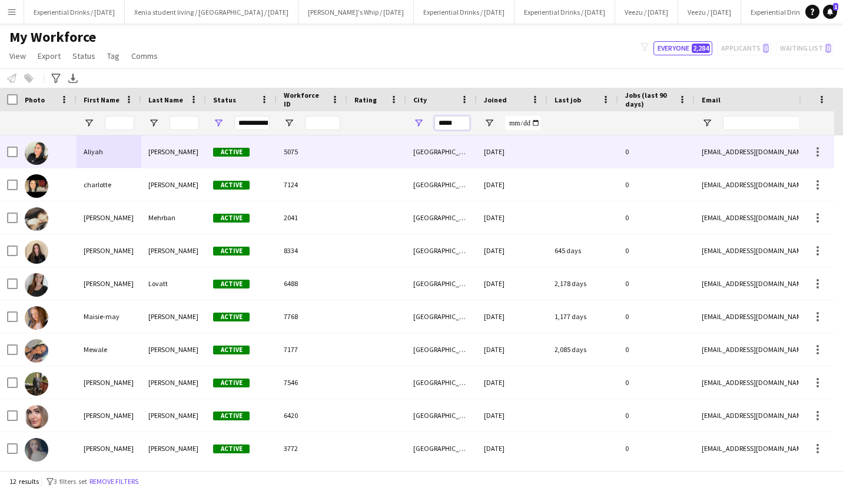
type input "*****"
click at [100, 150] on div "Aliyah" at bounding box center [109, 151] width 65 height 32
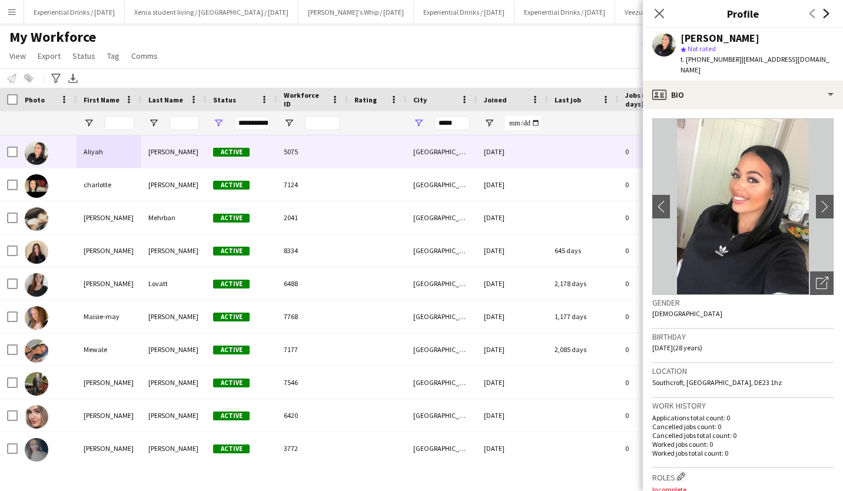
click at [828, 10] on icon "Next" at bounding box center [826, 13] width 9 height 9
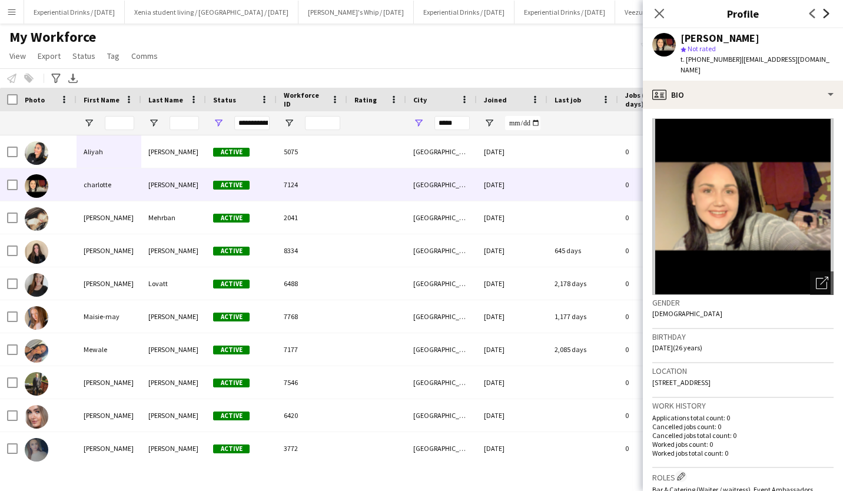
click at [828, 10] on icon "Next" at bounding box center [826, 13] width 9 height 9
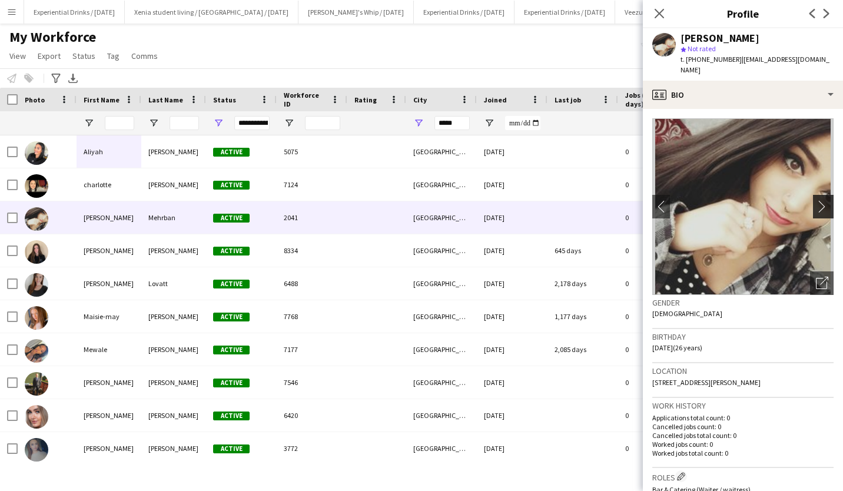
click at [817, 200] on app-icon "chevron-right" at bounding box center [825, 206] width 18 height 12
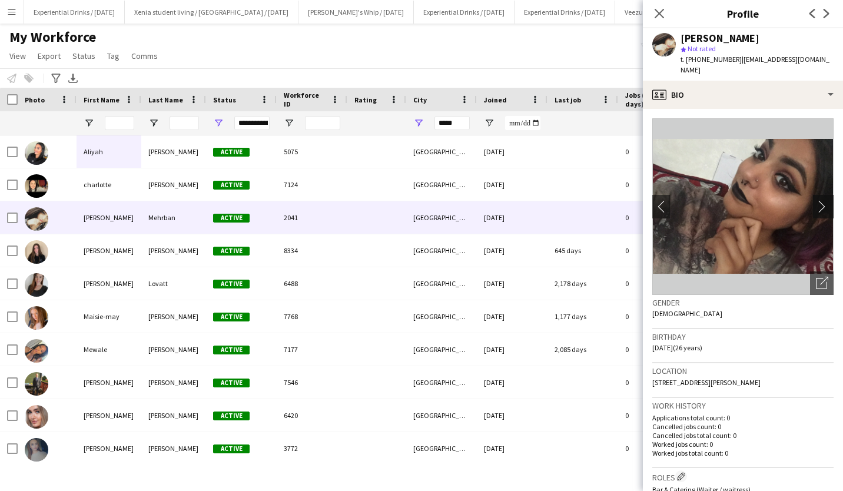
click at [817, 200] on app-icon "chevron-right" at bounding box center [825, 206] width 18 height 12
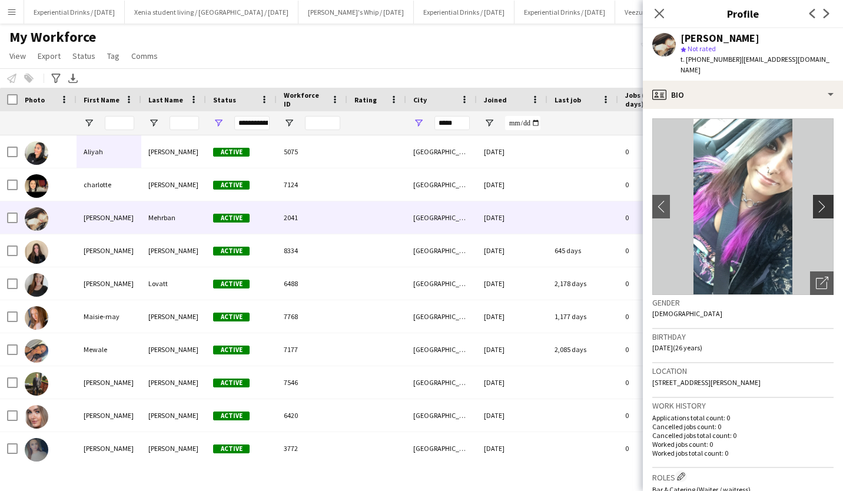
click at [817, 200] on app-icon "chevron-right" at bounding box center [825, 206] width 18 height 12
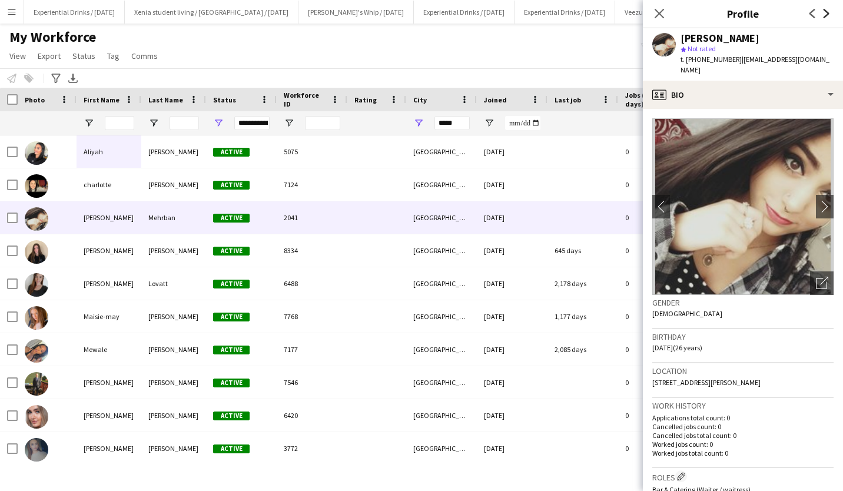
click at [823, 14] on icon "Next" at bounding box center [826, 13] width 9 height 9
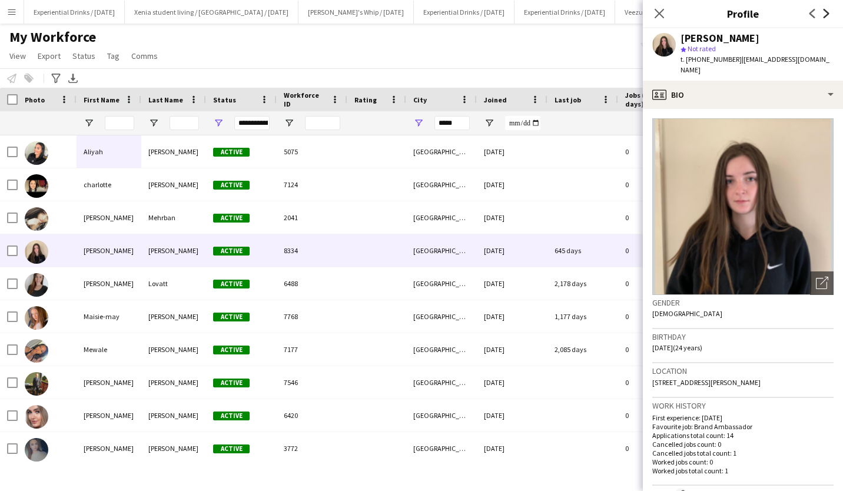
click at [823, 14] on icon "Next" at bounding box center [826, 13] width 9 height 9
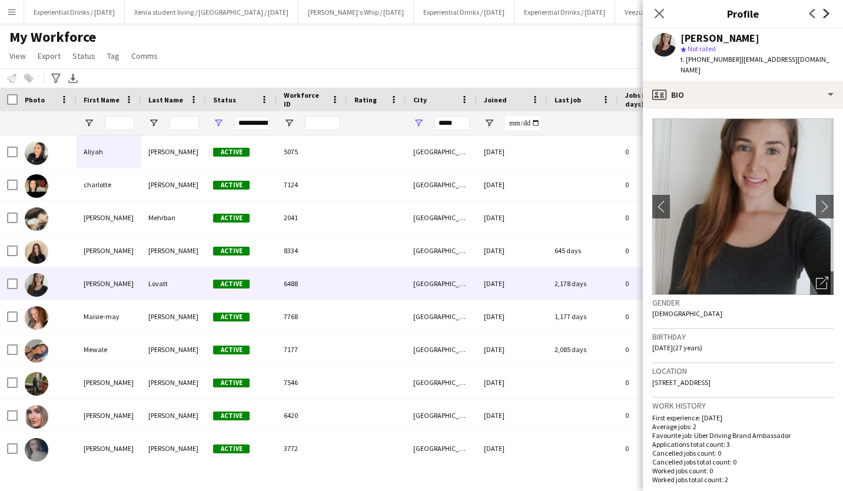
click at [823, 14] on icon "Next" at bounding box center [826, 13] width 9 height 9
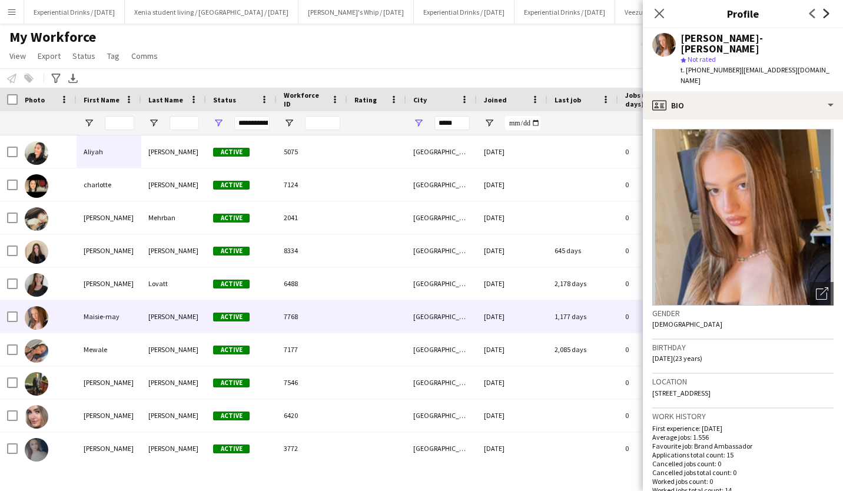
click at [823, 14] on icon "Next" at bounding box center [826, 13] width 9 height 9
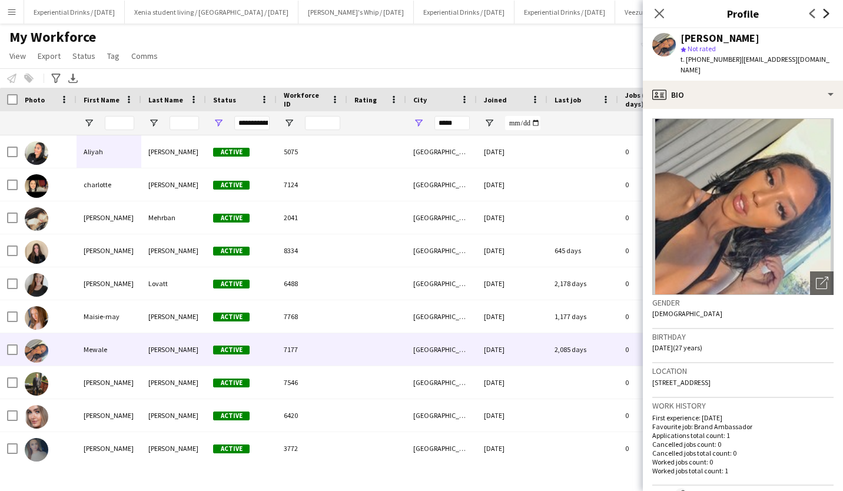
click at [823, 14] on icon "Next" at bounding box center [826, 13] width 9 height 9
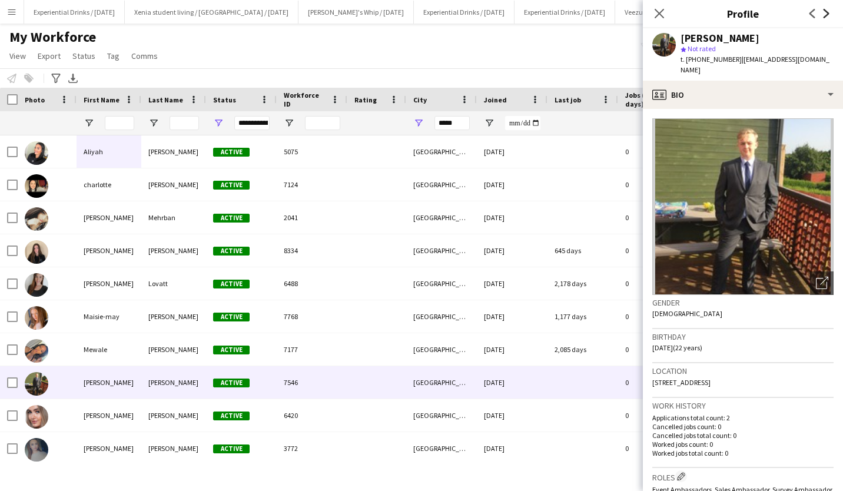
click at [823, 14] on icon "Next" at bounding box center [826, 13] width 9 height 9
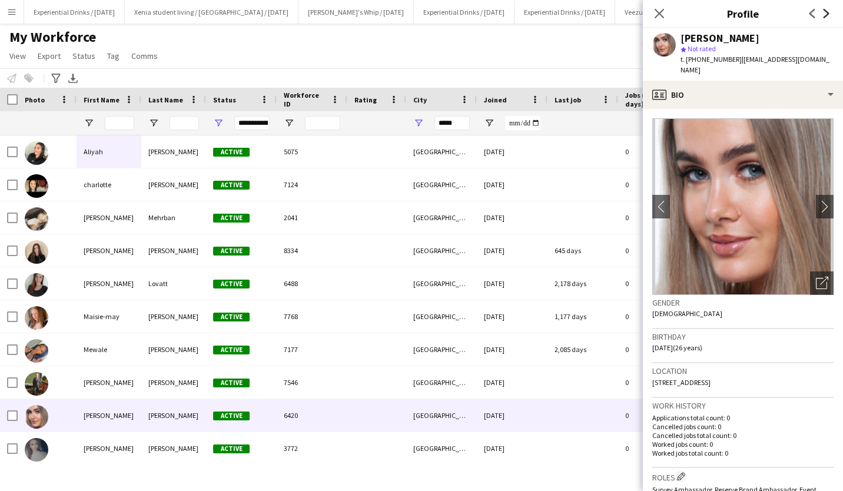
click at [823, 14] on icon "Next" at bounding box center [826, 13] width 9 height 9
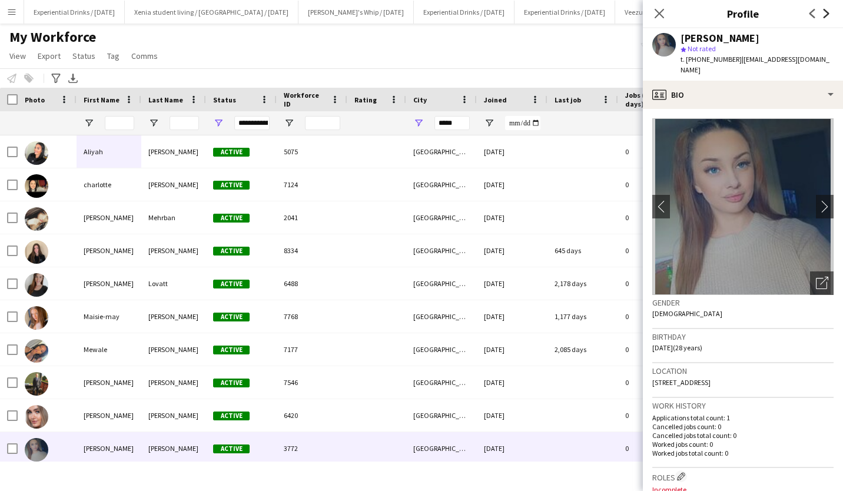
click at [823, 14] on icon "Next" at bounding box center [826, 13] width 9 height 9
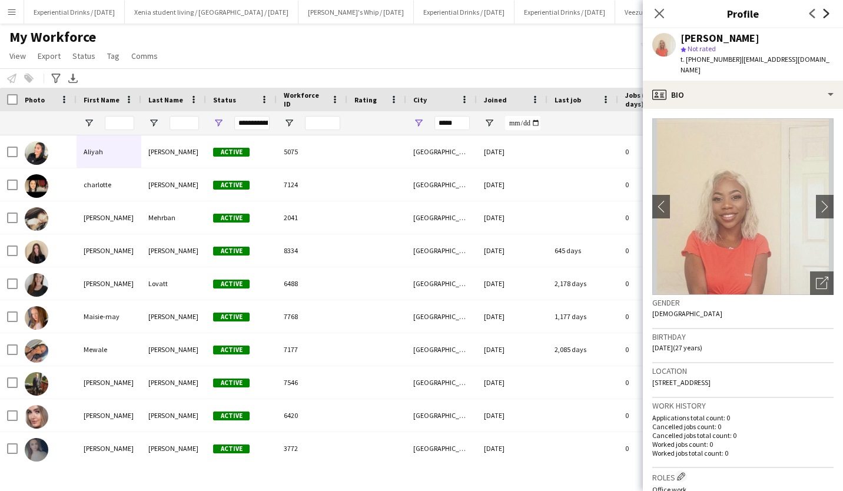
click at [823, 14] on icon "Next" at bounding box center [826, 13] width 9 height 9
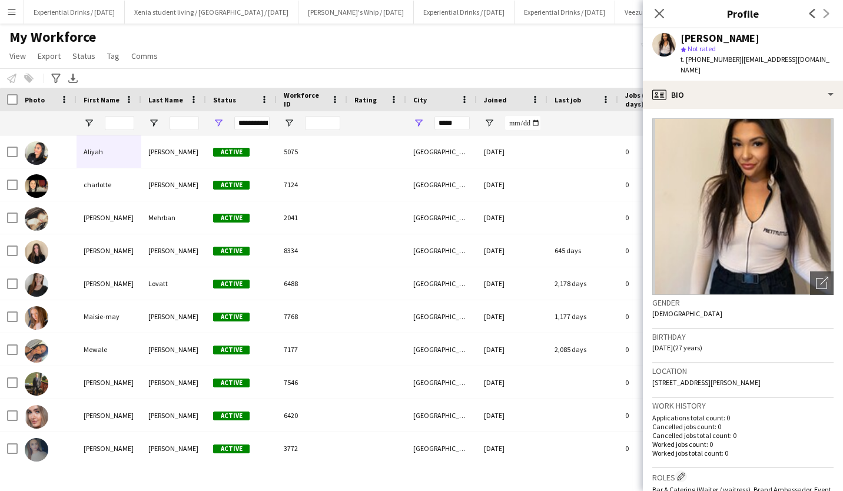
click at [825, 14] on div "Previous Next" at bounding box center [819, 13] width 47 height 27
click at [662, 15] on icon at bounding box center [659, 13] width 11 height 11
